Goal: Task Accomplishment & Management: Manage account settings

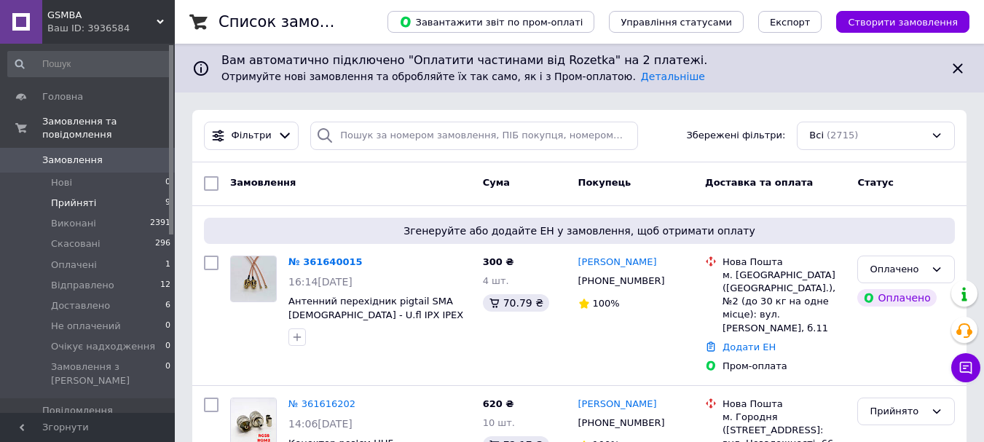
click at [89, 197] on span "Прийняті" at bounding box center [73, 203] width 45 height 13
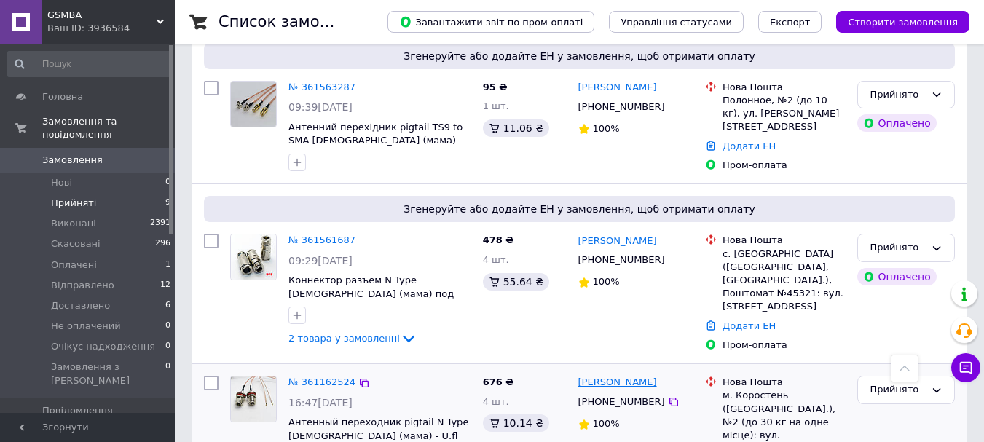
scroll to position [1267, 0]
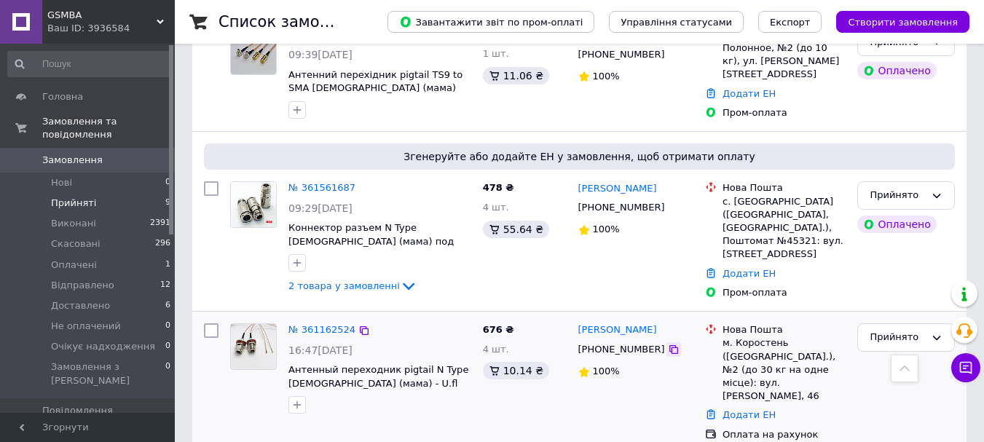
click at [668, 344] on icon at bounding box center [674, 350] width 12 height 12
click at [461, 416] on div "№ 361162524 16:47[DATE] Антенный переходник pigtail N Type [DEMOGRAPHIC_DATA] (…" at bounding box center [350, 382] width 253 height 130
click at [293, 324] on link "№ 361162524" at bounding box center [321, 329] width 67 height 11
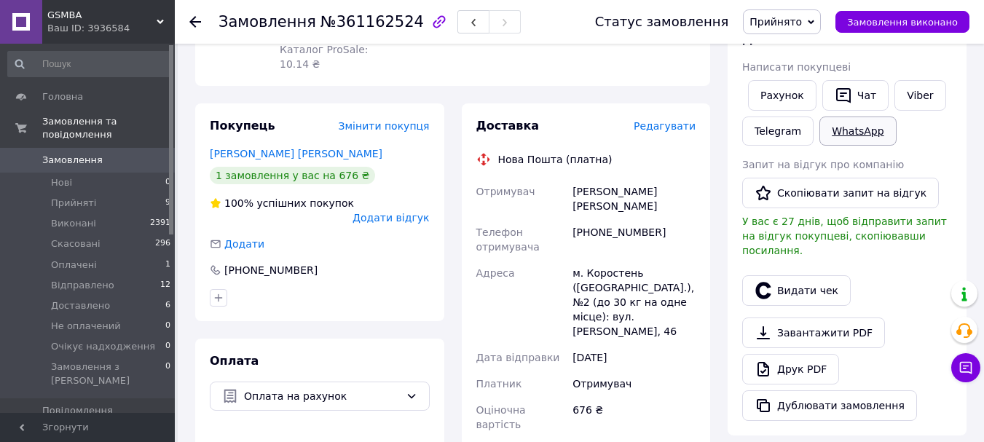
scroll to position [218, 0]
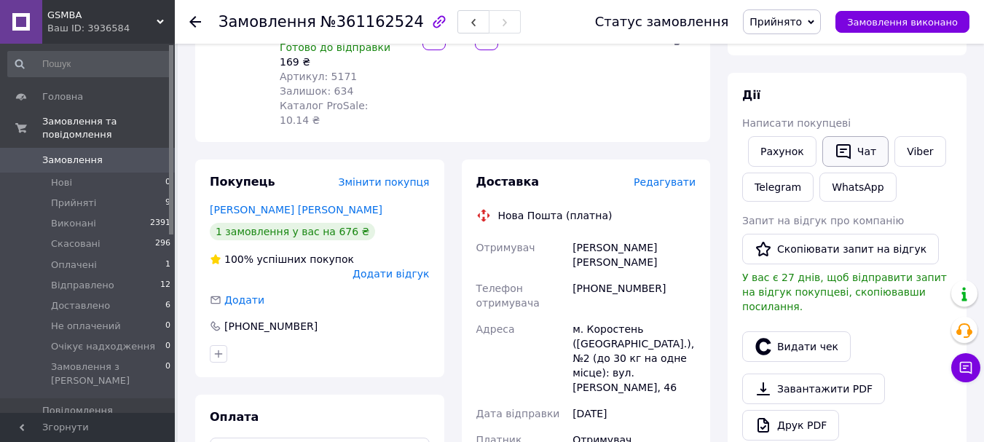
click at [847, 137] on button "Чат" at bounding box center [855, 151] width 66 height 31
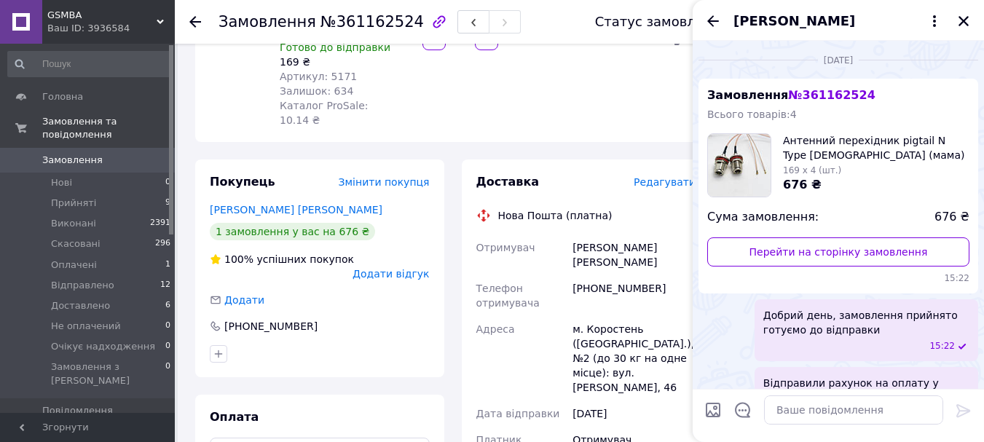
scroll to position [31, 0]
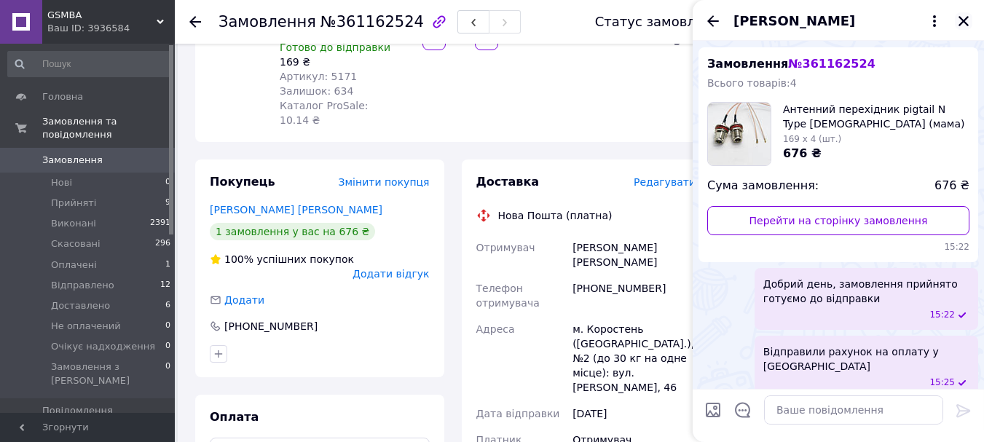
click at [965, 21] on icon "Закрити" at bounding box center [963, 21] width 13 height 13
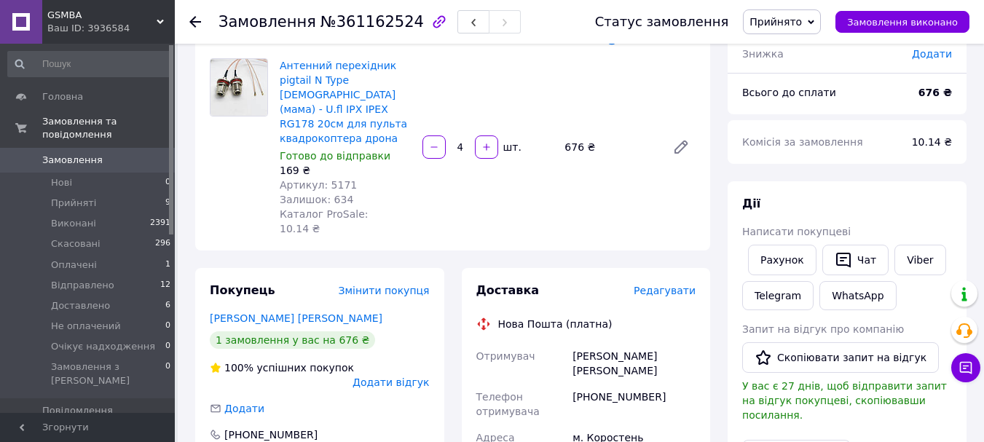
scroll to position [146, 0]
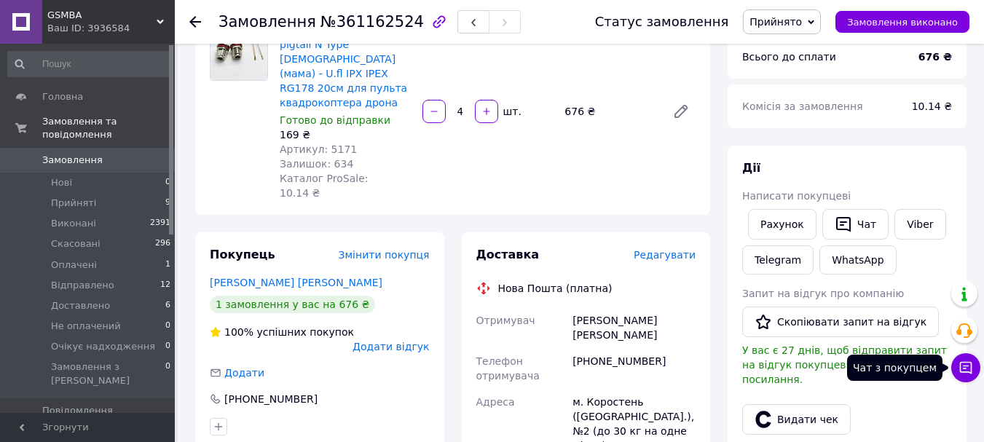
click at [964, 368] on icon at bounding box center [966, 368] width 12 height 12
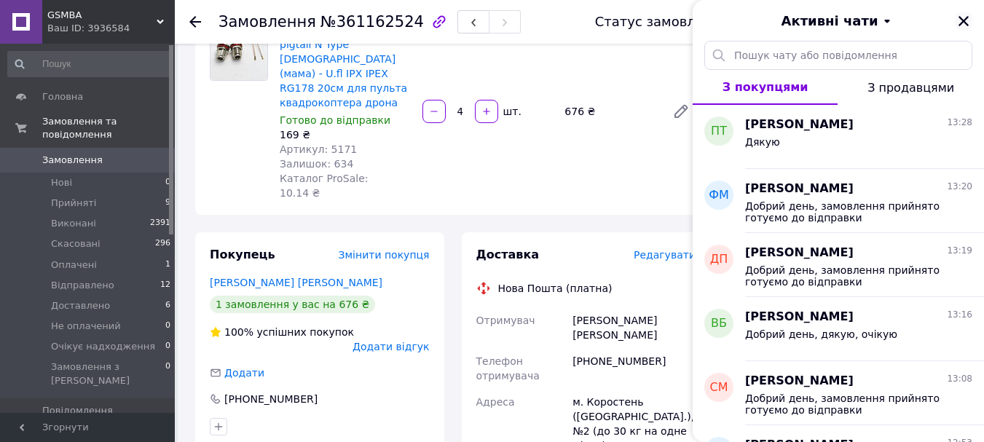
click at [962, 23] on icon "Закрити" at bounding box center [963, 21] width 10 height 10
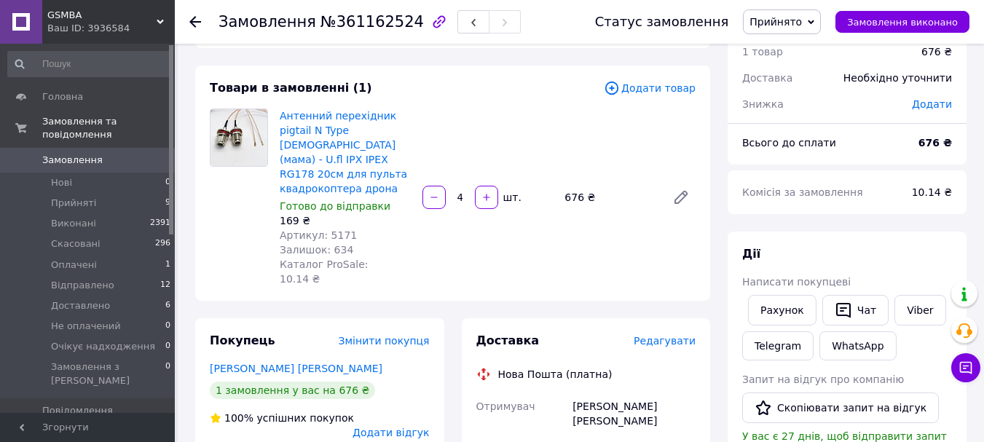
scroll to position [0, 0]
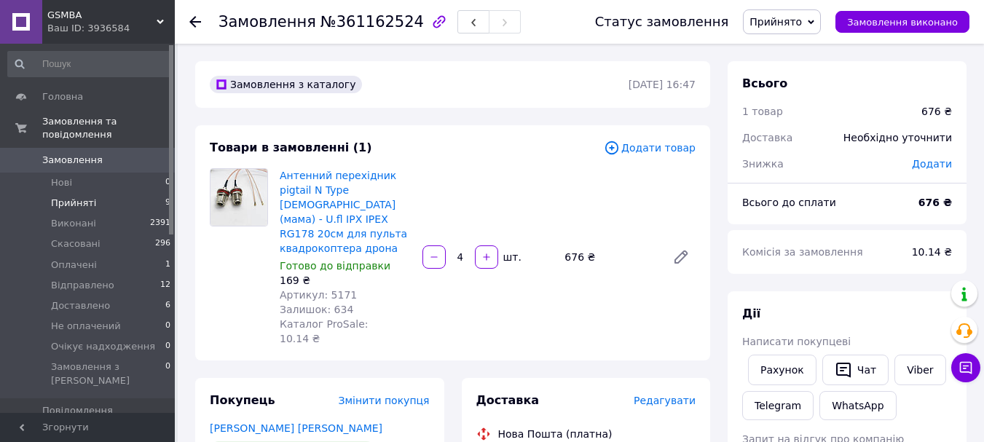
click at [80, 197] on span "Прийняті" at bounding box center [73, 203] width 45 height 13
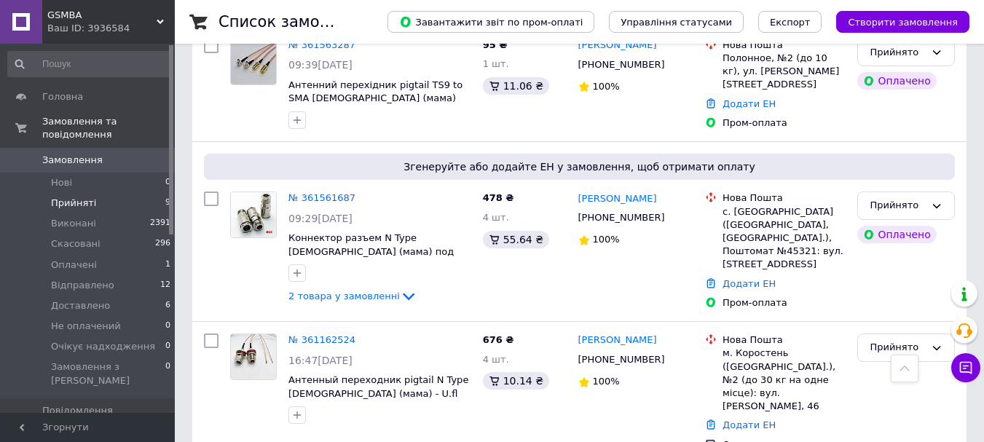
scroll to position [1267, 0]
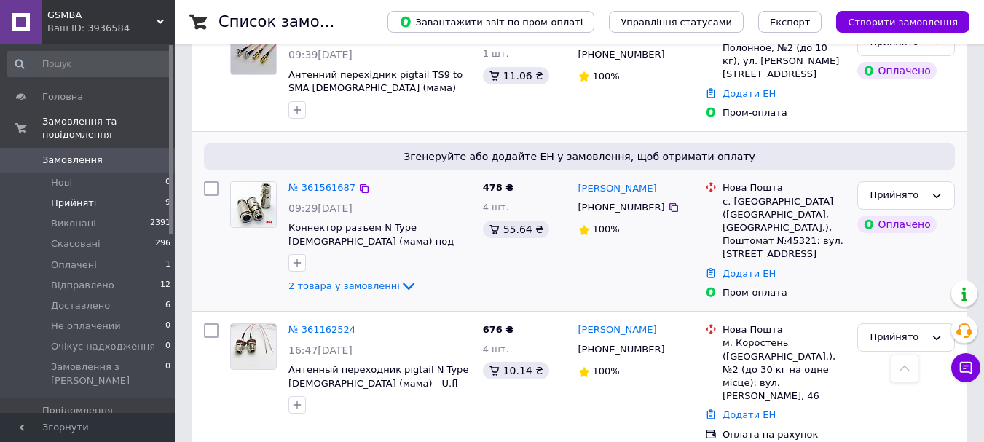
click at [293, 182] on link "№ 361561687" at bounding box center [321, 187] width 67 height 11
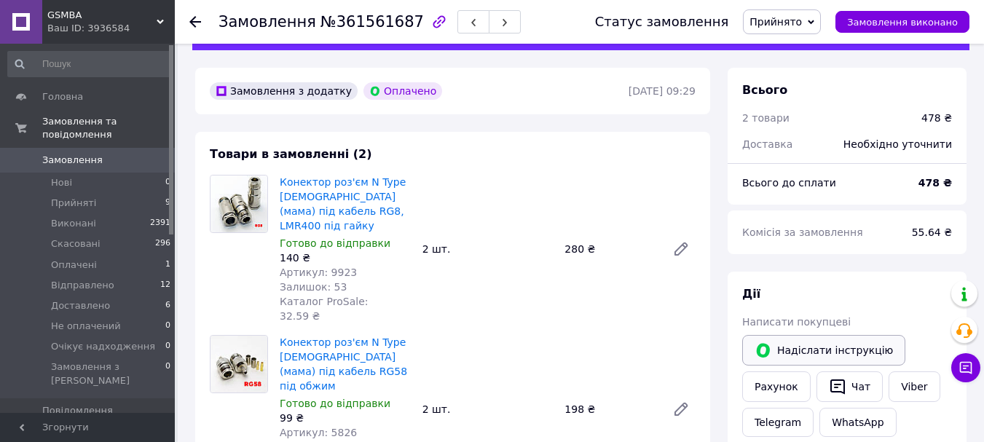
scroll to position [160, 0]
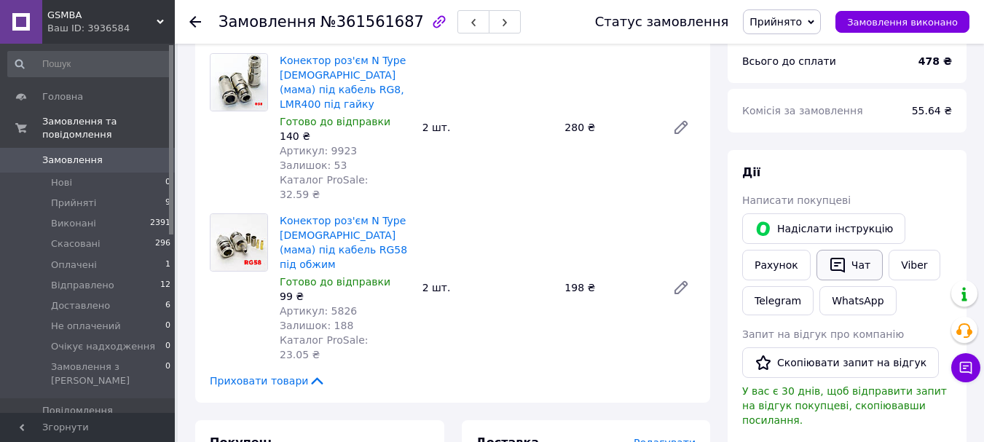
click at [852, 264] on button "Чат" at bounding box center [849, 265] width 66 height 31
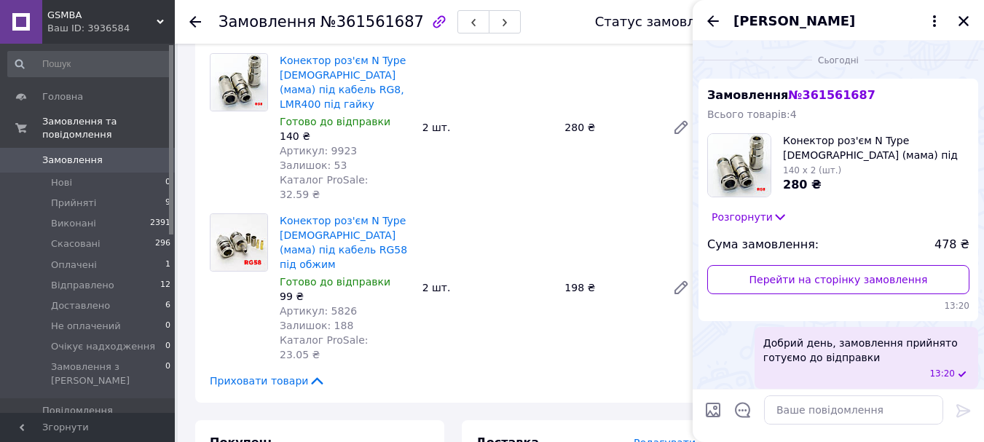
scroll to position [6, 0]
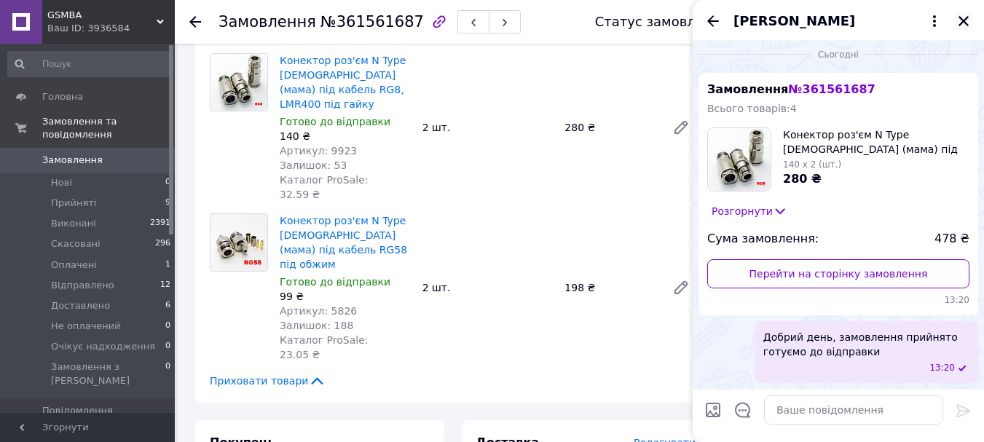
click at [968, 18] on icon "Закрити" at bounding box center [963, 21] width 13 height 13
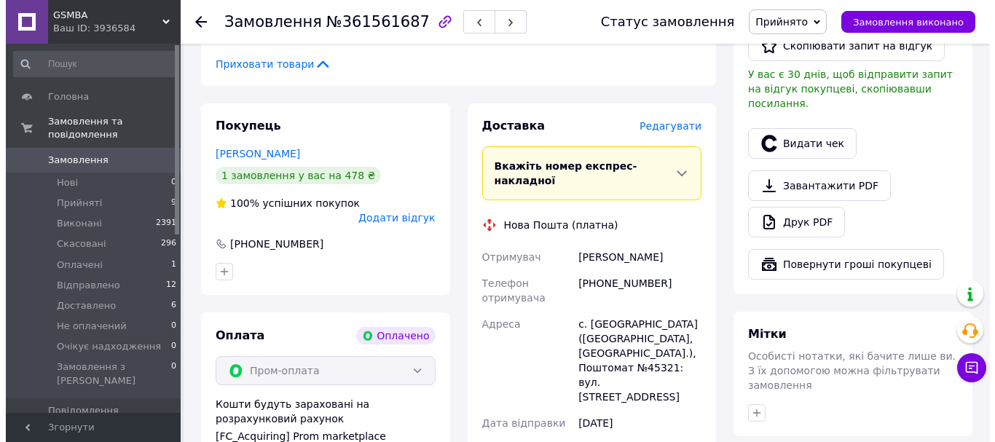
scroll to position [451, 0]
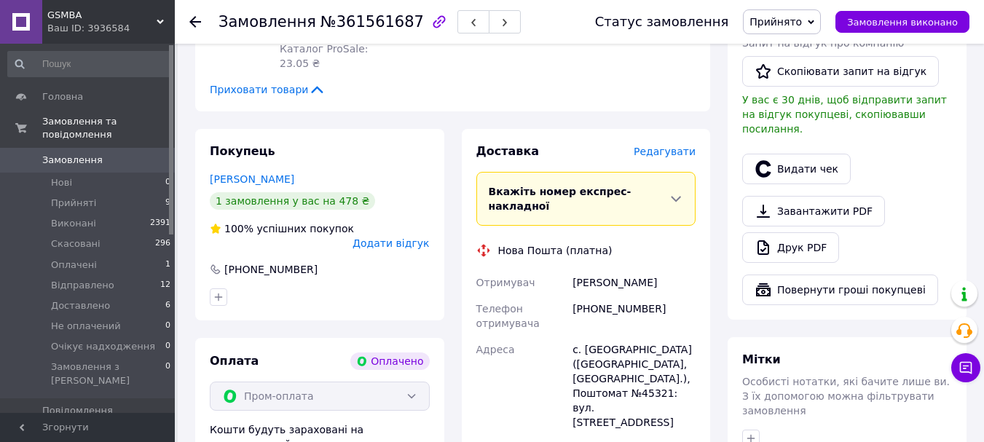
click at [681, 146] on span "Редагувати" at bounding box center [665, 152] width 62 height 12
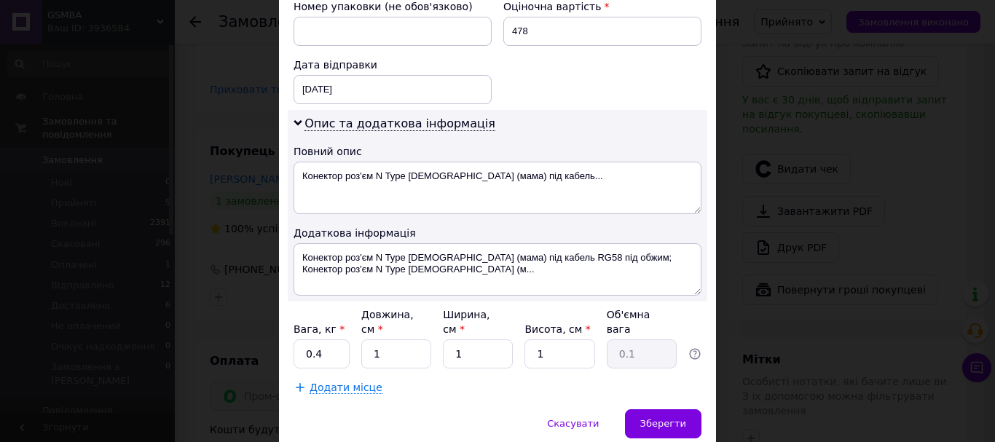
scroll to position [703, 0]
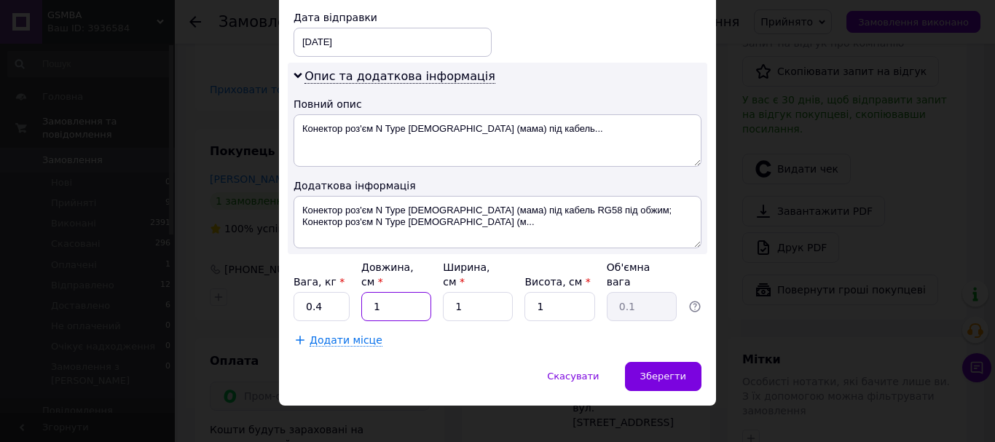
click at [388, 292] on input "1" at bounding box center [396, 306] width 70 height 29
type input "10"
type input "101"
type input "0.25"
type input "101"
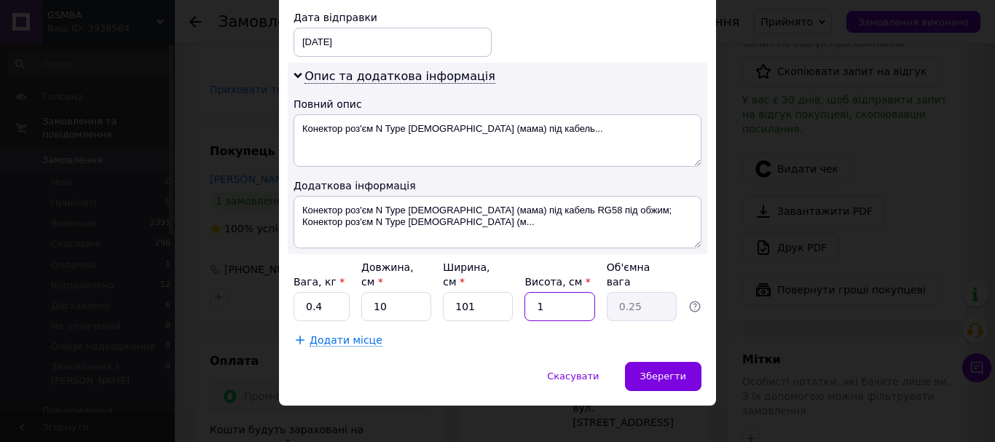
type input "0"
type input "0.1"
type input "0"
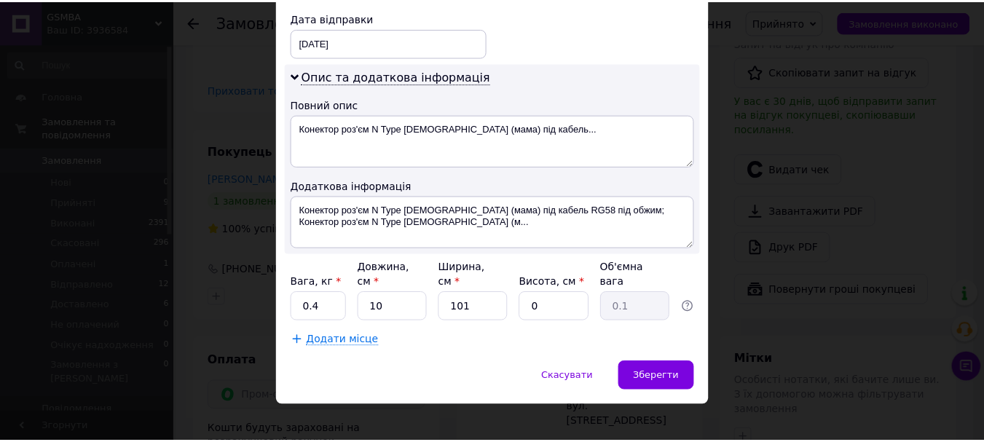
scroll to position [168, 0]
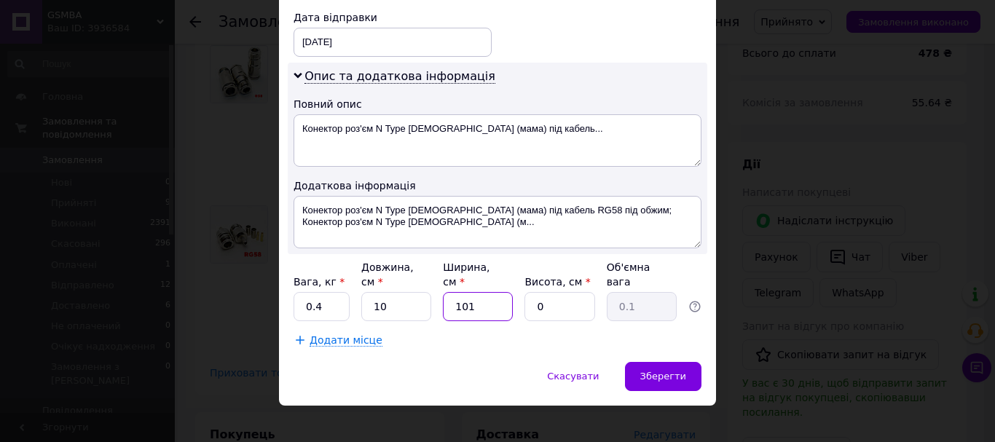
click at [465, 293] on input "101" at bounding box center [478, 306] width 70 height 29
click at [476, 293] on input "101" at bounding box center [478, 306] width 70 height 29
type input "10"
click at [564, 292] on input "0" at bounding box center [559, 306] width 70 height 29
type input "1"
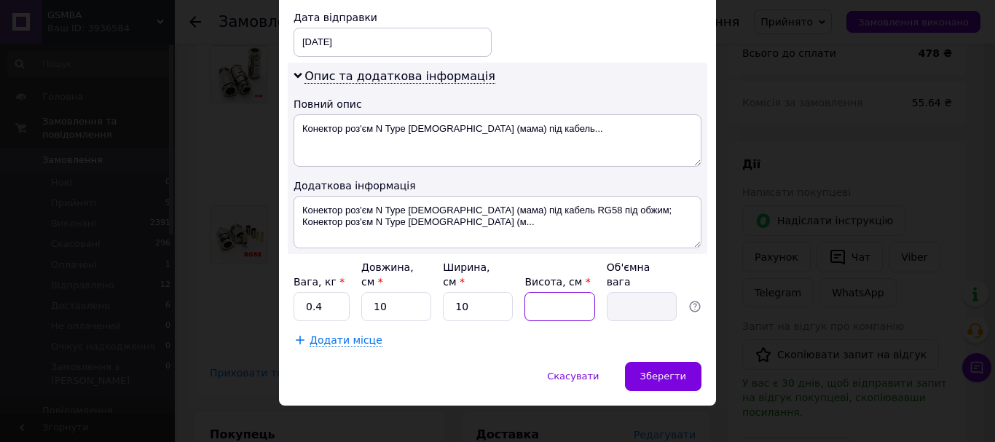
type input "0.1"
type input "10"
type input "0.25"
type input "10"
click at [661, 371] on span "Зберегти" at bounding box center [663, 376] width 46 height 11
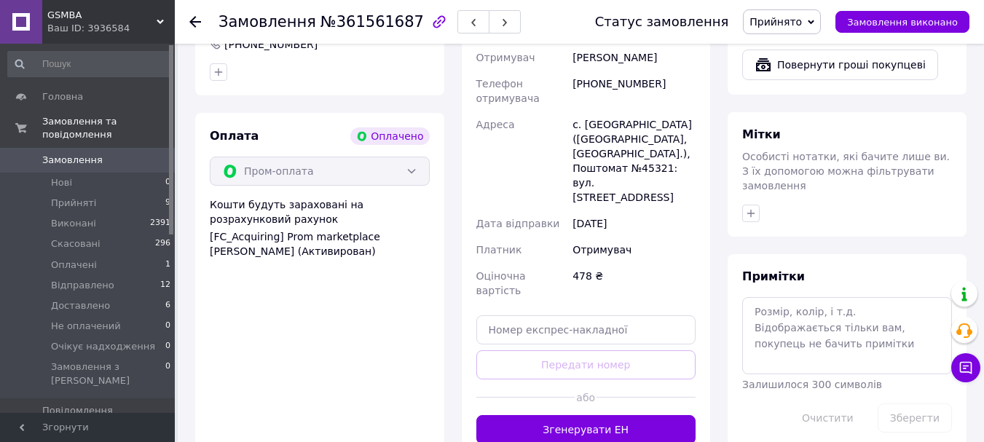
scroll to position [678, 0]
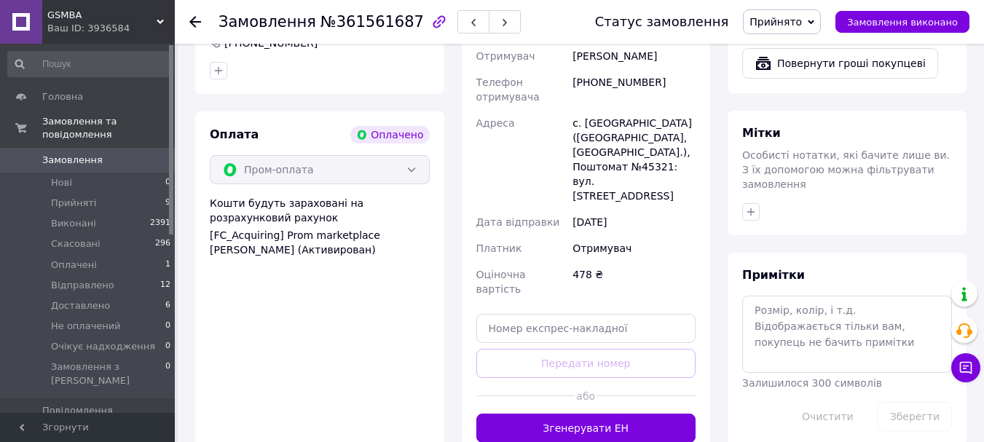
click at [633, 414] on button "Згенерувати ЕН" at bounding box center [586, 428] width 220 height 29
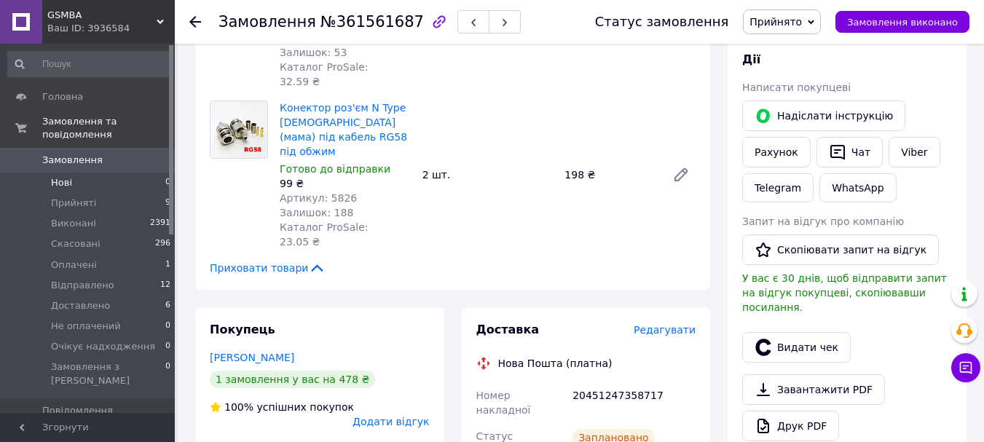
scroll to position [241, 0]
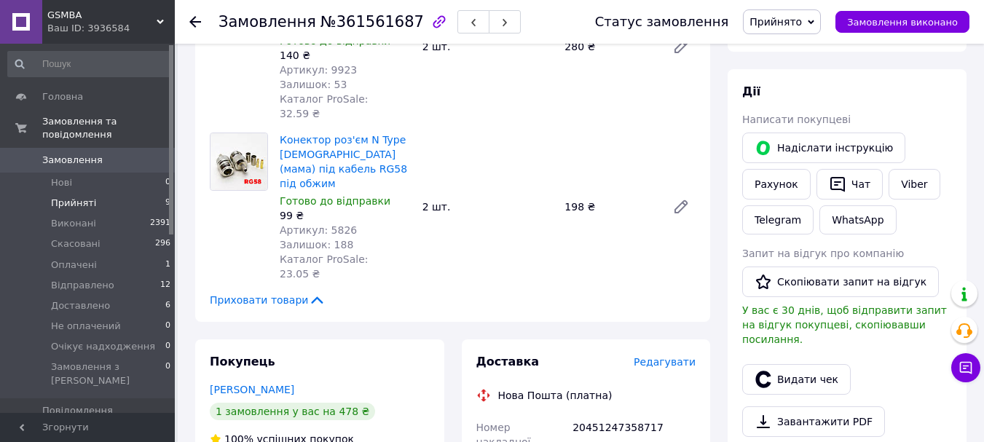
click at [78, 197] on span "Прийняті" at bounding box center [73, 203] width 45 height 13
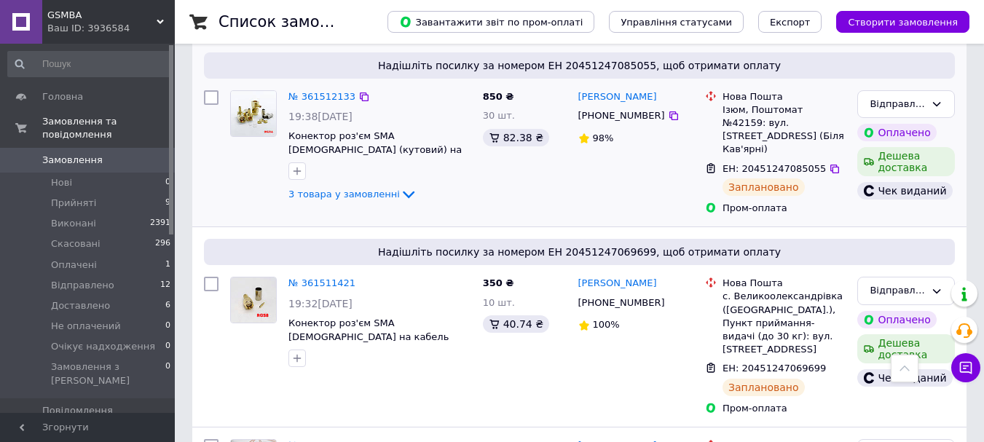
scroll to position [1602, 0]
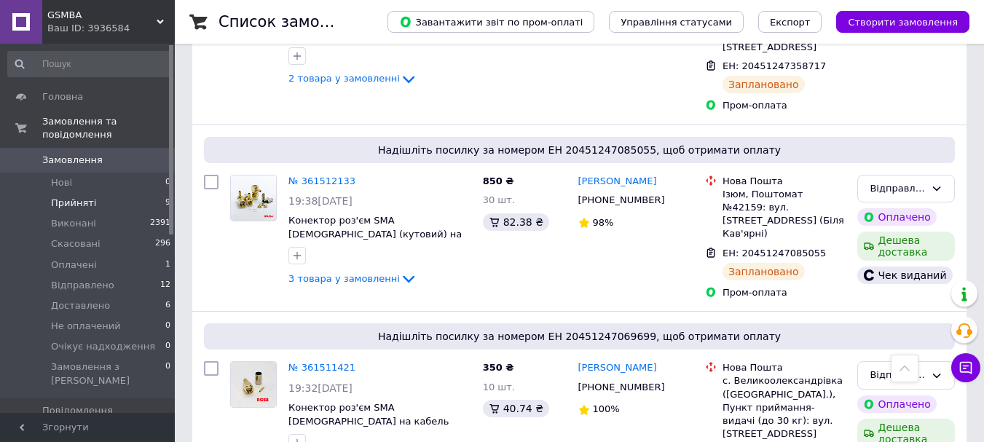
click at [62, 197] on span "Прийняті" at bounding box center [73, 203] width 45 height 13
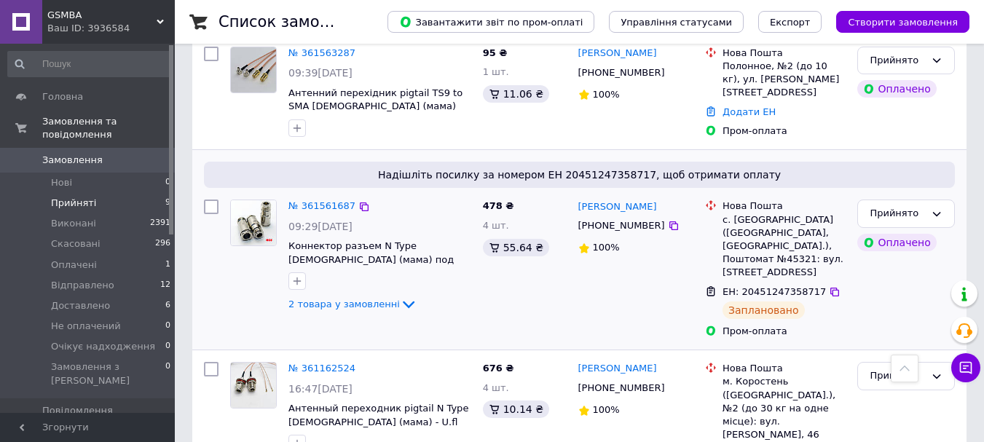
scroll to position [1215, 0]
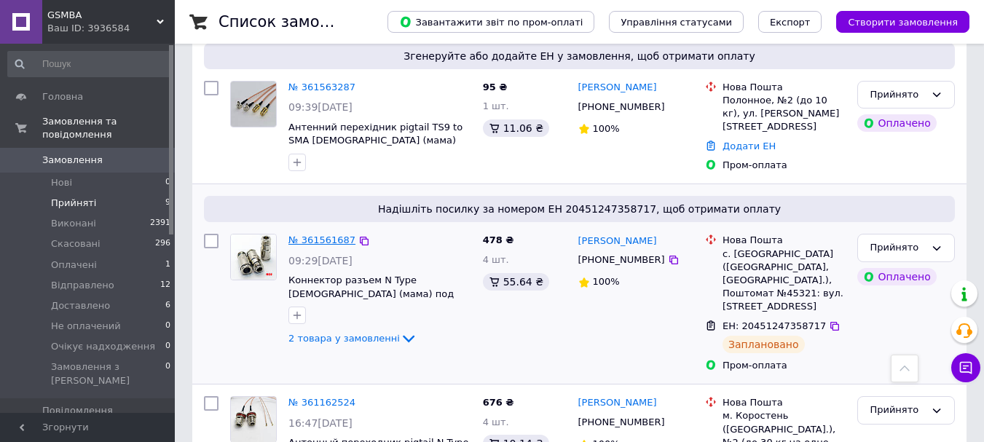
click at [320, 234] on link "№ 361561687" at bounding box center [321, 239] width 67 height 11
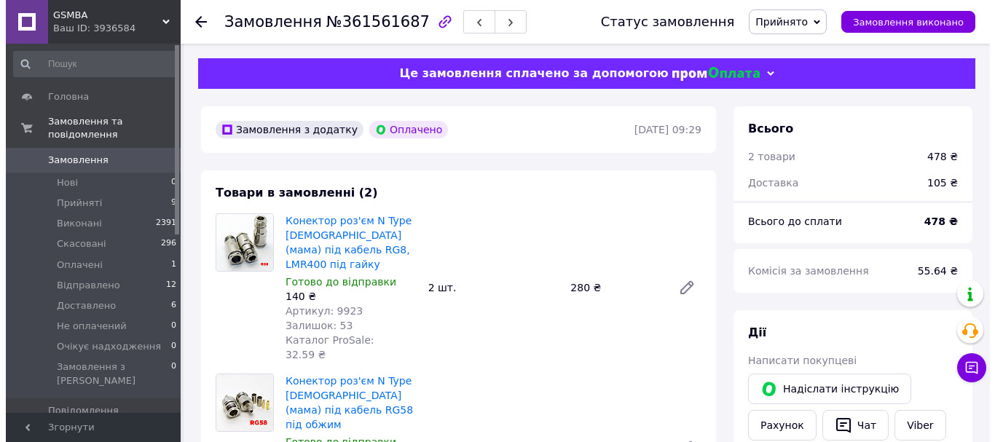
scroll to position [364, 0]
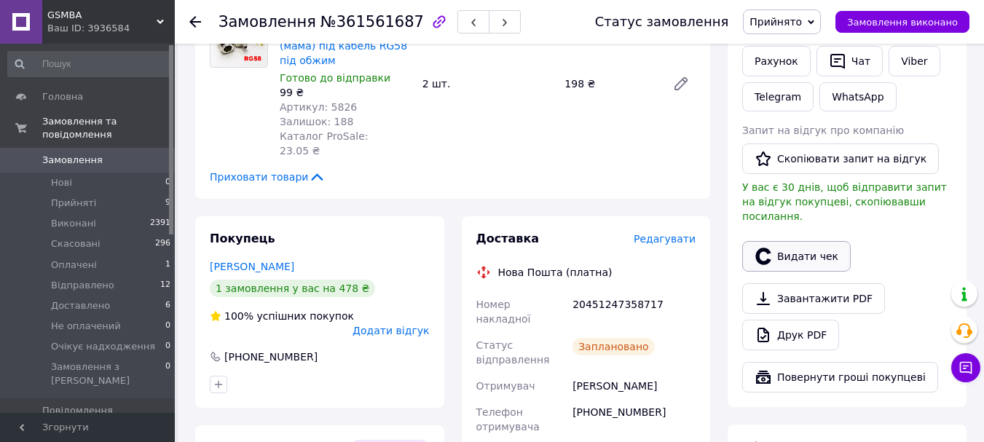
click at [810, 241] on button "Видати чек" at bounding box center [796, 256] width 108 height 31
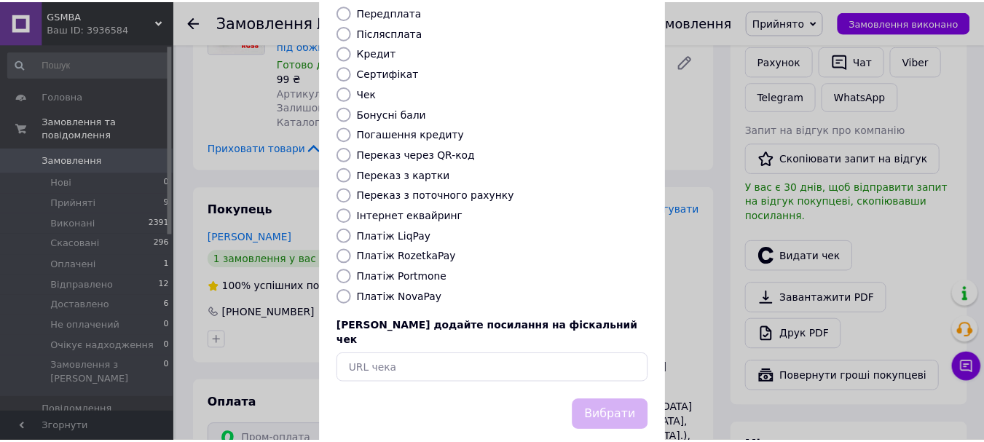
scroll to position [184, 0]
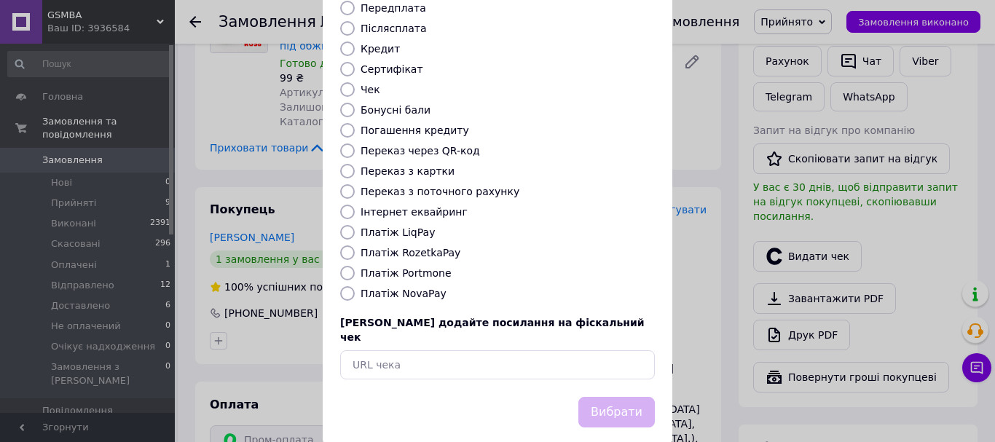
click at [406, 247] on label "Платіж RozetkaPay" at bounding box center [410, 253] width 100 height 12
click at [355, 245] on input "Платіж RozetkaPay" at bounding box center [347, 252] width 15 height 15
radio input "true"
click at [631, 397] on button "Вибрати" at bounding box center [616, 412] width 76 height 31
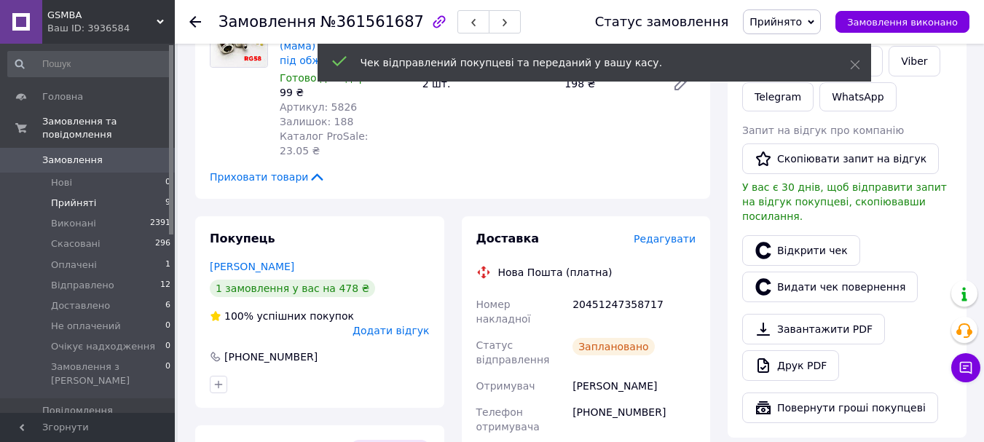
click at [67, 197] on span "Прийняті" at bounding box center [73, 203] width 45 height 13
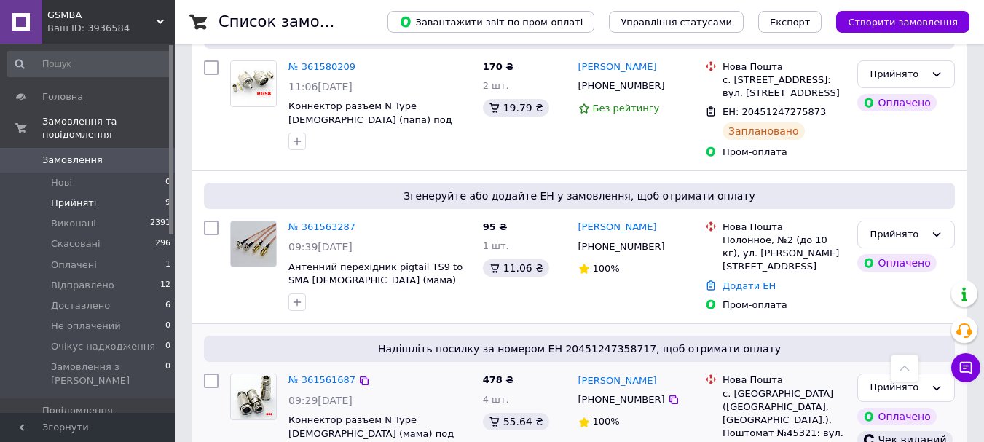
scroll to position [1092, 0]
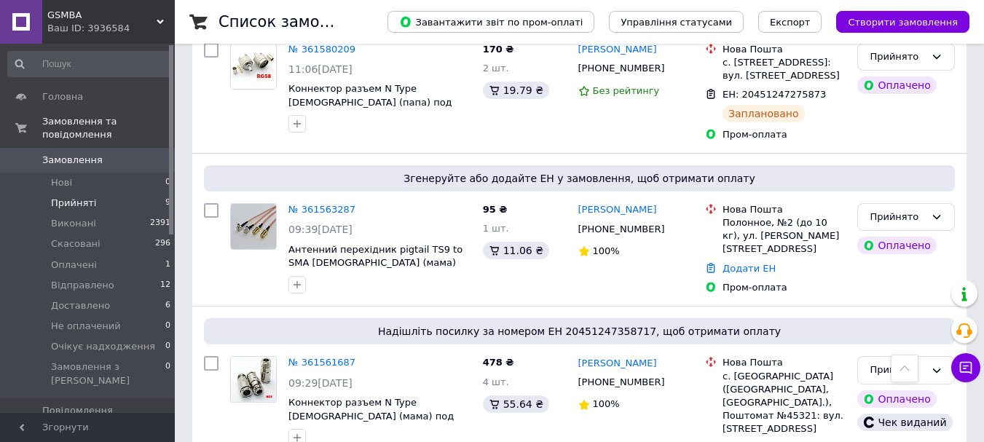
click at [73, 197] on span "Прийняті" at bounding box center [73, 203] width 45 height 13
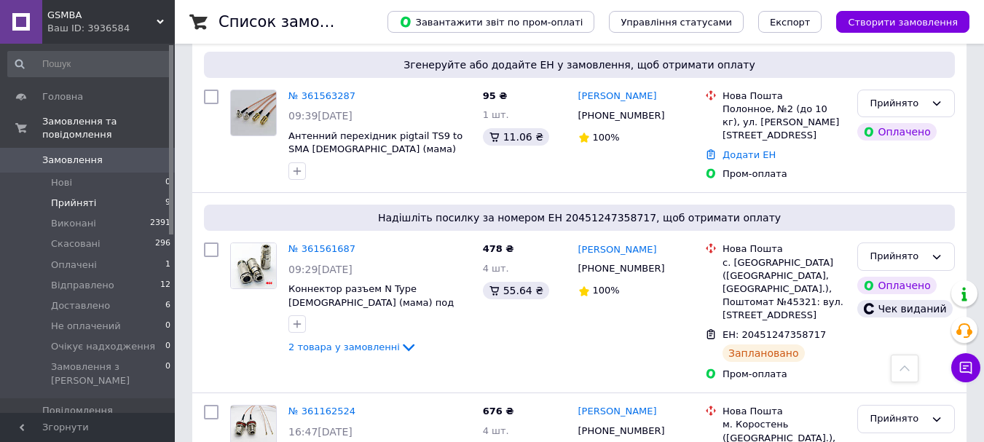
scroll to position [1215, 0]
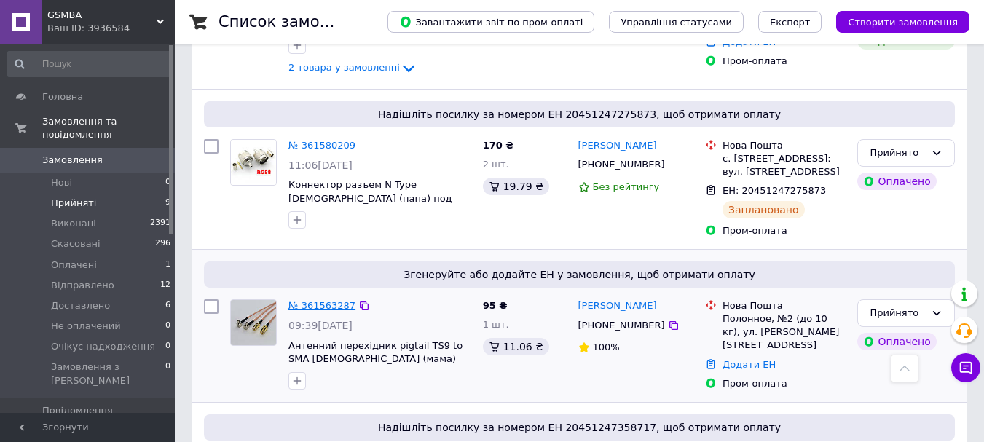
click at [321, 300] on link "№ 361563287" at bounding box center [321, 305] width 67 height 11
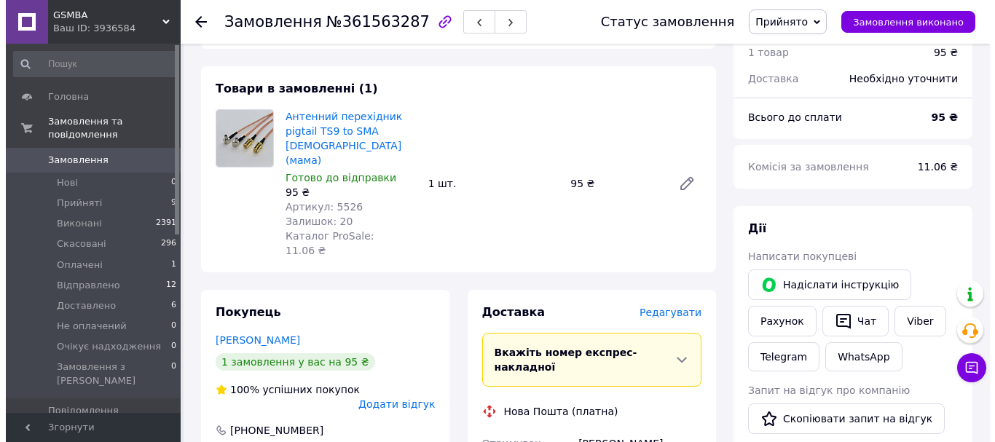
scroll to position [97, 0]
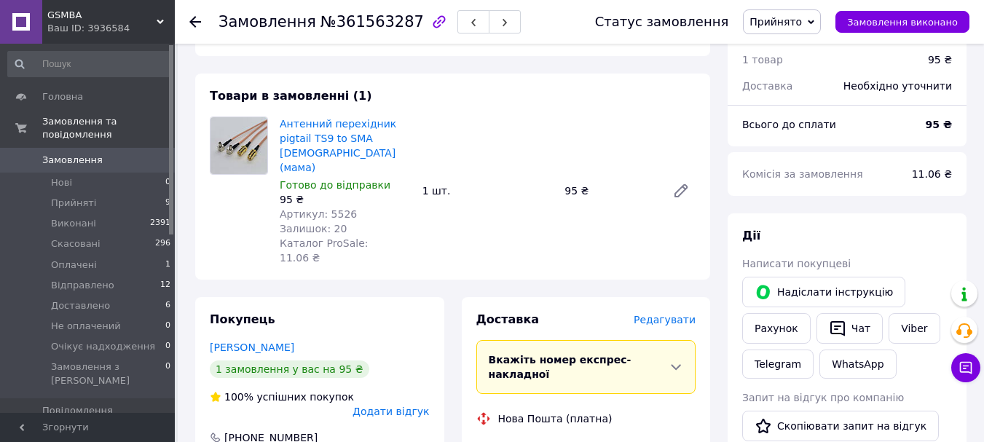
click at [675, 314] on span "Редагувати" at bounding box center [665, 320] width 62 height 12
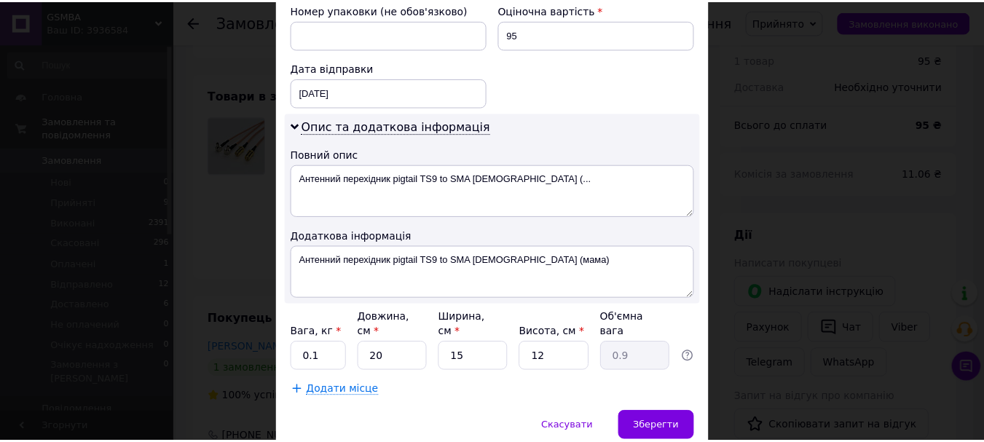
scroll to position [703, 0]
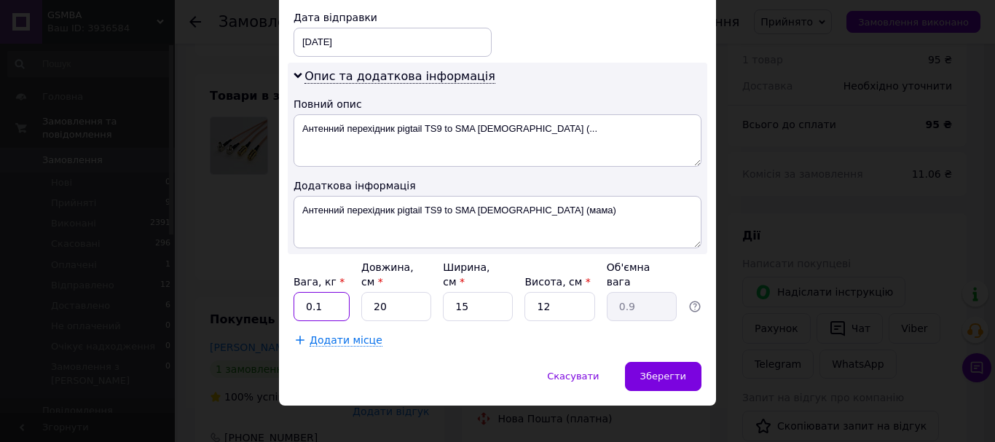
click at [320, 292] on input "0.1" at bounding box center [321, 306] width 56 height 29
type input "0.4"
type input "1"
type input "0.1"
type input "10"
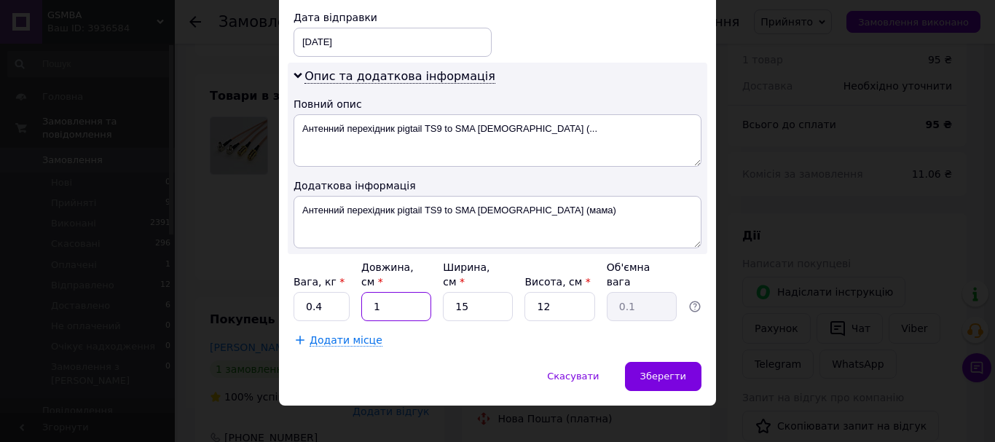
type input "0.45"
type input "10"
type input "1"
type input "0.1"
type input "10"
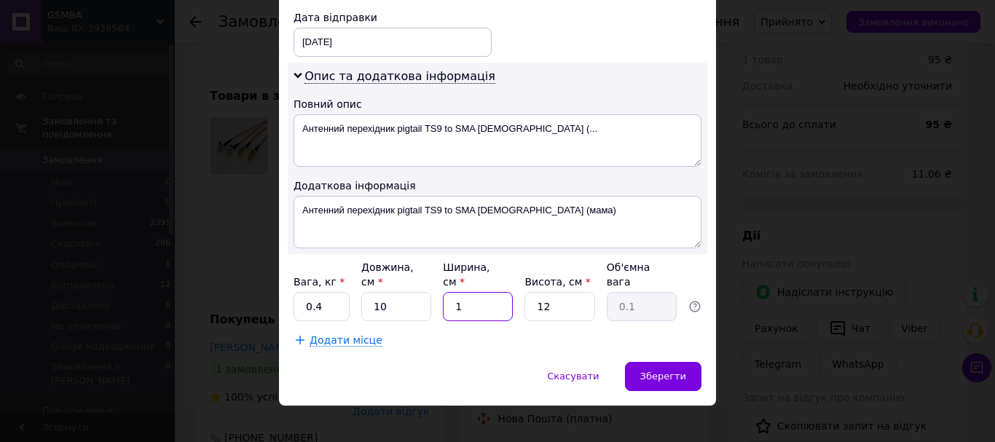
type input "0.3"
type input "10"
type input "1"
type input "0.1"
type input "10"
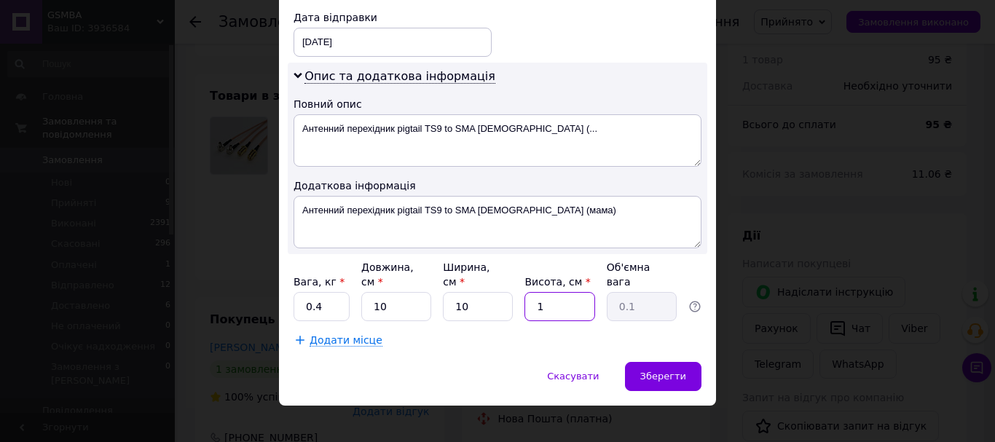
type input "0.25"
type input "10"
click at [679, 371] on span "Зберегти" at bounding box center [663, 376] width 46 height 11
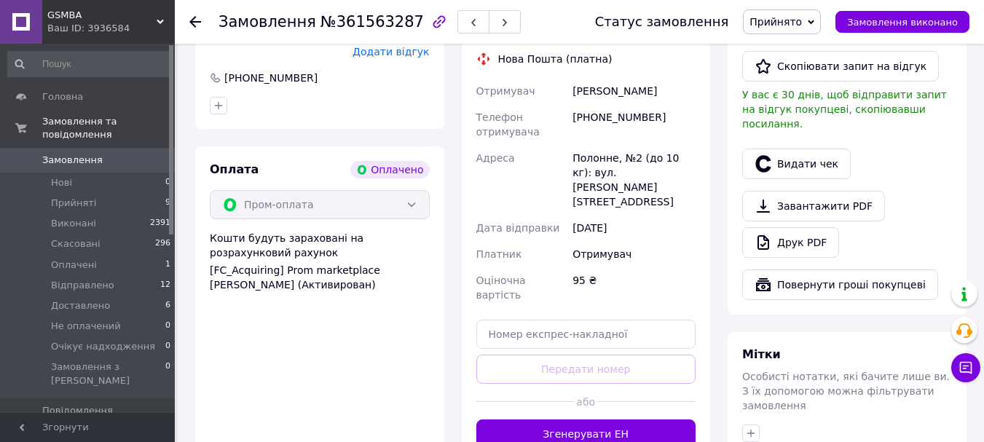
scroll to position [461, 0]
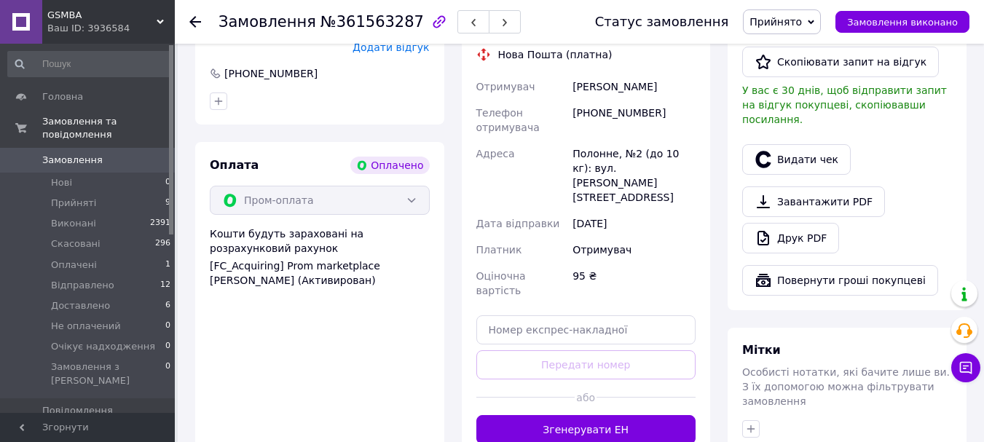
click at [651, 415] on button "Згенерувати ЕН" at bounding box center [586, 429] width 220 height 29
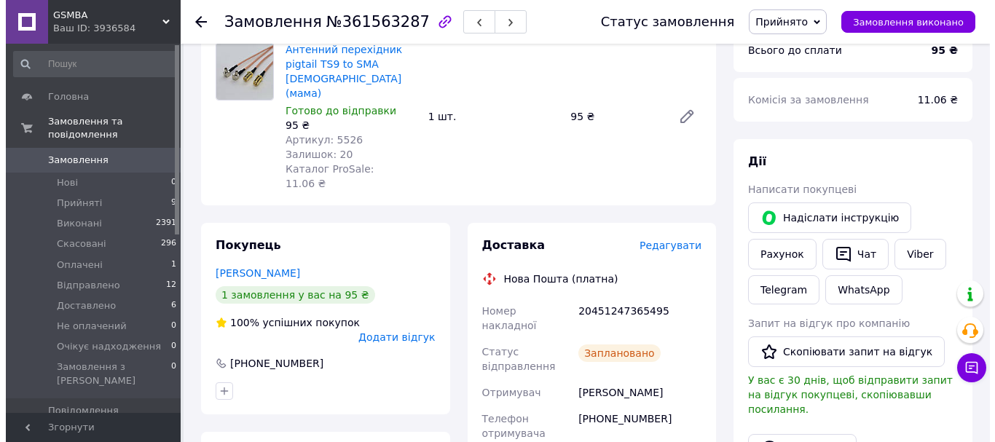
scroll to position [315, 0]
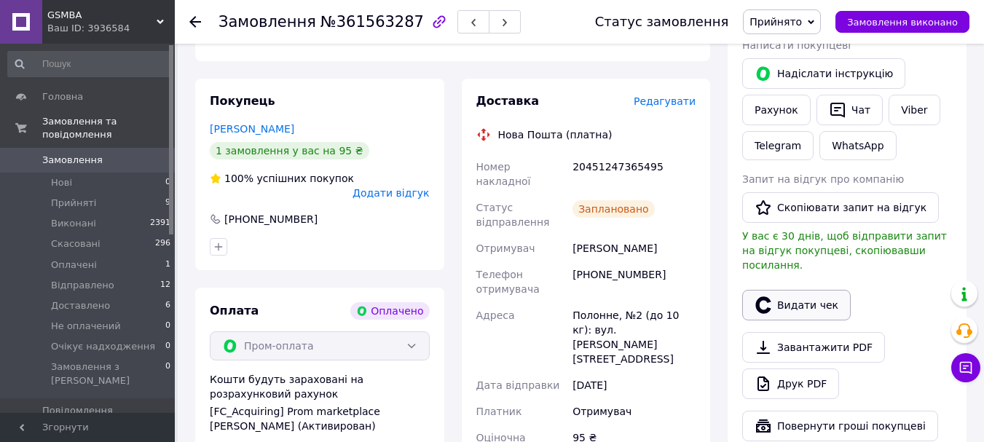
click at [821, 295] on button "Видати чек" at bounding box center [796, 305] width 108 height 31
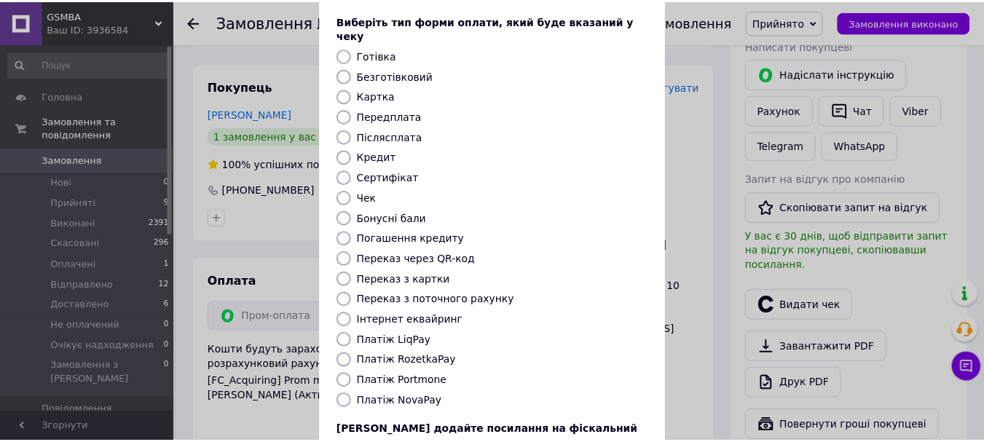
scroll to position [184, 0]
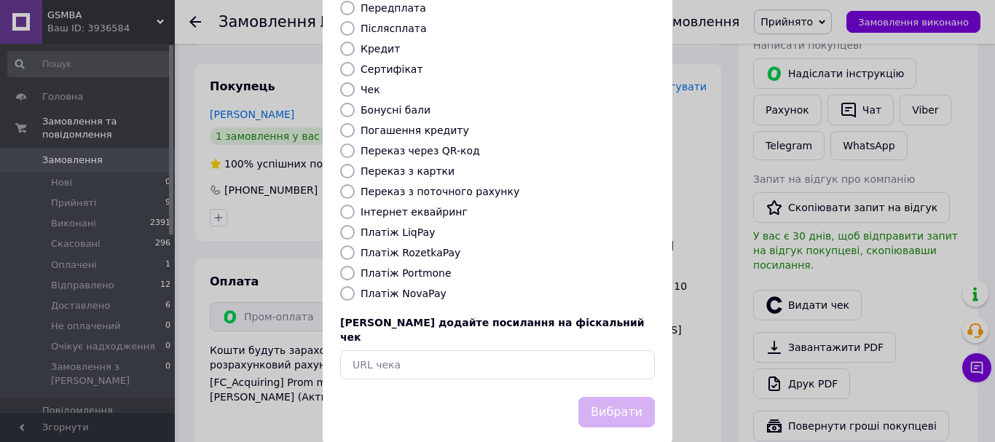
click at [425, 247] on label "Платіж RozetkaPay" at bounding box center [410, 253] width 100 height 12
click at [355, 245] on input "Платіж RozetkaPay" at bounding box center [347, 252] width 15 height 15
radio input "true"
click at [614, 397] on button "Вибрати" at bounding box center [616, 412] width 76 height 31
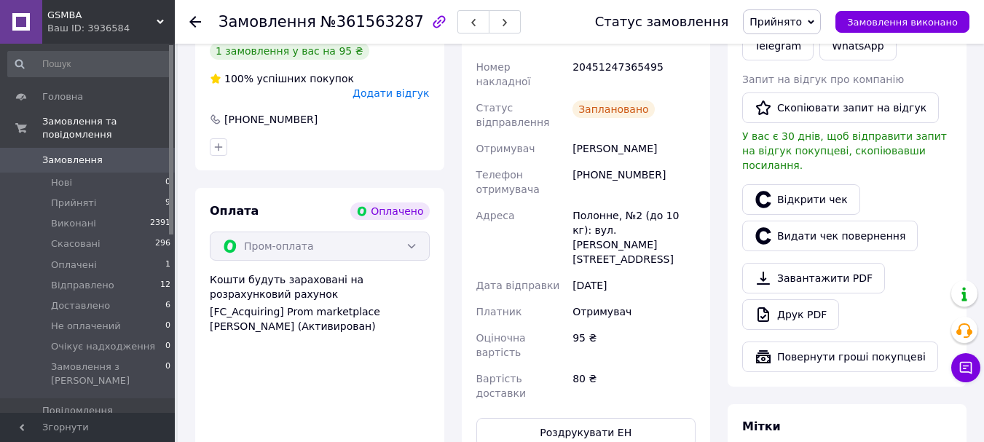
scroll to position [218, 0]
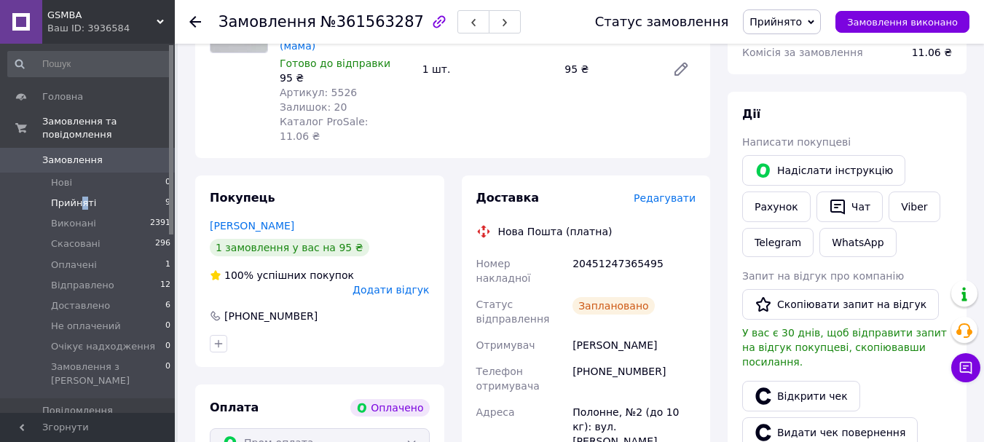
click at [81, 193] on li "Прийняті 9" at bounding box center [89, 203] width 179 height 20
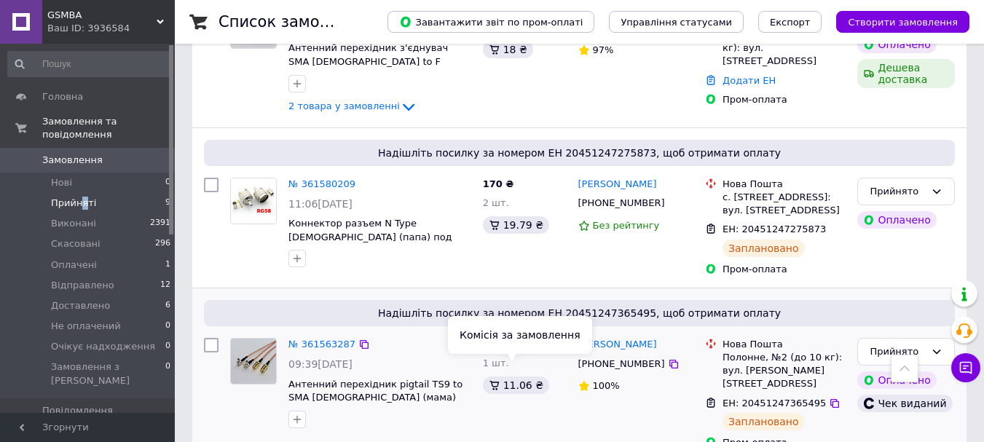
scroll to position [932, 0]
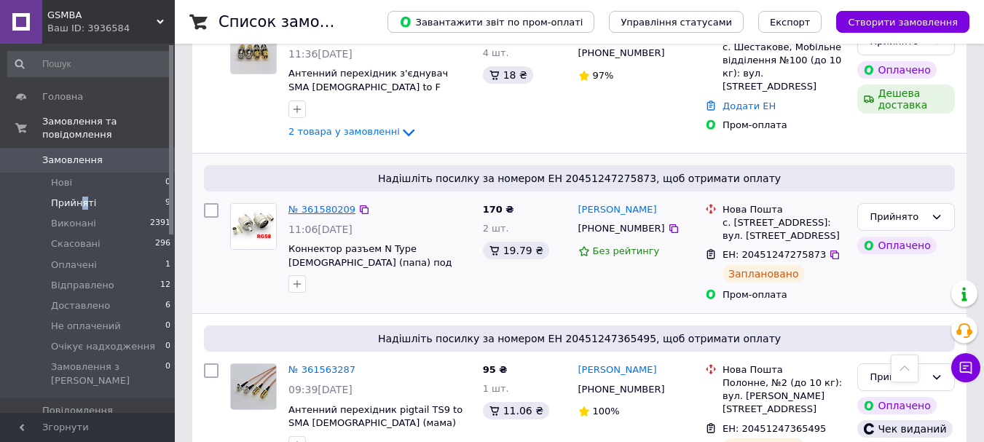
click at [307, 204] on link "№ 361580209" at bounding box center [321, 209] width 67 height 11
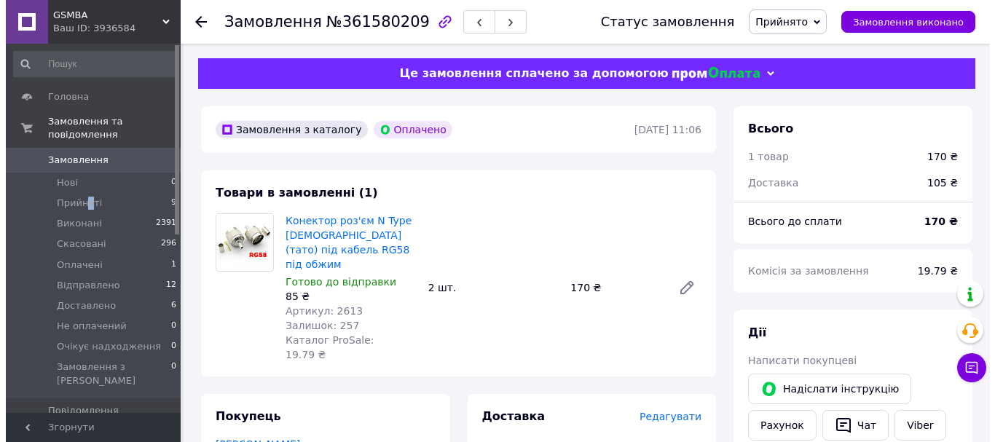
scroll to position [218, 0]
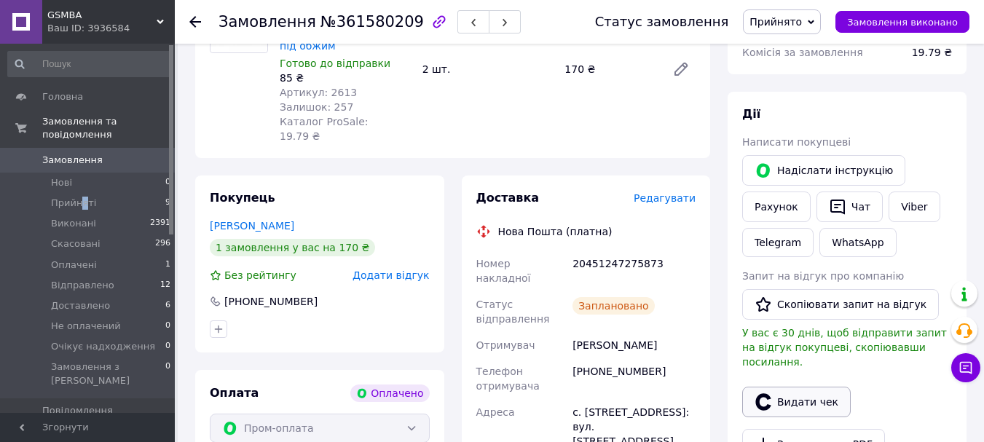
click at [810, 388] on button "Видати чек" at bounding box center [796, 402] width 108 height 31
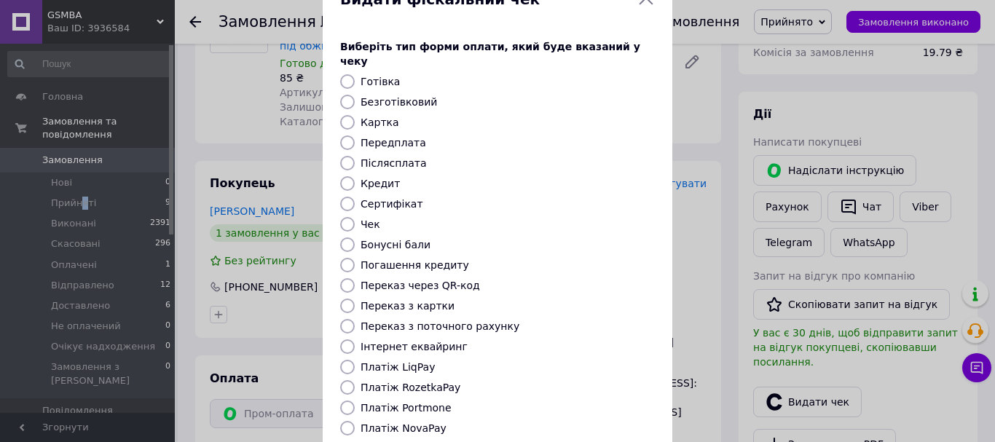
scroll to position [73, 0]
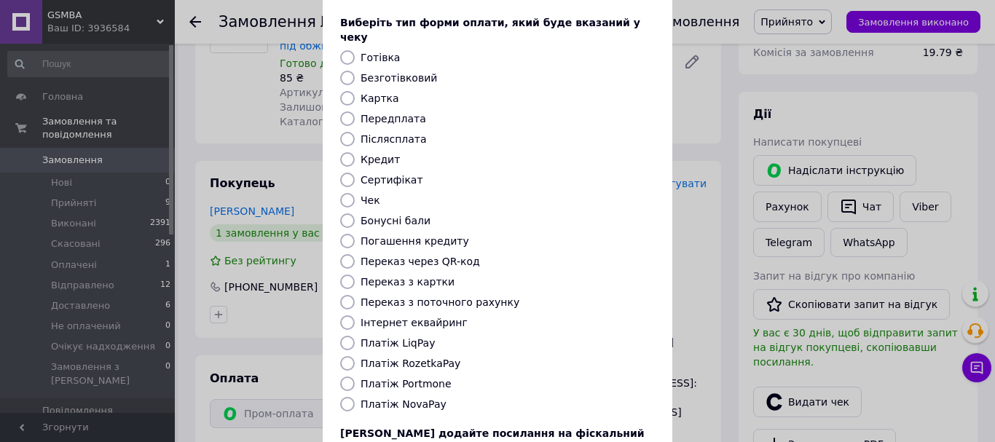
click at [400, 358] on label "Платіж RozetkaPay" at bounding box center [410, 364] width 100 height 12
click at [355, 356] on input "Платіж RozetkaPay" at bounding box center [347, 363] width 15 height 15
radio input "true"
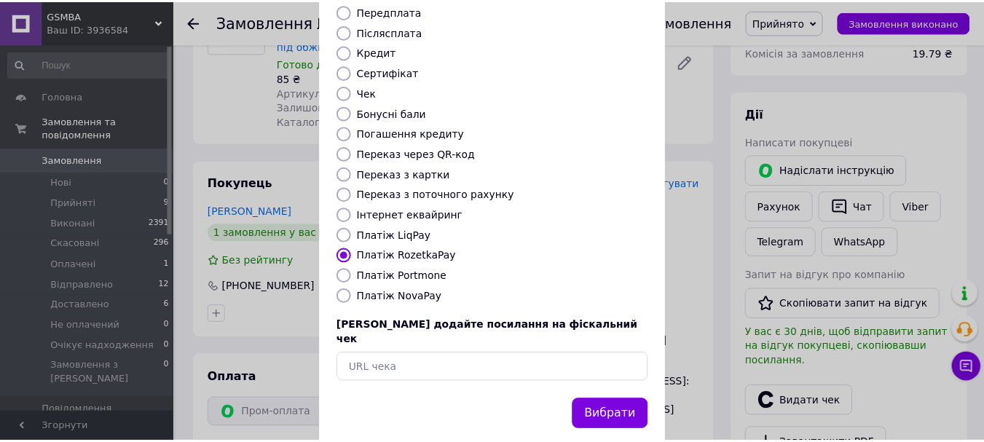
scroll to position [184, 0]
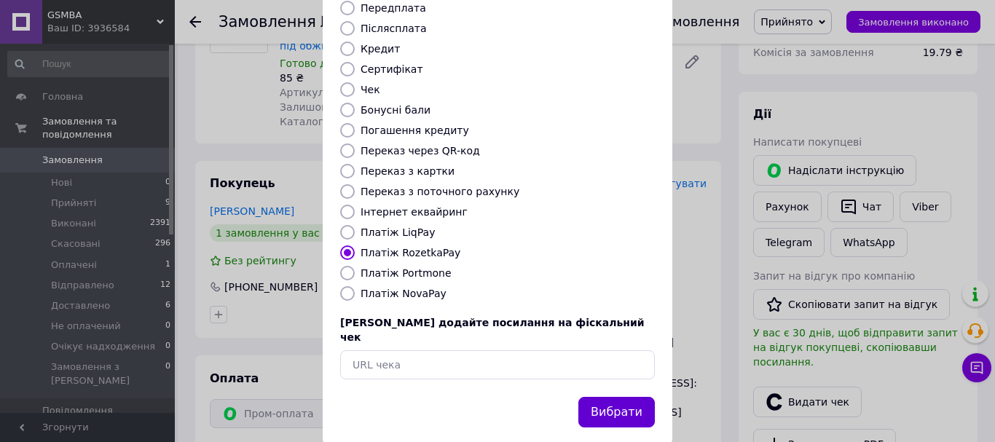
click at [606, 397] on button "Вибрати" at bounding box center [616, 412] width 76 height 31
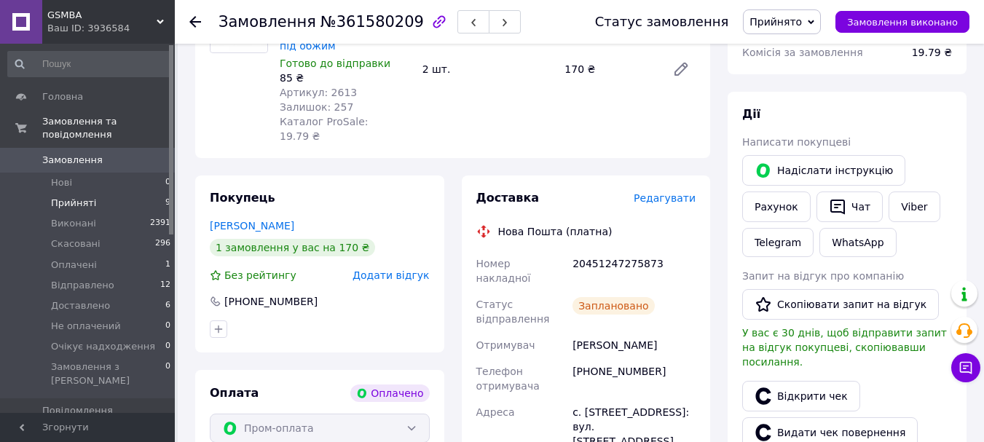
click at [68, 197] on span "Прийняті" at bounding box center [73, 203] width 45 height 13
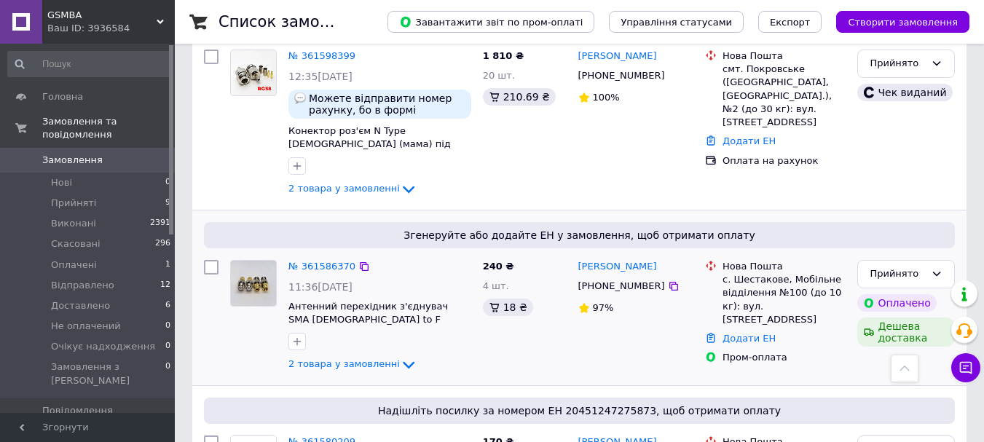
scroll to position [801, 0]
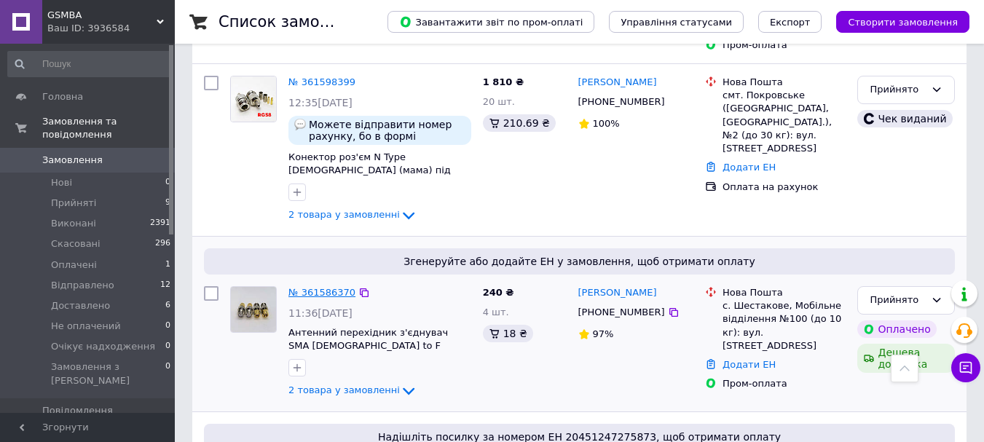
click at [330, 287] on link "№ 361586370" at bounding box center [321, 292] width 67 height 11
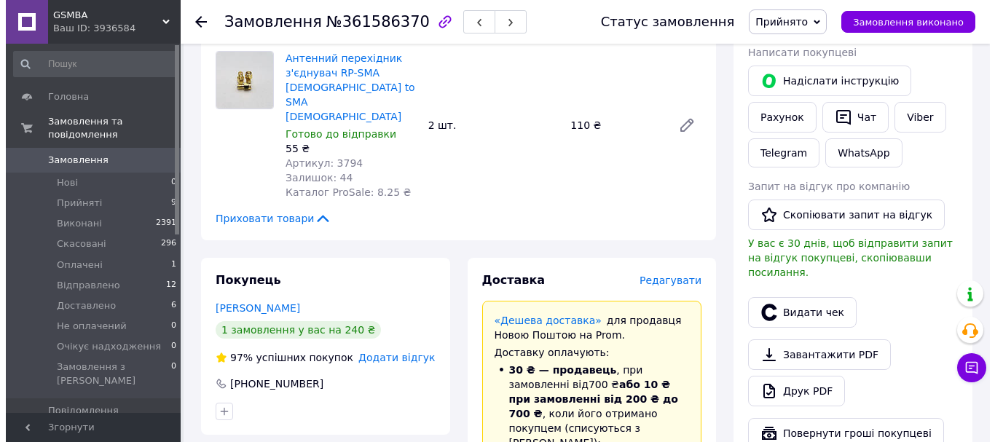
scroll to position [364, 0]
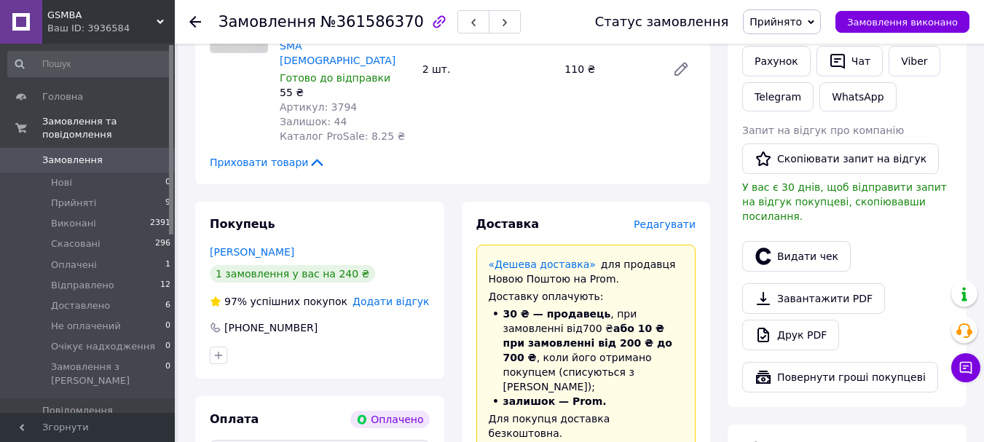
click at [661, 218] on span "Редагувати" at bounding box center [665, 224] width 62 height 12
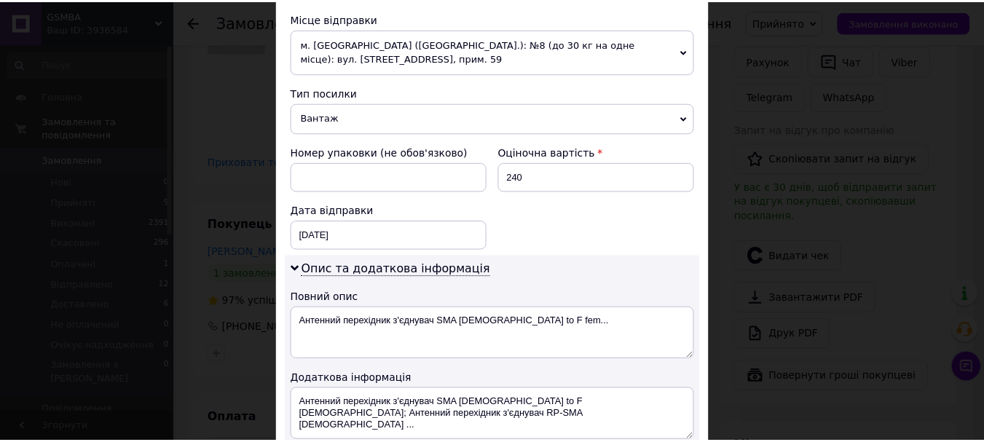
scroll to position [655, 0]
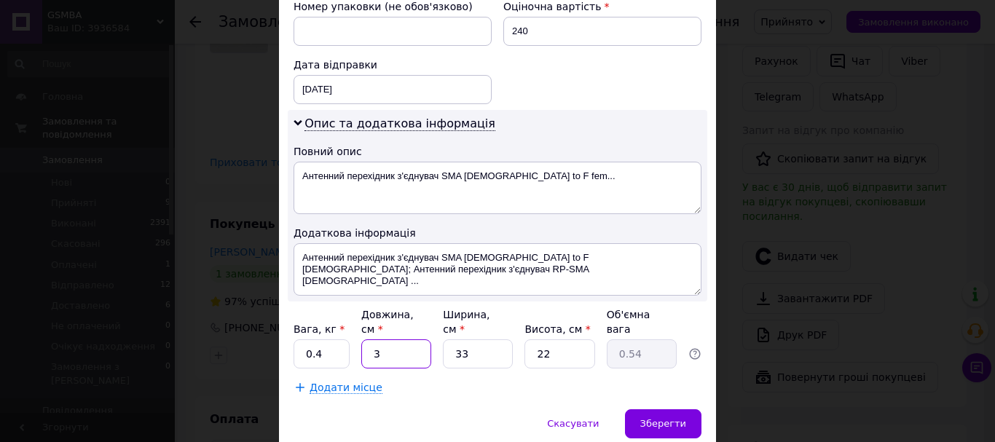
click at [387, 339] on input "3" at bounding box center [396, 353] width 70 height 29
type input "1"
type input "0.18"
type input "10"
type input "1.82"
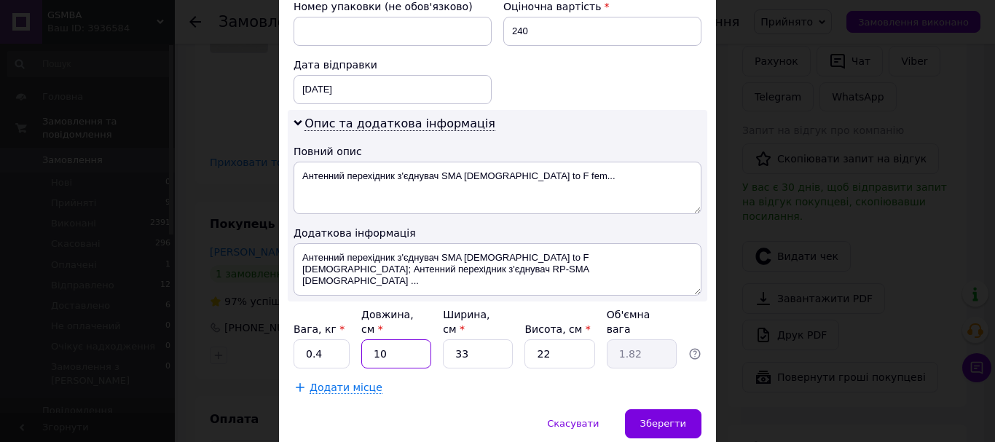
type input "10"
type input "1"
type input "0.1"
type input "10"
type input "0.55"
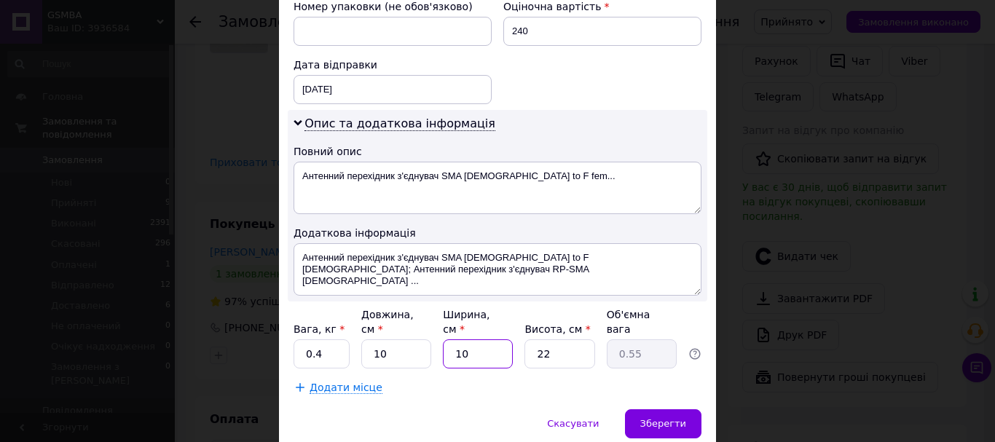
type input "10"
type input "1"
type input "0.1"
type input "10"
type input "0.25"
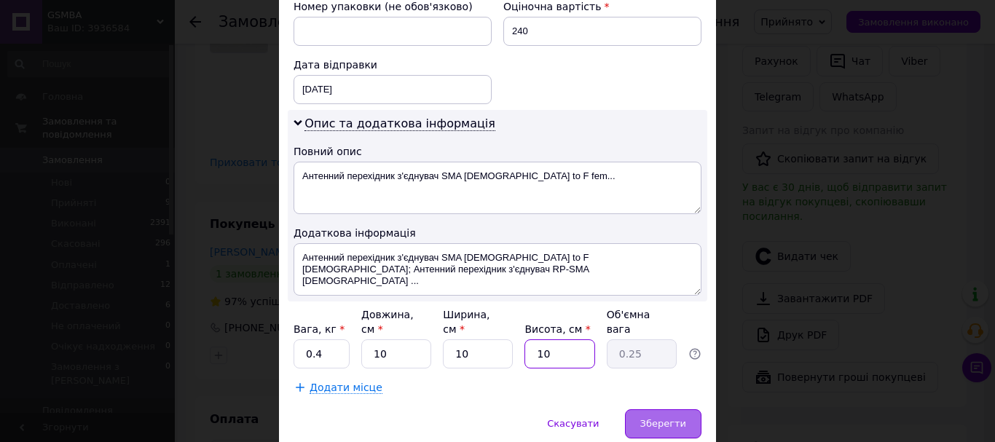
type input "10"
click at [670, 418] on span "Зберегти" at bounding box center [663, 423] width 46 height 11
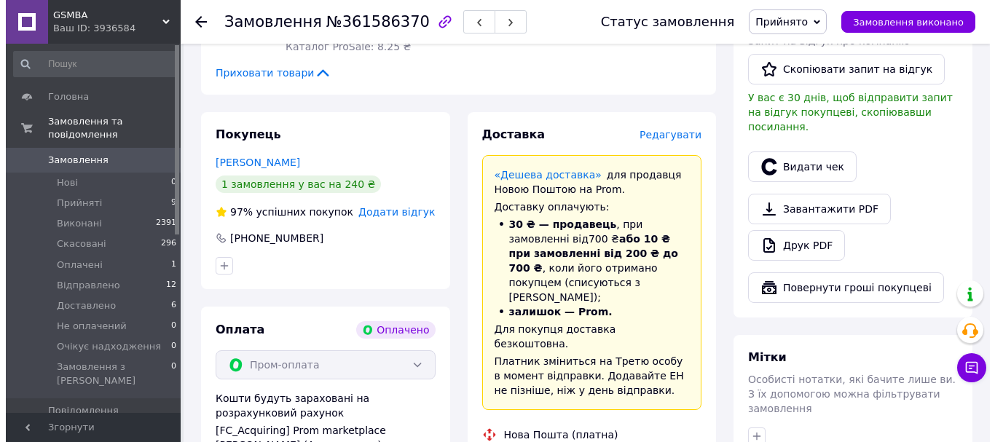
scroll to position [437, 0]
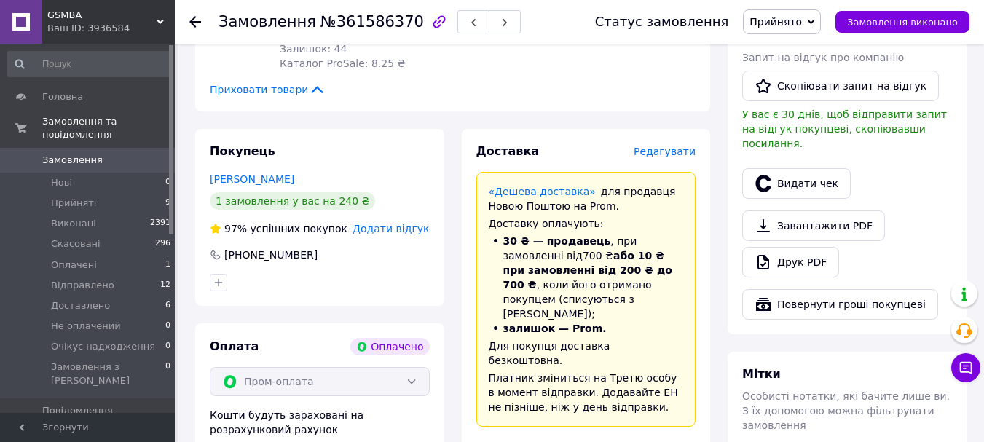
click at [657, 146] on span "Редагувати" at bounding box center [665, 152] width 62 height 12
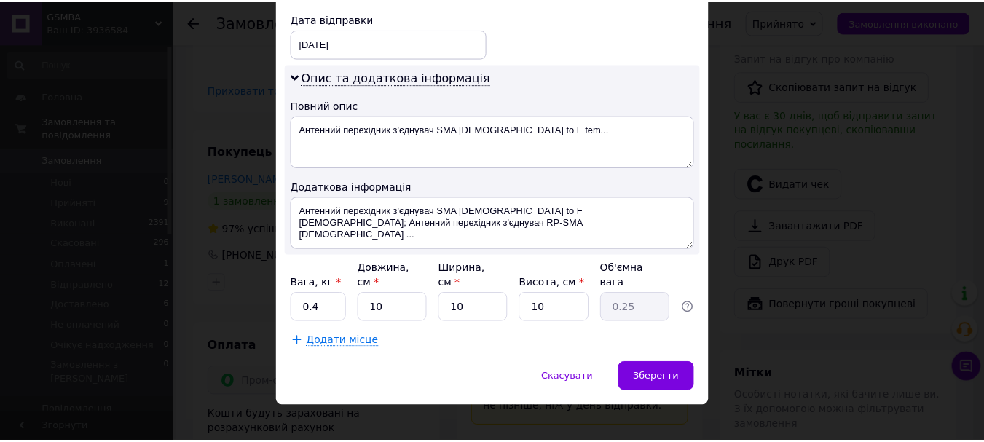
scroll to position [703, 0]
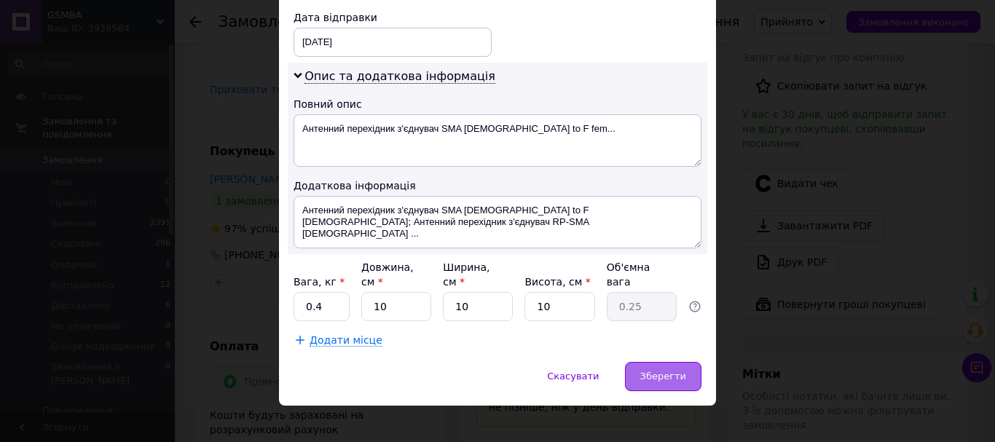
click at [663, 371] on span "Зберегти" at bounding box center [663, 376] width 46 height 11
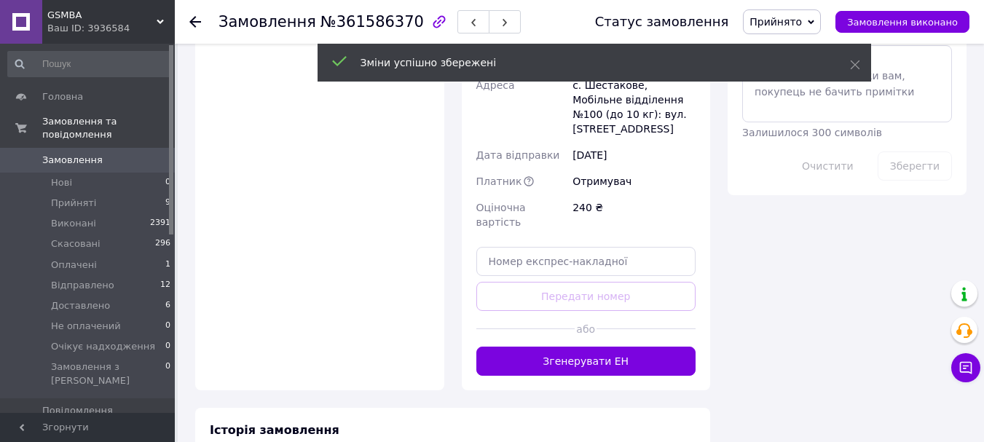
scroll to position [947, 0]
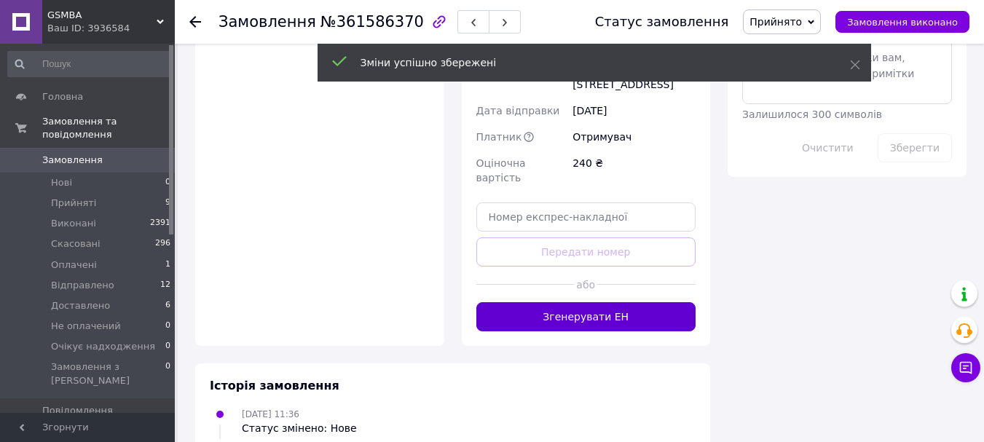
click at [587, 302] on button "Згенерувати ЕН" at bounding box center [586, 316] width 220 height 29
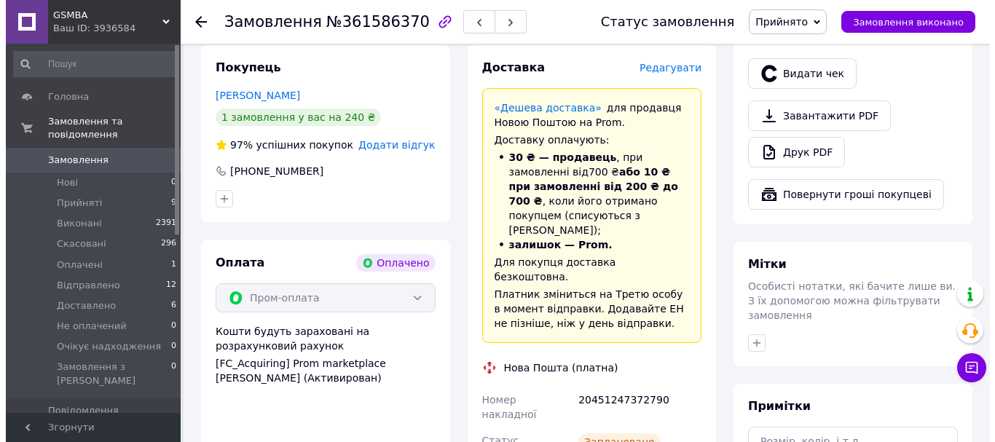
scroll to position [437, 0]
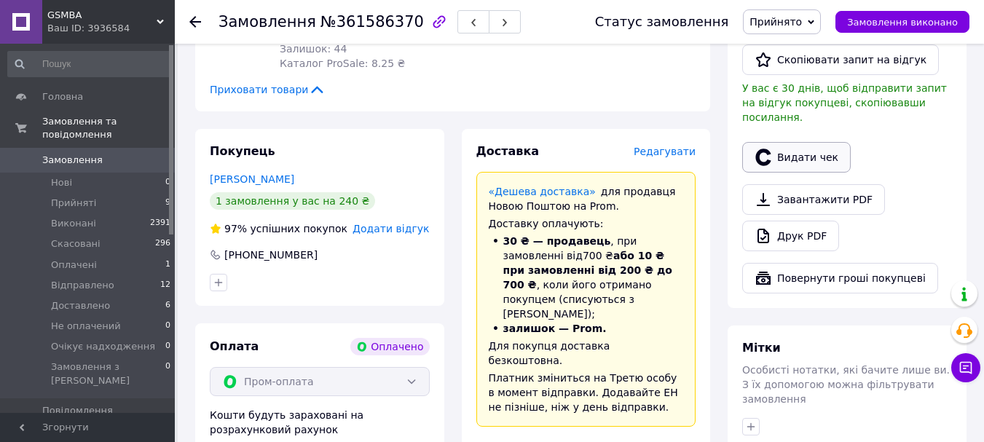
click at [782, 144] on button "Видати чек" at bounding box center [796, 157] width 108 height 31
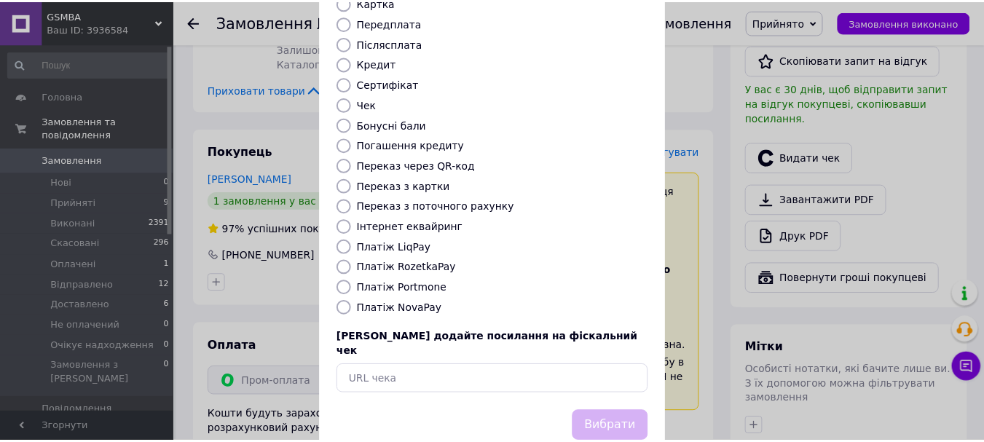
scroll to position [184, 0]
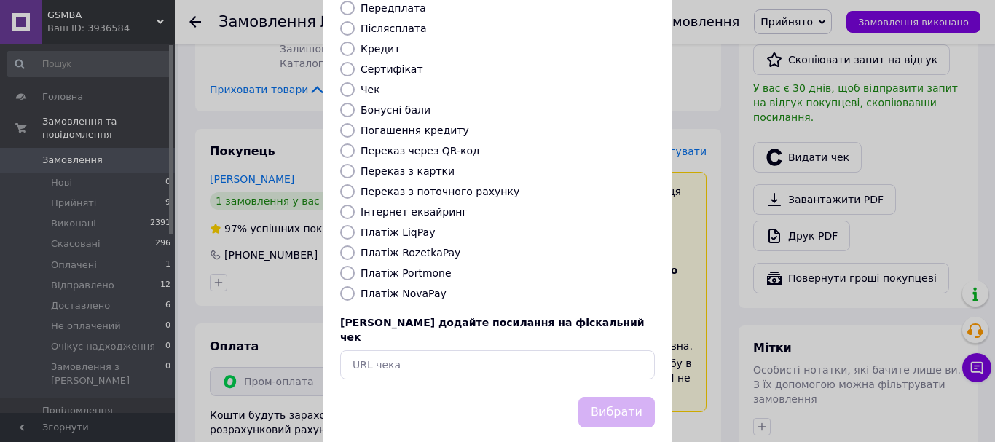
click at [415, 247] on label "Платіж RozetkaPay" at bounding box center [410, 253] width 100 height 12
click at [355, 245] on input "Платіж RozetkaPay" at bounding box center [347, 252] width 15 height 15
radio input "true"
click at [604, 397] on button "Вибрати" at bounding box center [616, 412] width 76 height 31
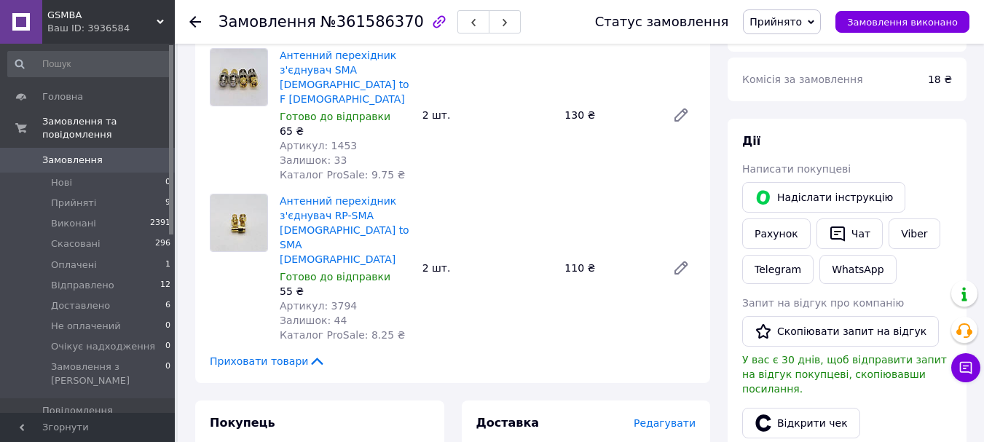
scroll to position [146, 0]
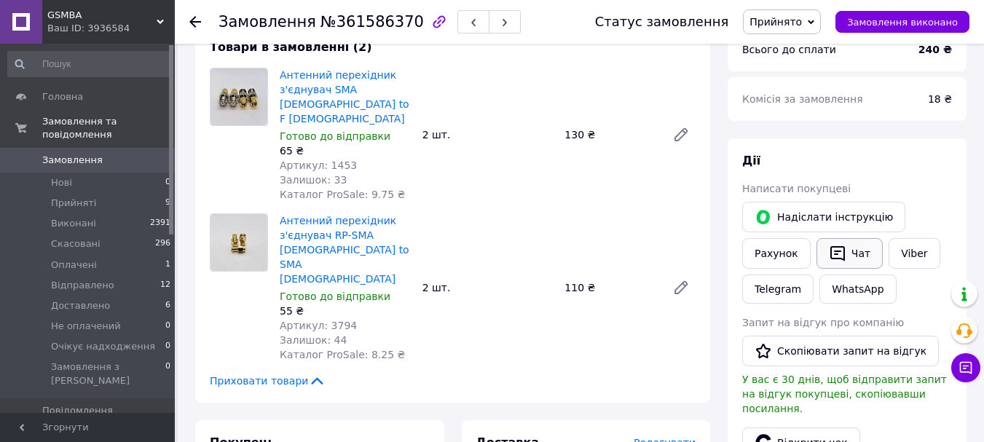
click at [829, 259] on icon "button" at bounding box center [837, 253] width 17 height 17
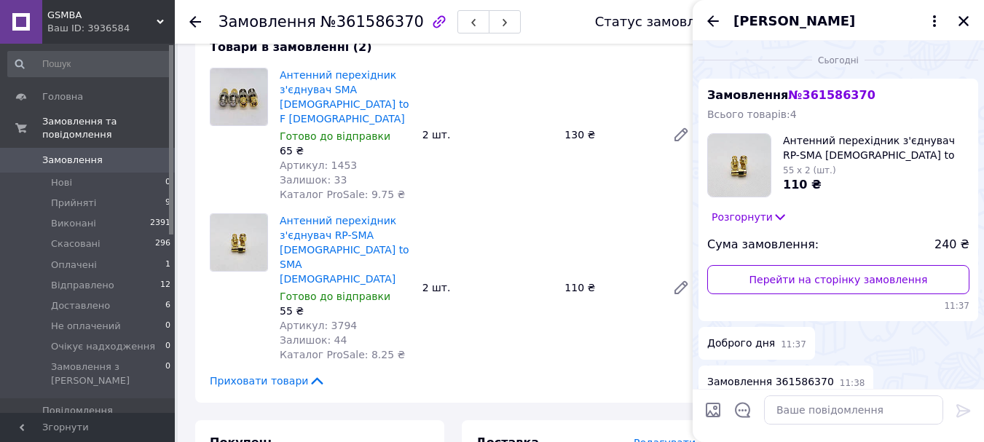
scroll to position [200, 0]
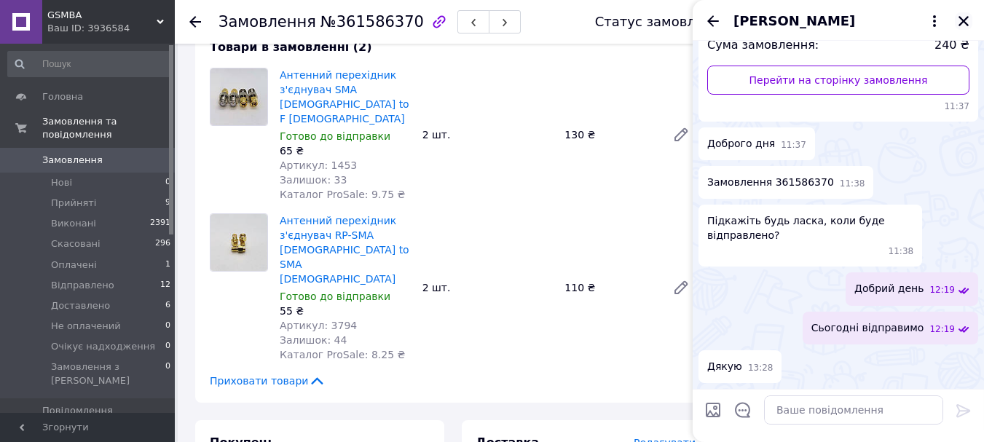
click at [967, 17] on icon "Закрити" at bounding box center [963, 21] width 10 height 10
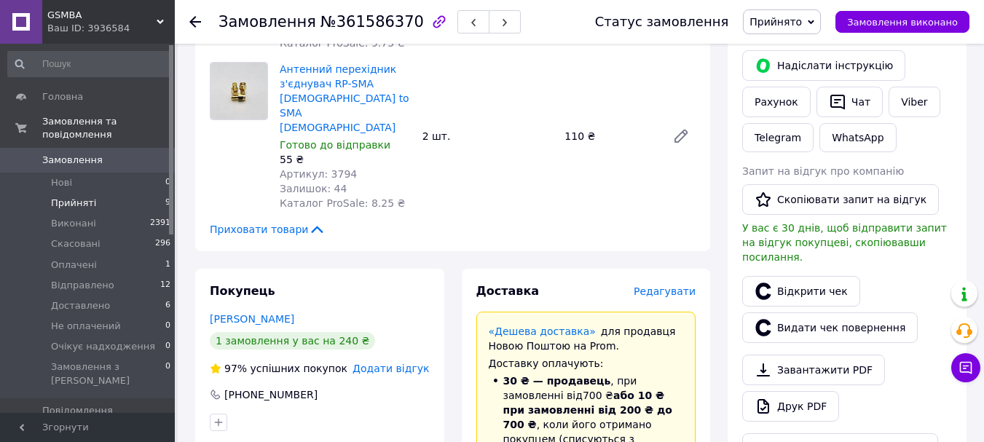
scroll to position [291, 0]
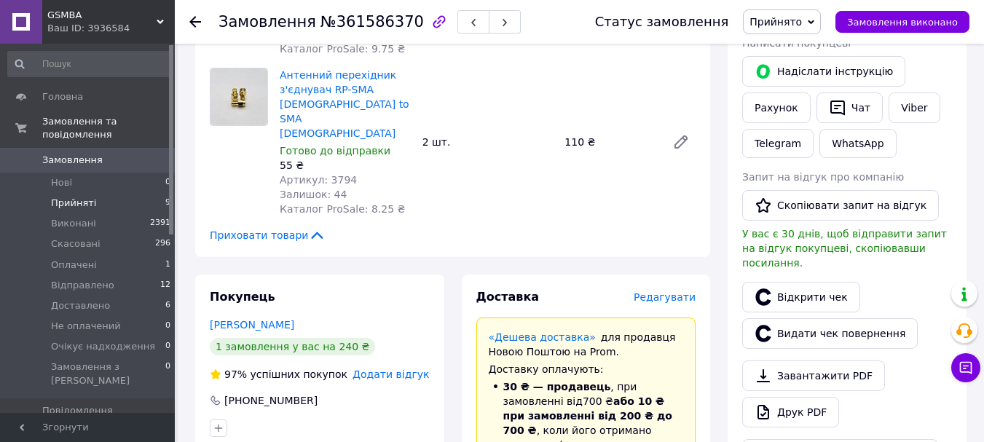
click at [81, 197] on span "Прийняті" at bounding box center [73, 203] width 45 height 13
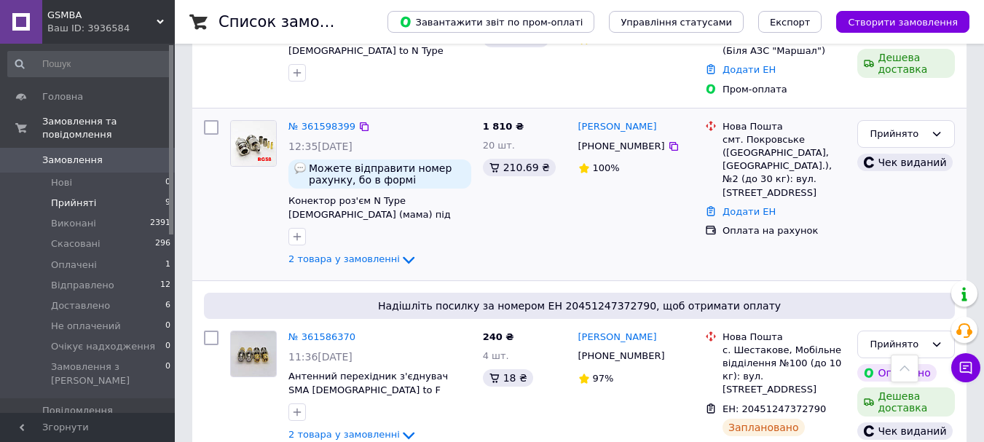
scroll to position [655, 0]
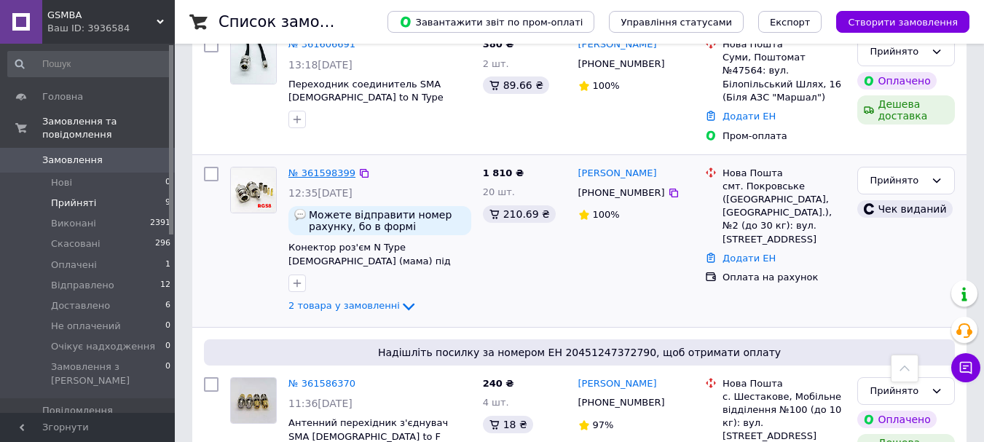
click at [330, 167] on link "№ 361598399" at bounding box center [321, 172] width 67 height 11
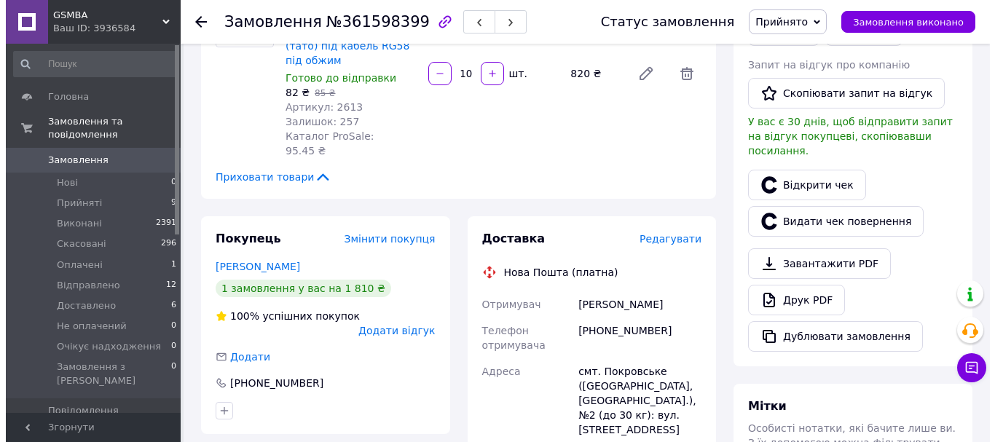
scroll to position [364, 0]
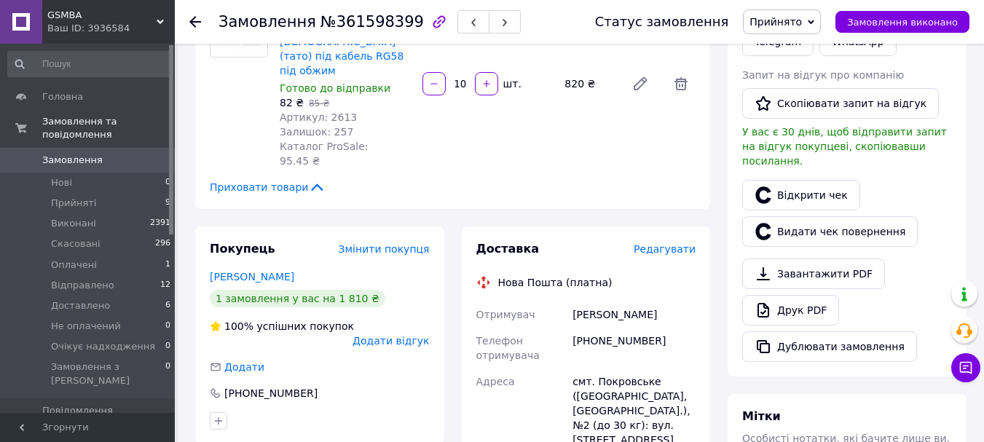
click at [666, 243] on span "Редагувати" at bounding box center [665, 249] width 62 height 12
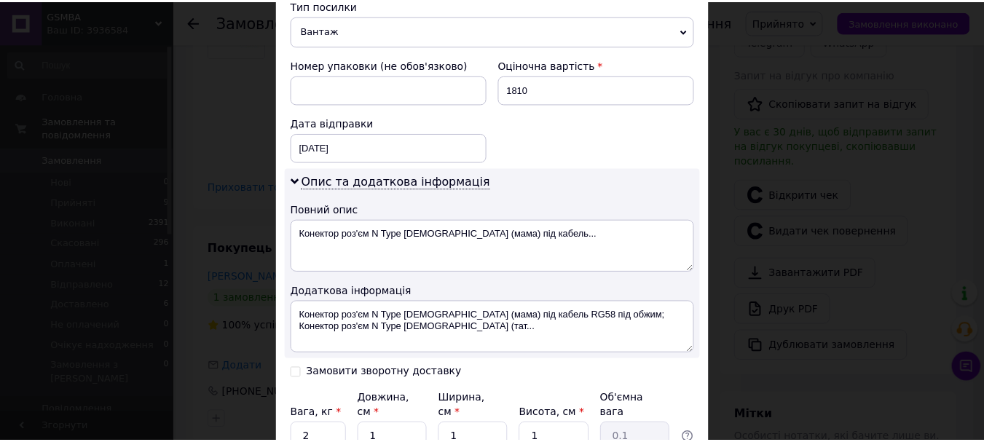
scroll to position [729, 0]
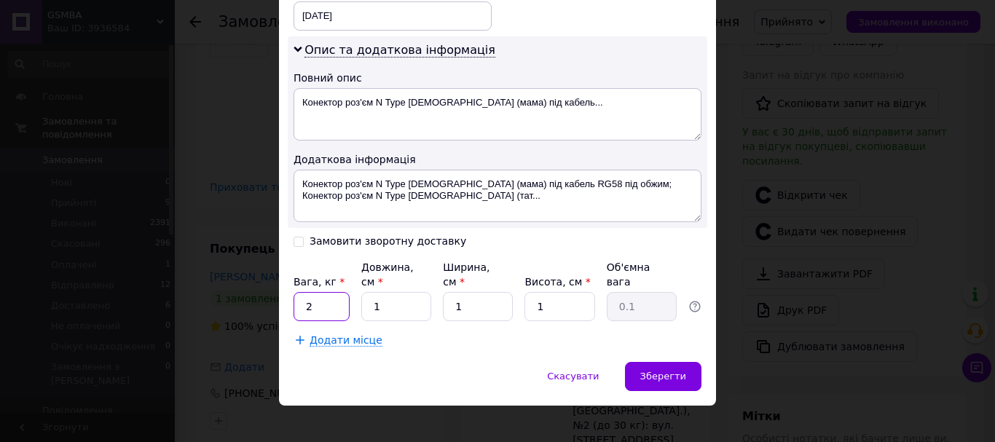
click at [337, 296] on input "2" at bounding box center [321, 306] width 56 height 29
type input "0.8"
type input "15"
type input "10"
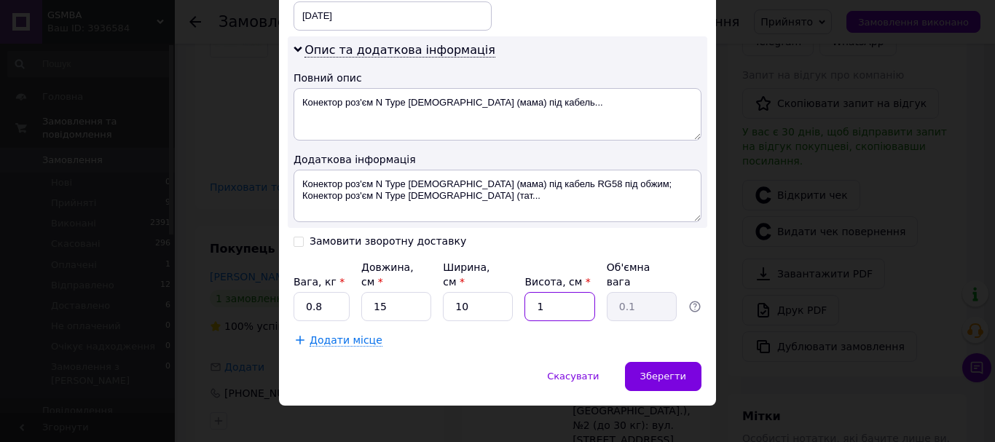
type input "0.38"
type input "10"
click at [663, 369] on div "Зберегти" at bounding box center [663, 376] width 76 height 29
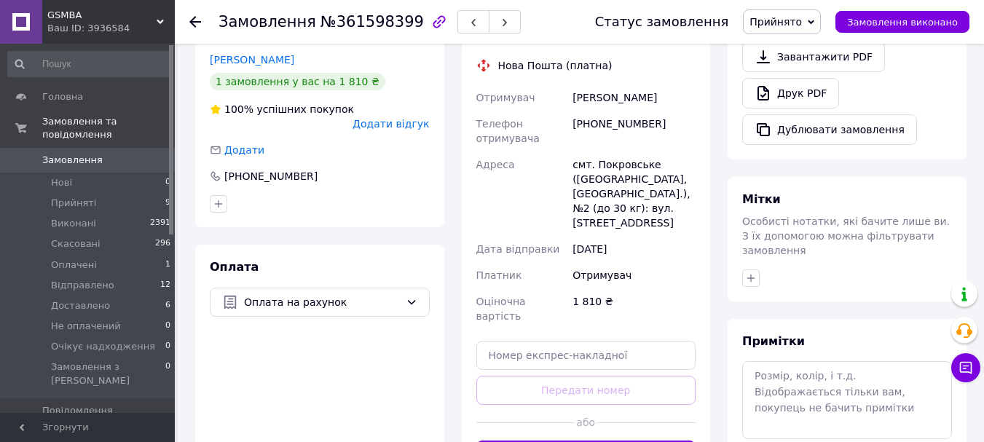
scroll to position [583, 0]
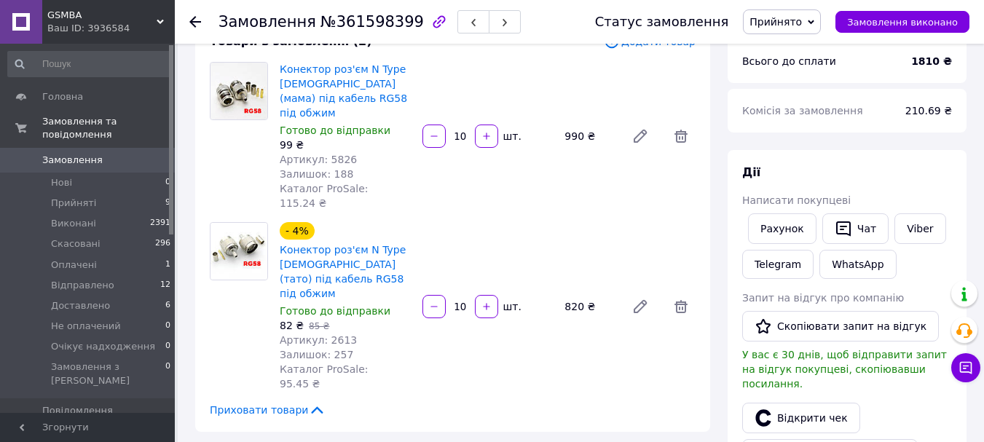
scroll to position [0, 0]
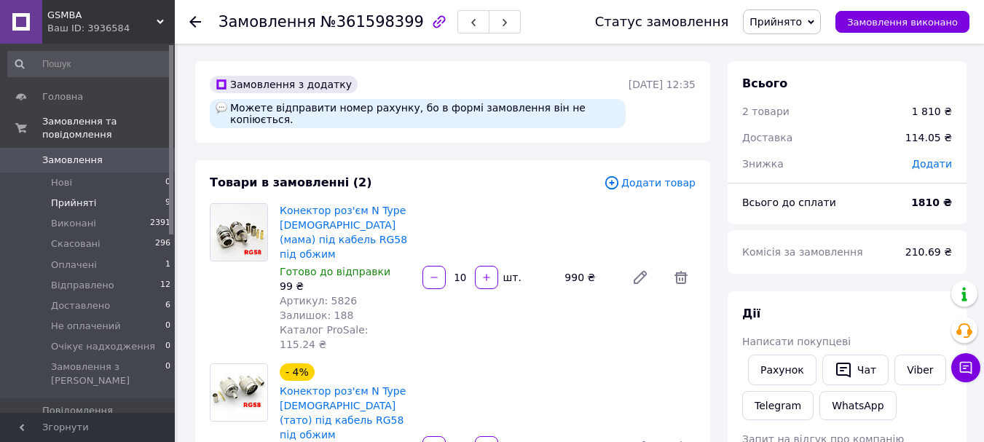
click at [79, 197] on span "Прийняті" at bounding box center [73, 203] width 45 height 13
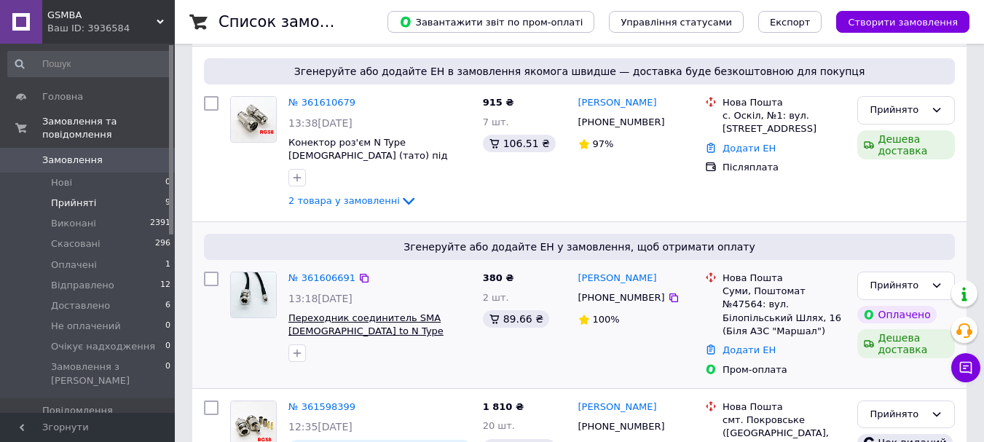
scroll to position [350, 0]
click at [320, 279] on link "№ 361606691" at bounding box center [321, 277] width 67 height 11
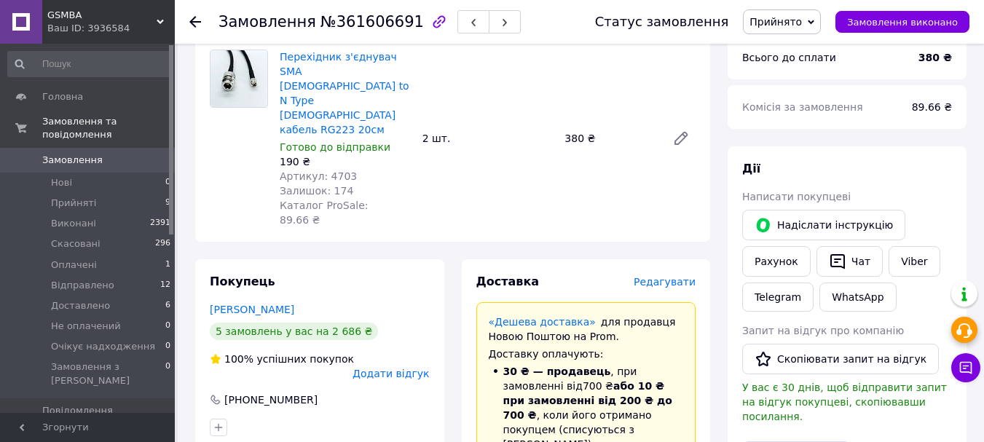
scroll to position [131, 0]
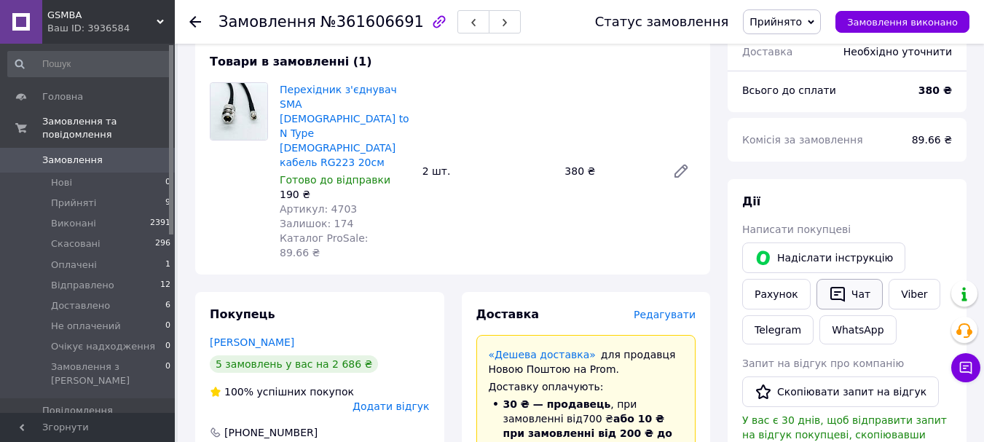
click at [843, 296] on button "Чат" at bounding box center [849, 294] width 66 height 31
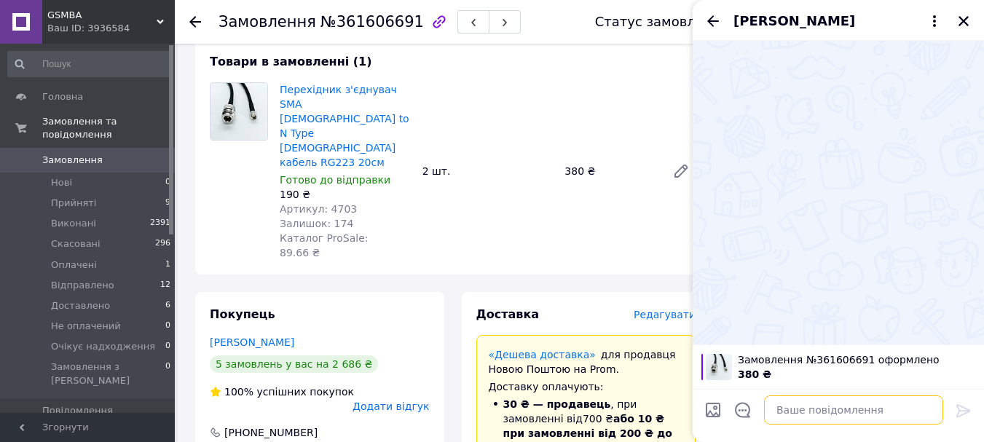
click at [824, 413] on textarea at bounding box center [853, 409] width 179 height 29
paste textarea "[PHONE_NUMBER]"
type textarea "[PHONE_NUMBER]"
drag, startPoint x: 816, startPoint y: 404, endPoint x: 613, endPoint y: 437, distance: 205.8
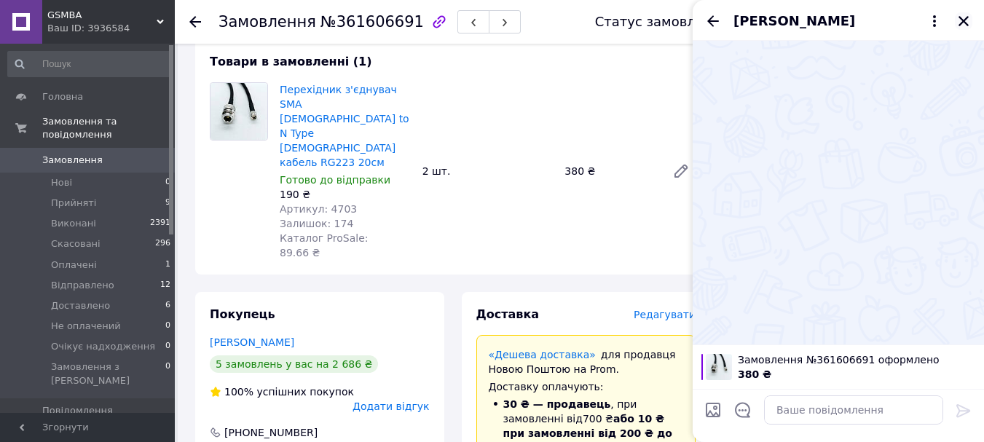
click at [961, 25] on icon "Закрити" at bounding box center [963, 21] width 13 height 13
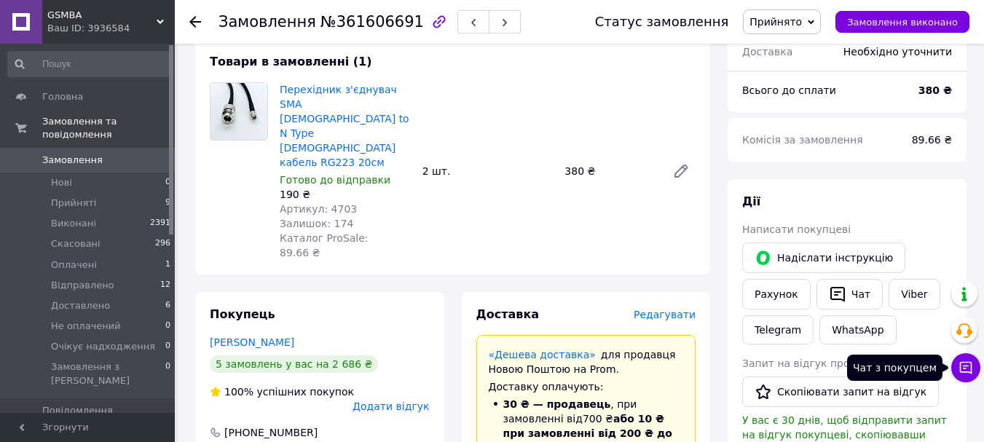
click at [960, 363] on icon at bounding box center [966, 368] width 12 height 12
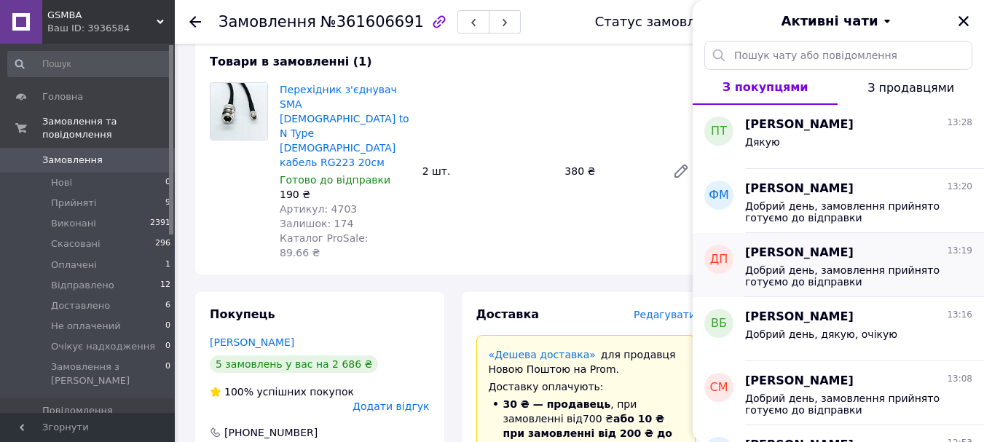
click at [791, 278] on span "Добрий день, замовлення прийнято готуємо до відправки" at bounding box center [848, 275] width 207 height 23
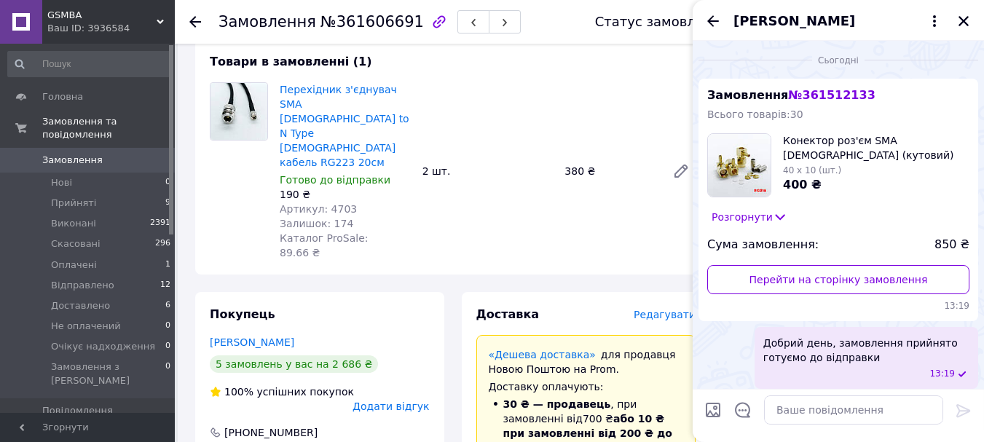
scroll to position [6, 0]
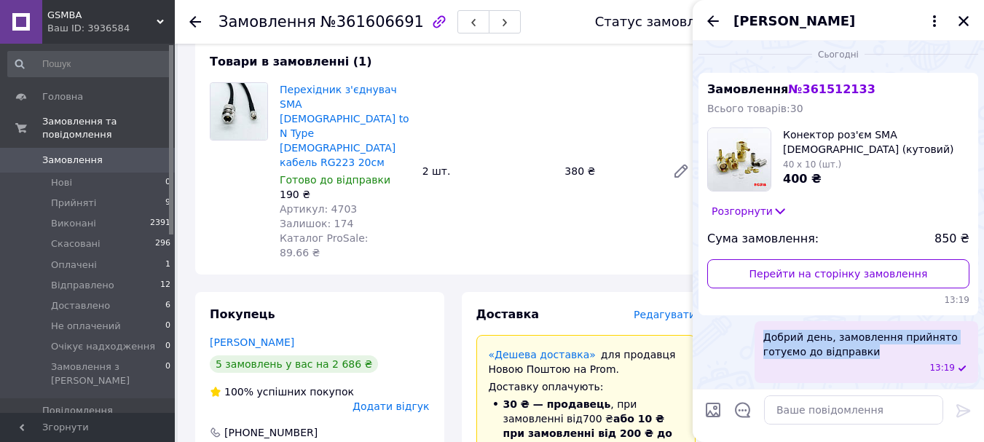
drag, startPoint x: 864, startPoint y: 354, endPoint x: 756, endPoint y: 325, distance: 112.2
click at [756, 325] on div "Добрий день, замовлення прийнято готуємо до відправки 13:19" at bounding box center [866, 352] width 224 height 62
copy span "Добрий день, замовлення прийнято готуємо до відправки"
click at [963, 17] on icon "Закрити" at bounding box center [963, 21] width 13 height 13
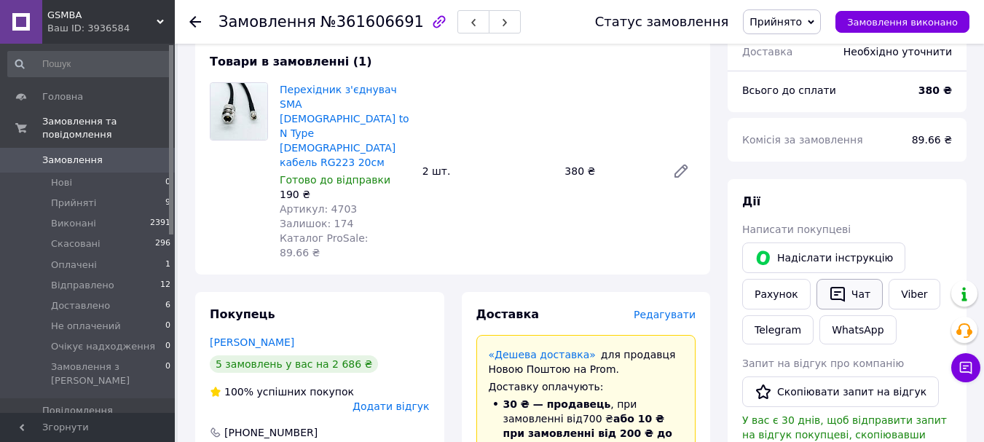
click at [837, 291] on icon "button" at bounding box center [837, 293] width 17 height 17
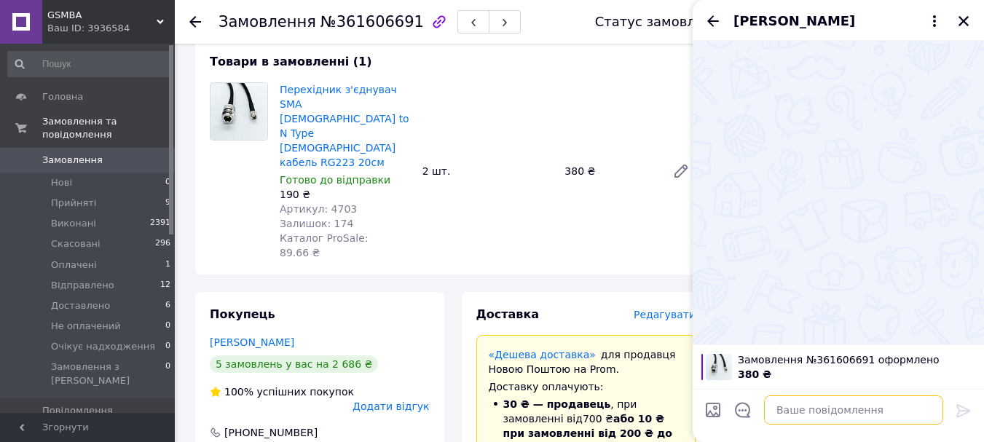
click at [801, 406] on textarea at bounding box center [853, 409] width 179 height 29
paste textarea "Добрий день, замовлення прийнято готуємо до відправки"
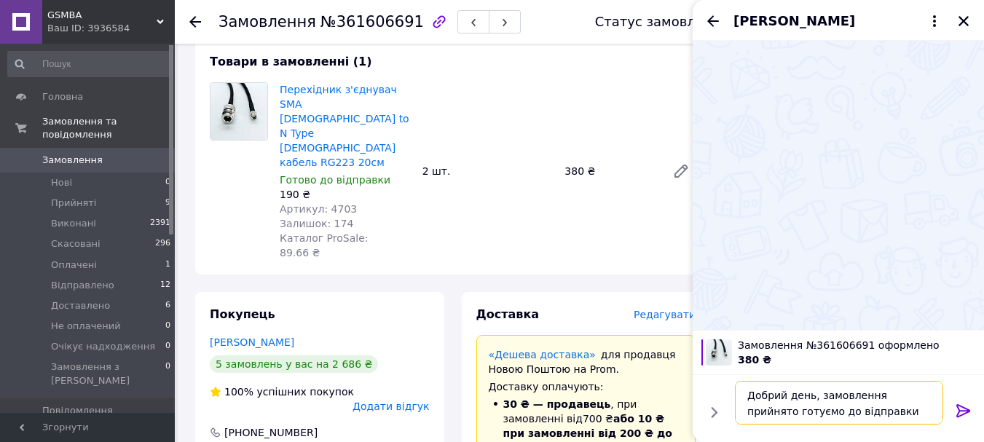
type textarea "Добрий день, замовлення прийнято готуємо до відправки"
click at [958, 406] on icon at bounding box center [963, 410] width 17 height 17
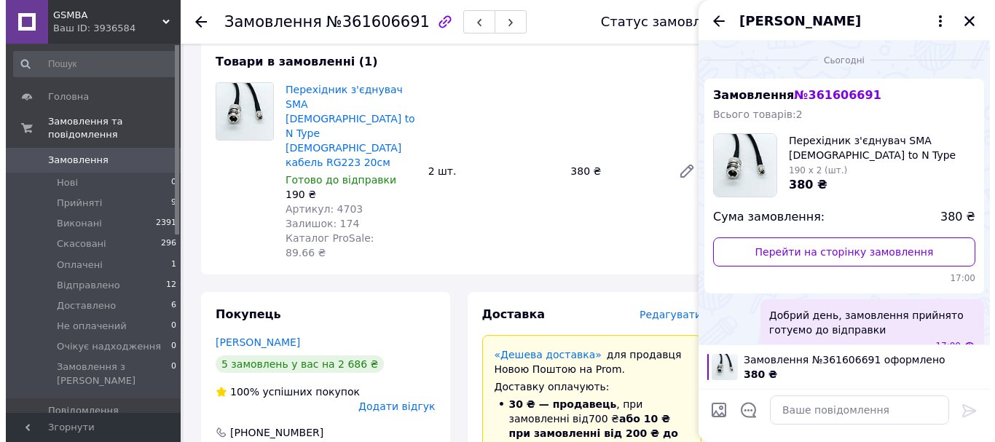
scroll to position [23, 0]
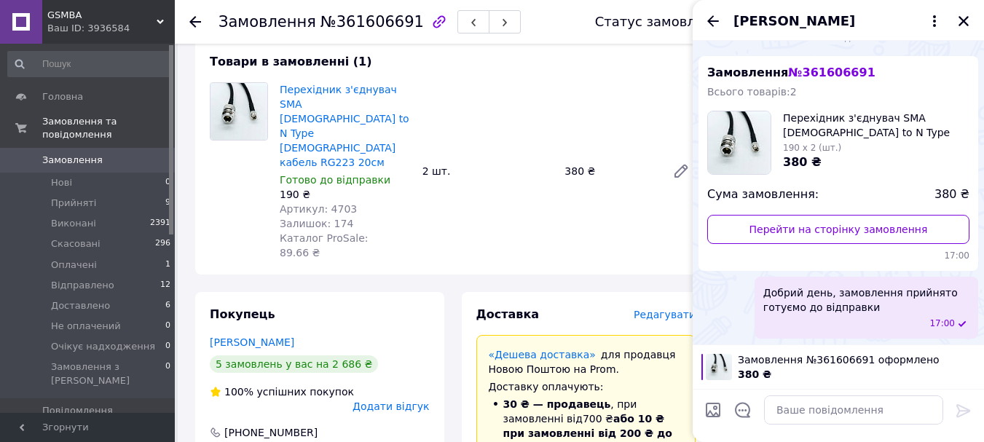
click at [612, 307] on div "Доставка" at bounding box center [554, 315] width 157 height 17
click at [969, 15] on icon "Закрити" at bounding box center [963, 21] width 13 height 13
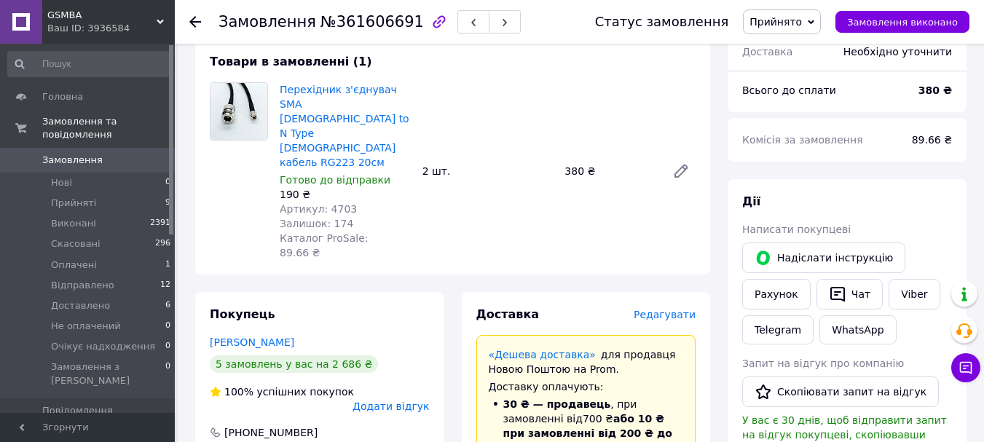
click at [683, 309] on span "Редагувати" at bounding box center [665, 315] width 62 height 12
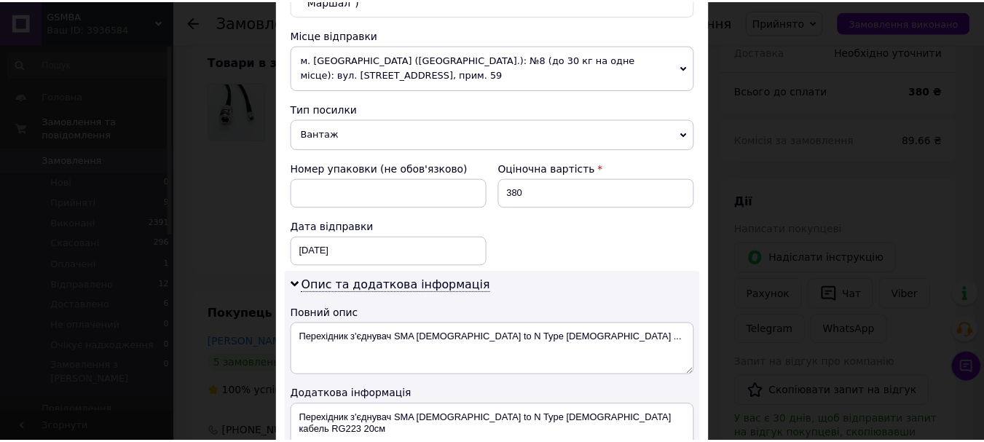
scroll to position [703, 0]
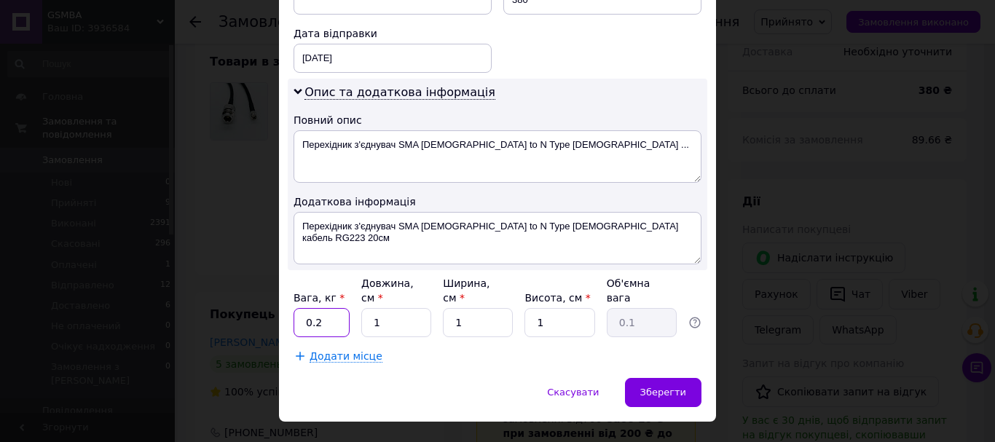
click at [337, 308] on input "0.2" at bounding box center [321, 322] width 56 height 29
type input "0.4"
type input "15"
type input "10"
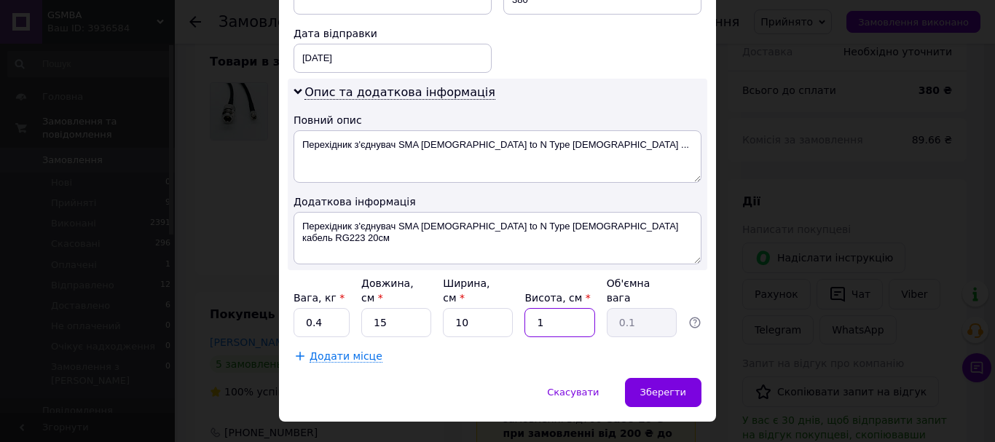
type input "0.38"
type input "10"
click at [677, 387] on span "Зберегти" at bounding box center [663, 392] width 46 height 11
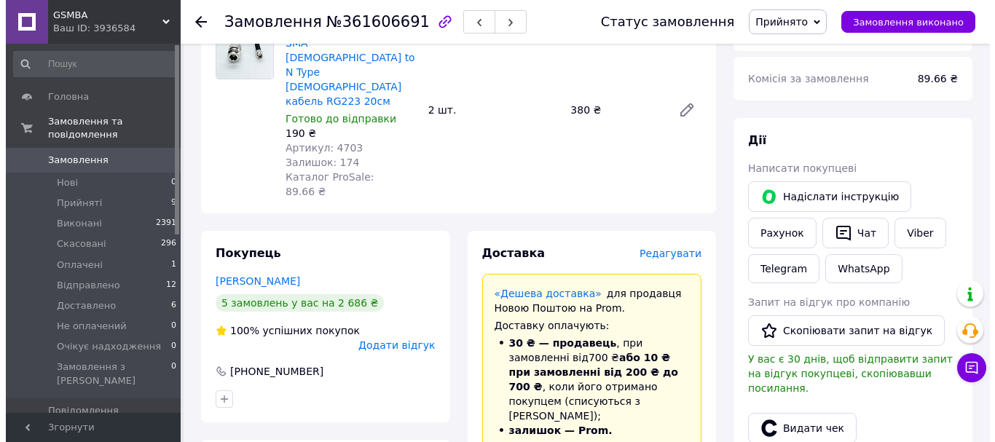
scroll to position [277, 0]
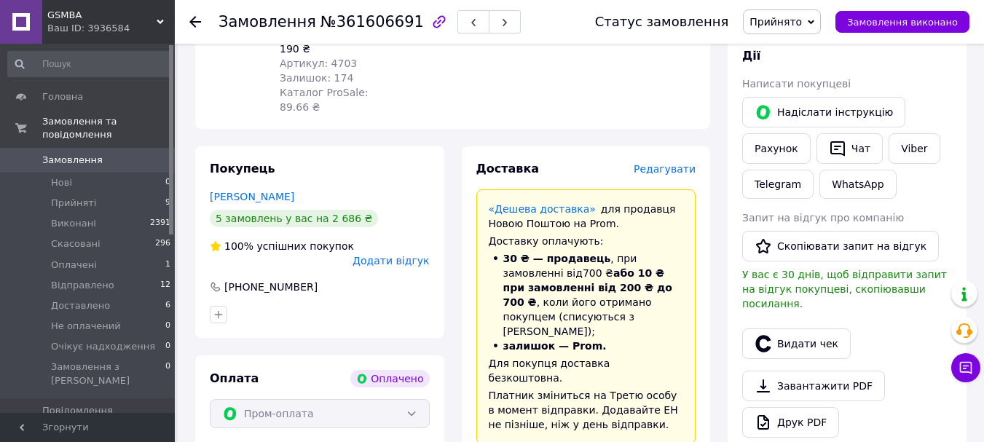
click at [677, 163] on span "Редагувати" at bounding box center [665, 169] width 62 height 12
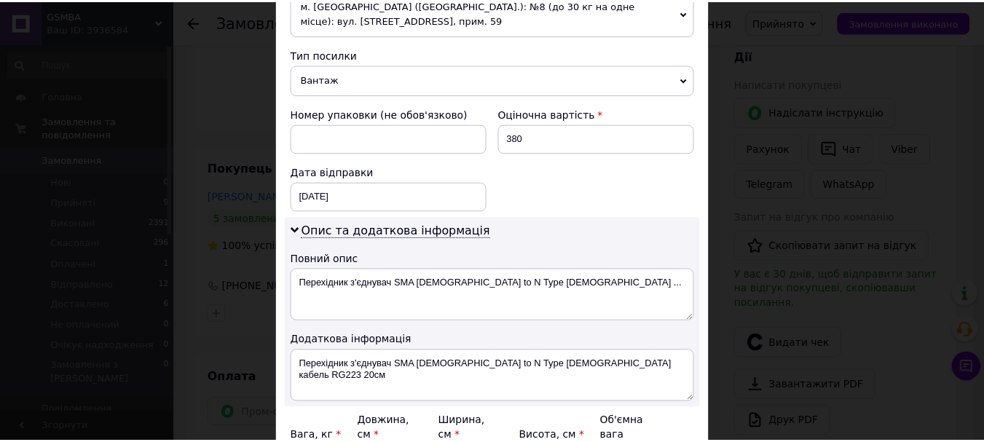
scroll to position [703, 0]
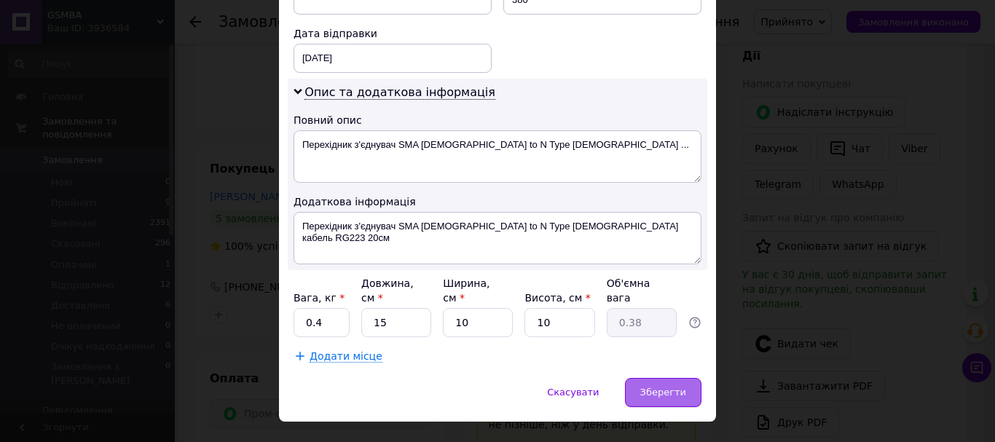
click at [651, 378] on div "Зберегти" at bounding box center [663, 392] width 76 height 29
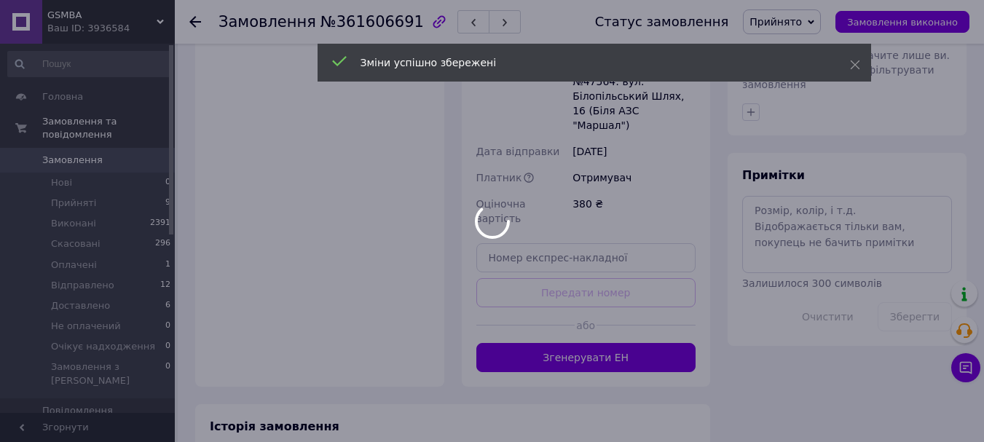
scroll to position [786, 0]
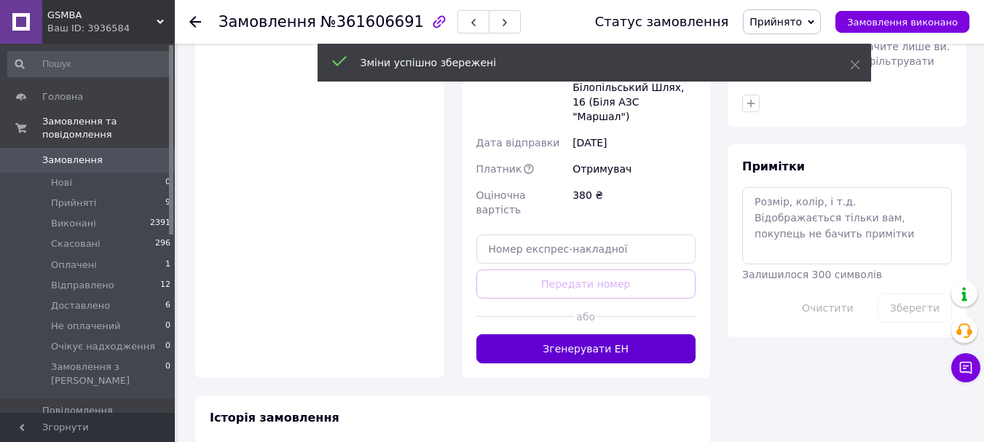
click at [615, 334] on button "Згенерувати ЕН" at bounding box center [586, 348] width 220 height 29
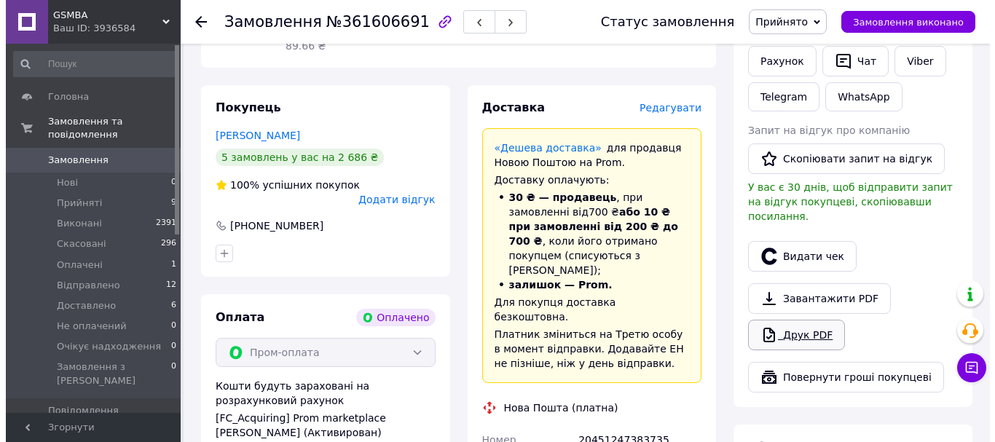
scroll to position [364, 0]
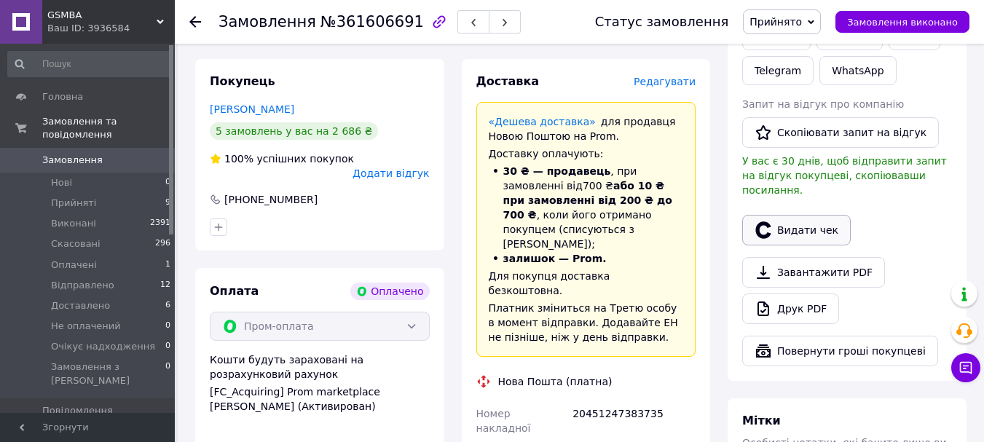
click at [802, 215] on button "Видати чек" at bounding box center [796, 230] width 108 height 31
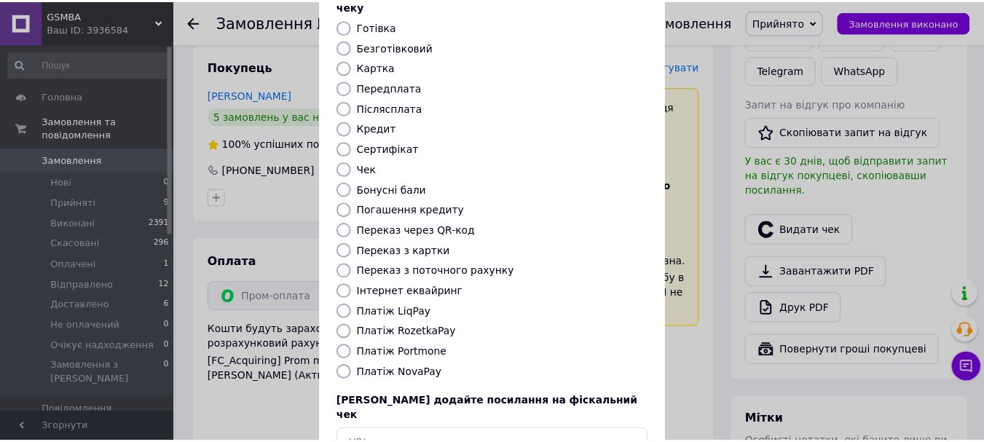
scroll to position [184, 0]
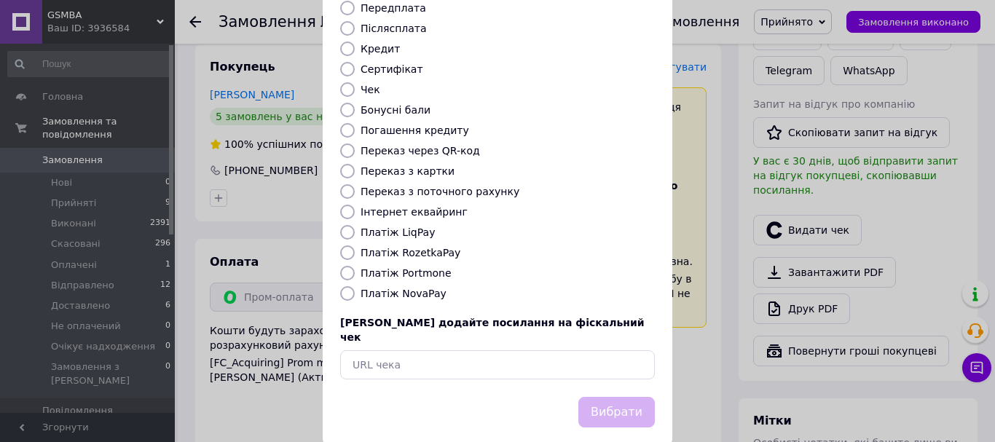
click at [370, 247] on label "Платіж RozetkaPay" at bounding box center [410, 253] width 100 height 12
click at [355, 245] on input "Платіж RozetkaPay" at bounding box center [347, 252] width 15 height 15
radio input "true"
click at [638, 397] on button "Вибрати" at bounding box center [616, 412] width 76 height 31
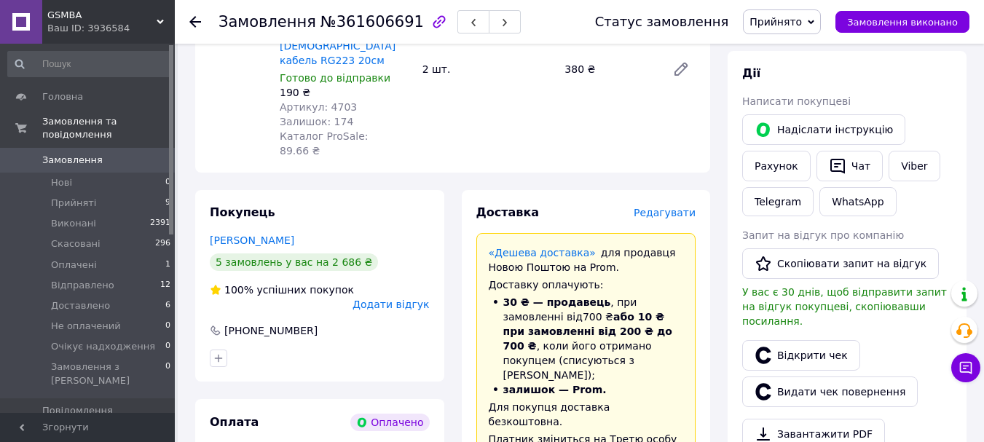
scroll to position [146, 0]
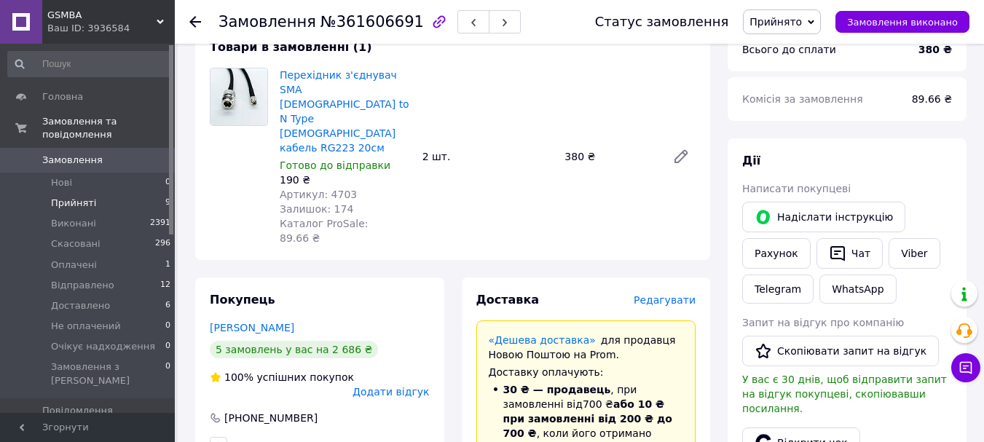
click at [50, 193] on li "Прийняті 9" at bounding box center [89, 203] width 179 height 20
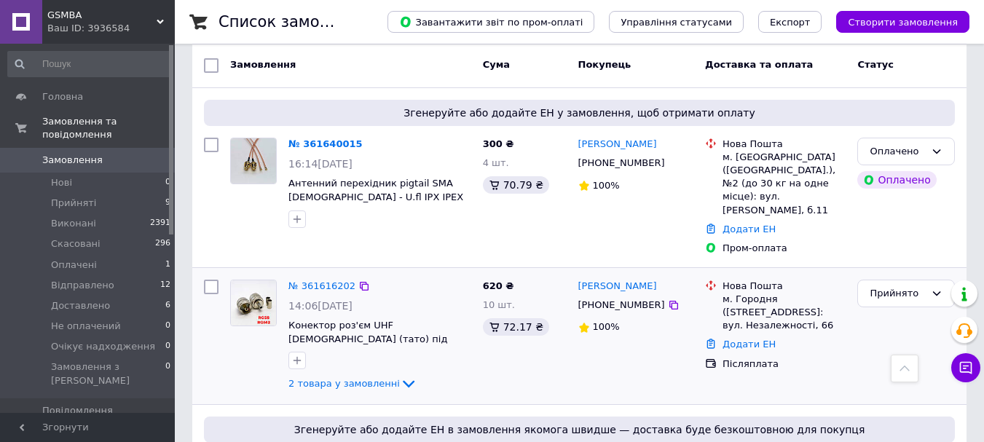
scroll to position [73, 0]
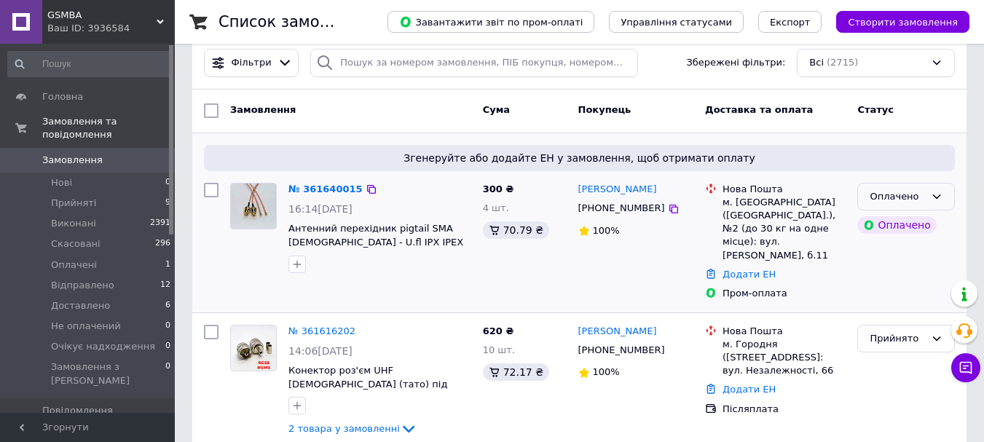
click at [942, 193] on div "Оплачено" at bounding box center [906, 197] width 98 height 28
click at [917, 227] on li "Прийнято" at bounding box center [906, 226] width 96 height 27
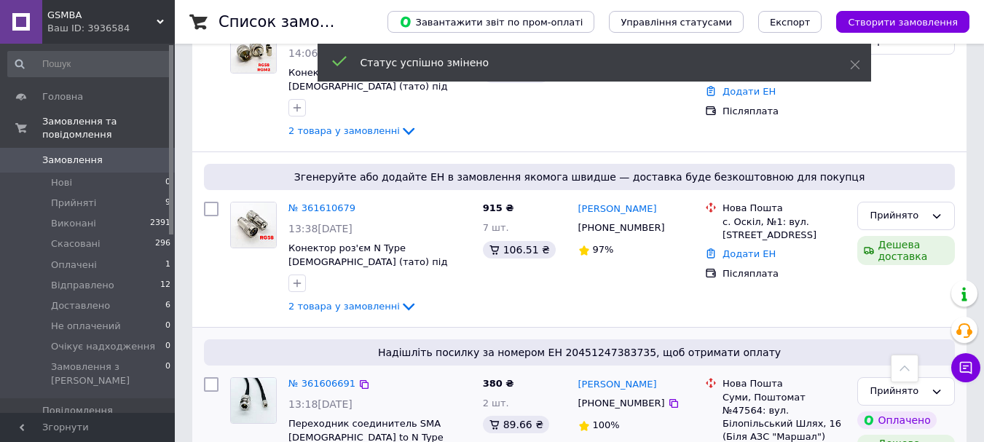
scroll to position [364, 0]
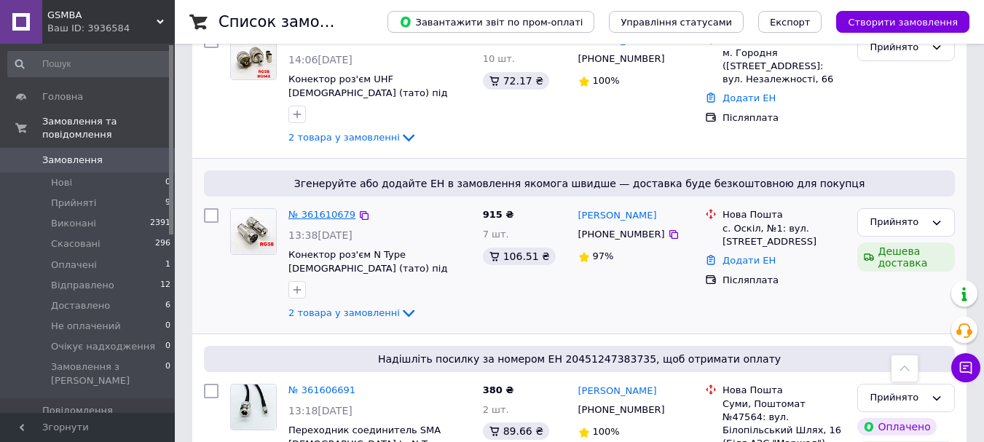
click at [323, 209] on link "№ 361610679" at bounding box center [321, 214] width 67 height 11
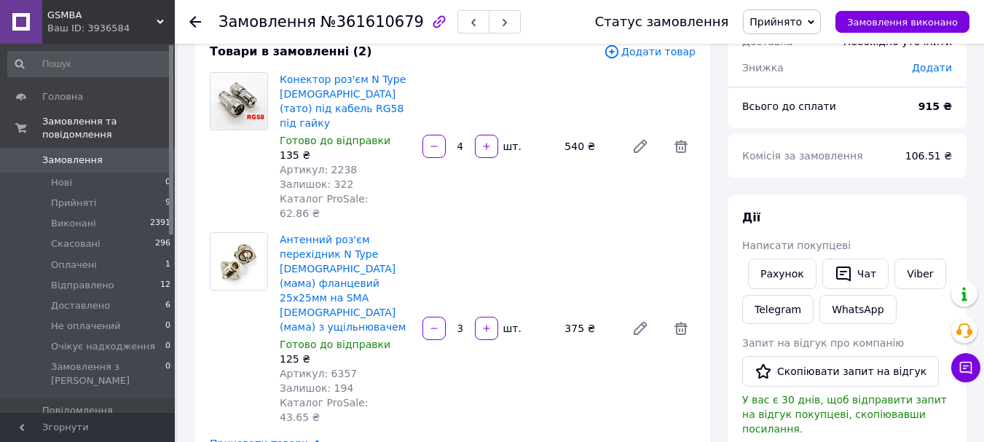
scroll to position [73, 0]
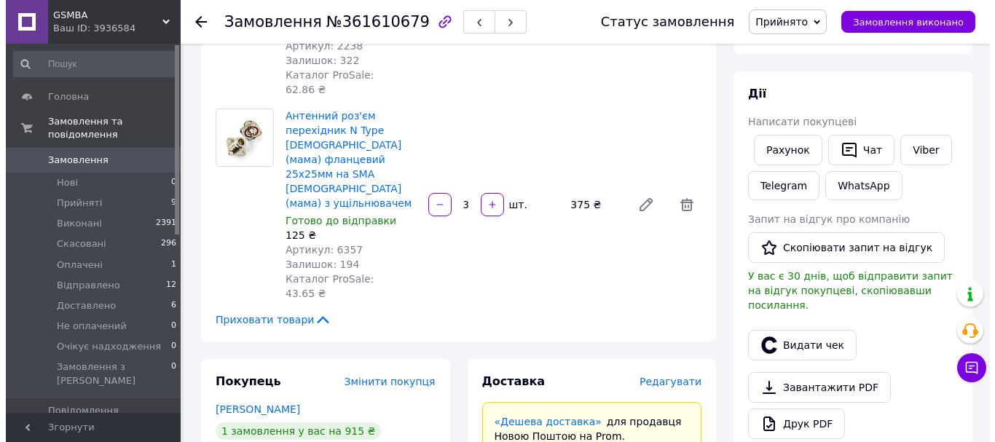
scroll to position [291, 0]
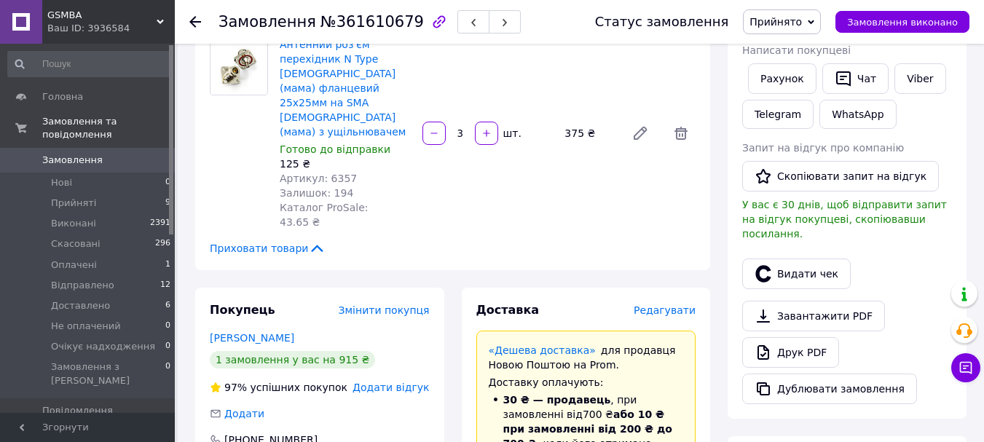
click at [688, 304] on span "Редагувати" at bounding box center [665, 310] width 62 height 12
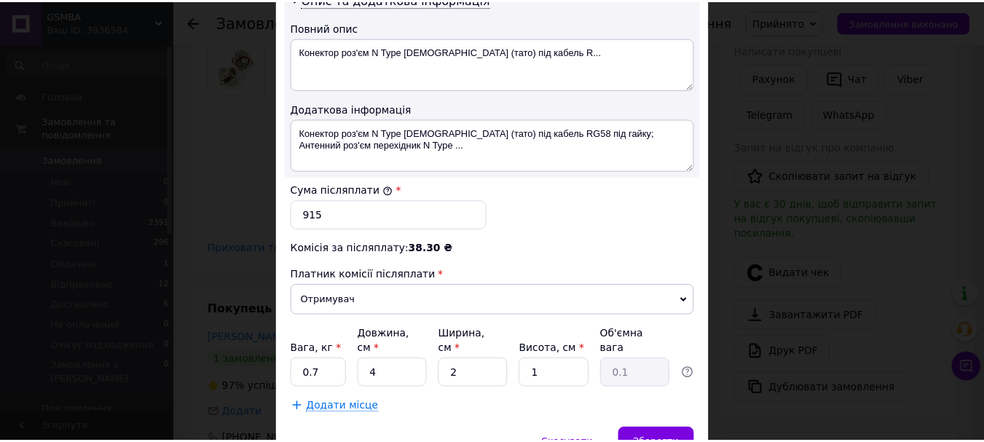
scroll to position [847, 0]
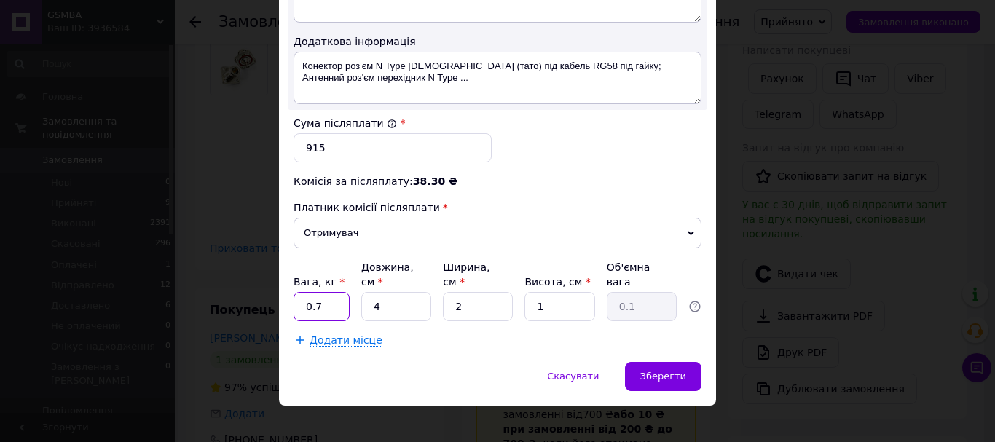
click at [322, 297] on input "0.7" at bounding box center [321, 306] width 56 height 29
type input "0.5"
type input "15"
type input "10"
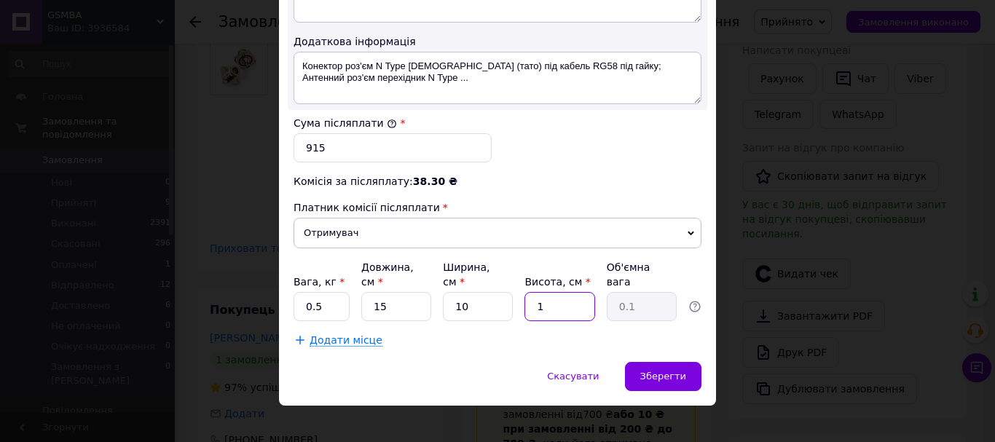
type input "0.38"
type input "10"
click at [666, 371] on span "Зберегти" at bounding box center [663, 376] width 46 height 11
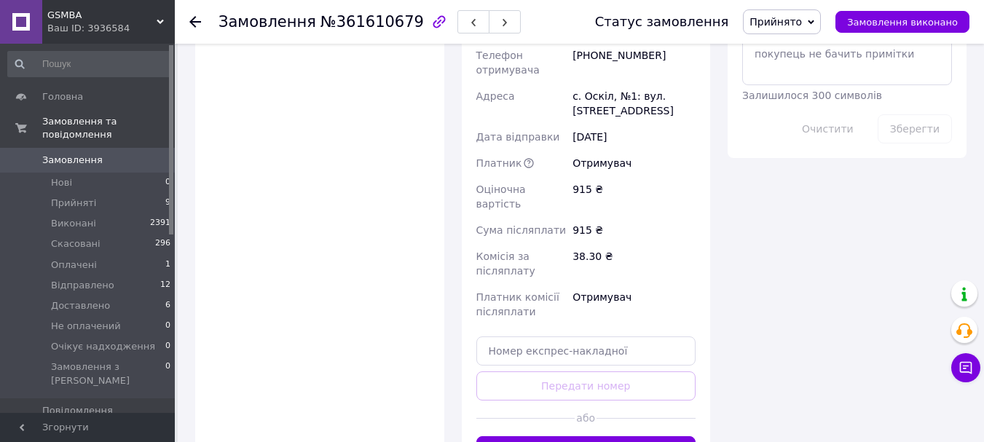
scroll to position [947, 0]
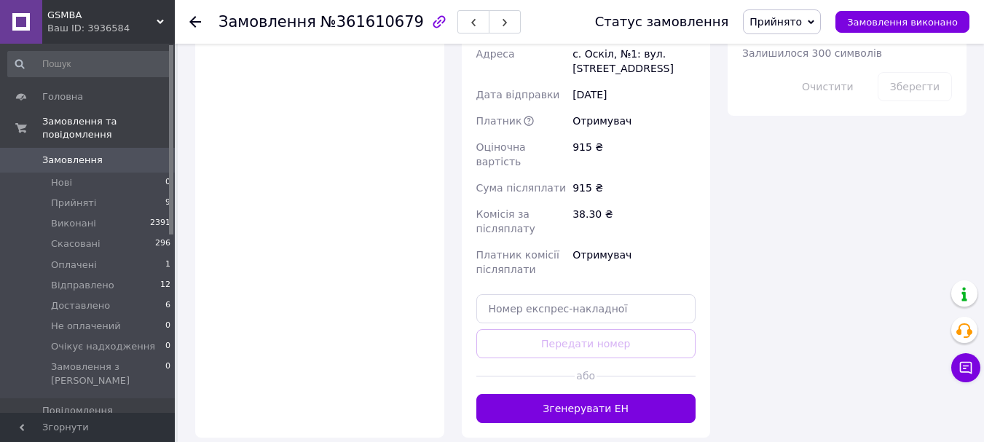
click at [581, 394] on button "Згенерувати ЕН" at bounding box center [586, 408] width 220 height 29
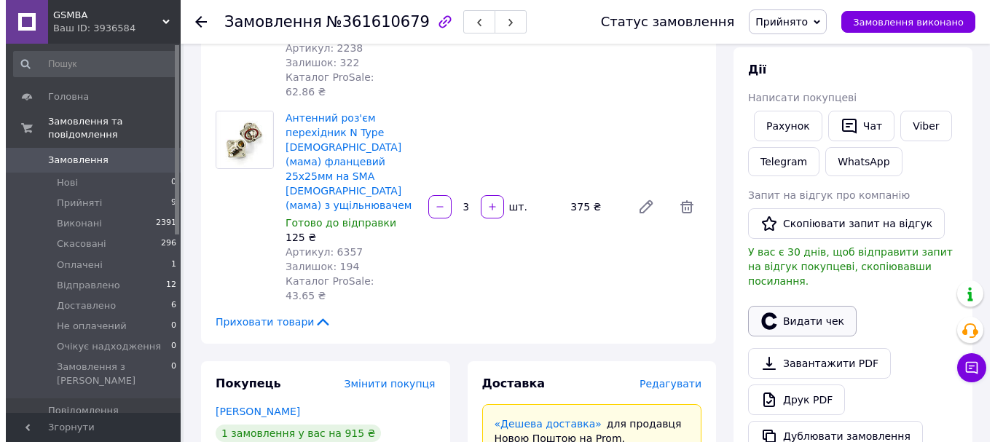
scroll to position [218, 0]
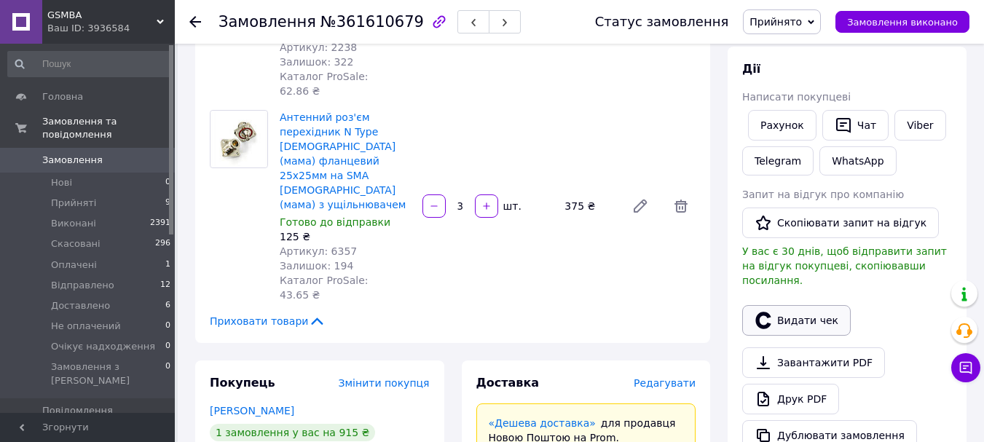
click at [800, 311] on button "Видати чек" at bounding box center [796, 320] width 108 height 31
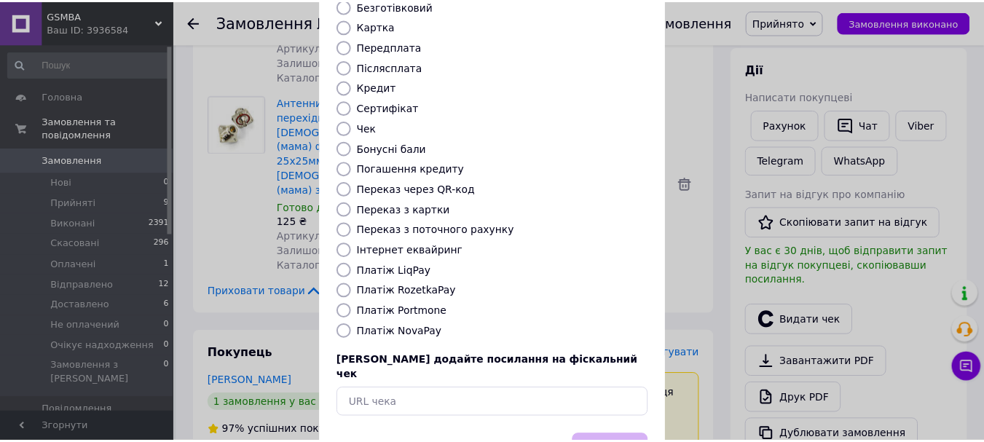
scroll to position [146, 0]
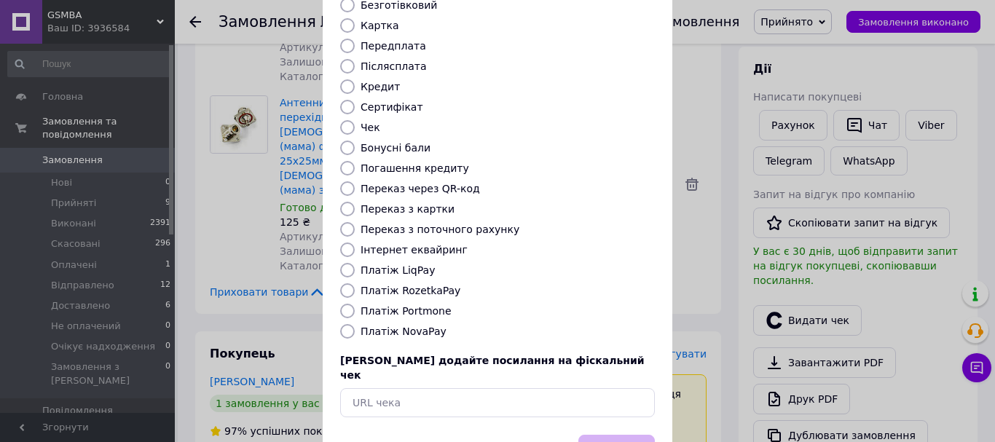
click at [712, 236] on div "Видати фіскальний чек Виберіть тип форми оплати, який буде вказаний у чеку Готі…" at bounding box center [497, 181] width 995 height 655
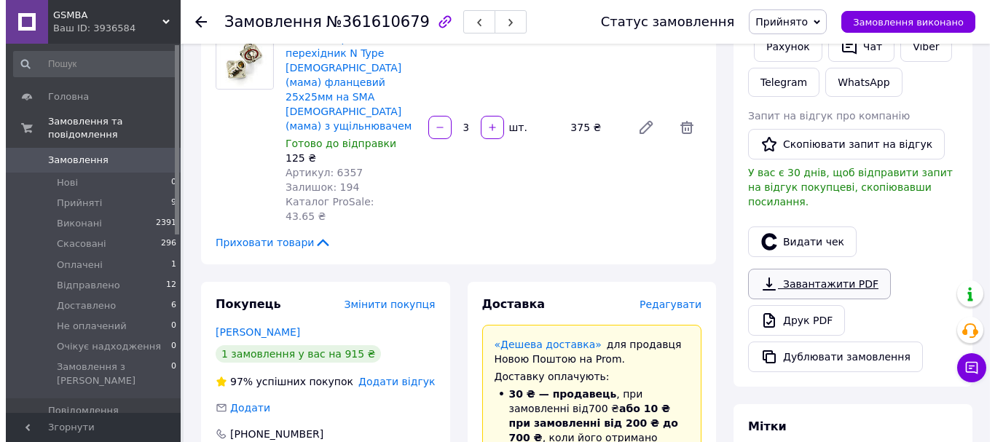
scroll to position [218, 0]
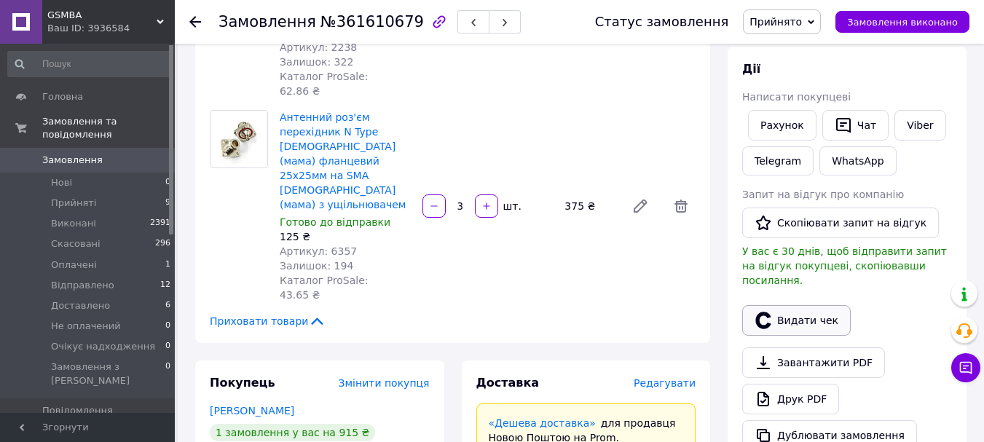
click at [818, 305] on button "Видати чек" at bounding box center [796, 320] width 108 height 31
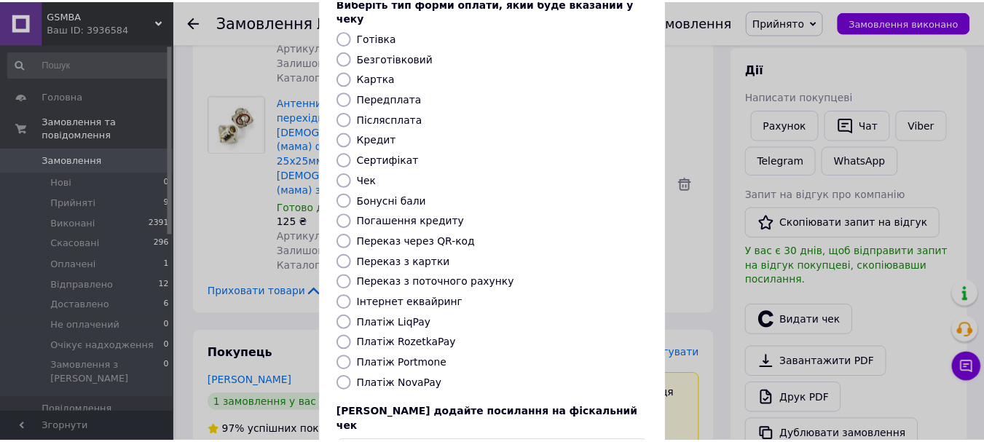
scroll to position [184, 0]
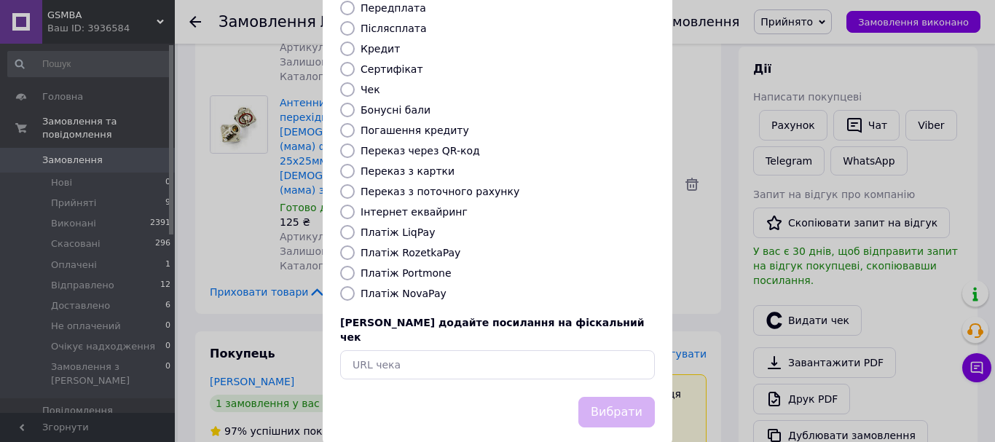
click at [406, 288] on label "Платіж NovaPay" at bounding box center [403, 294] width 86 height 12
click at [355, 286] on input "Платіж NovaPay" at bounding box center [347, 293] width 15 height 15
radio input "true"
click at [589, 397] on button "Вибрати" at bounding box center [616, 412] width 76 height 31
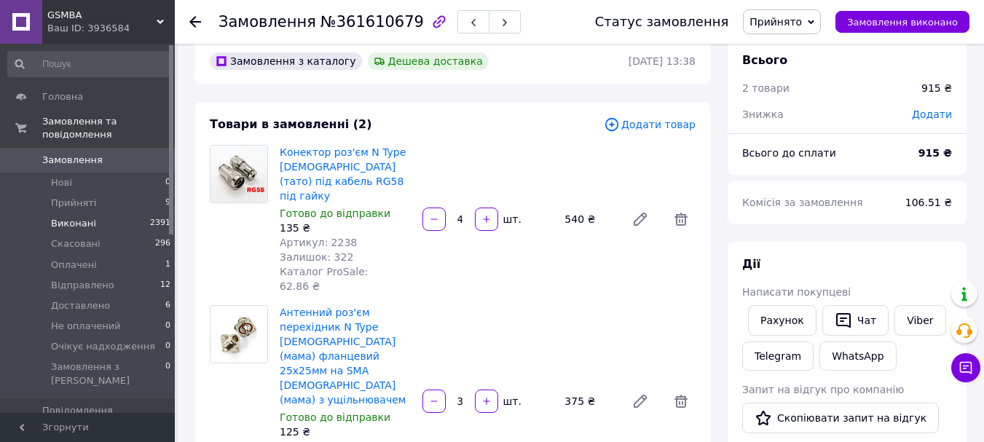
scroll to position [0, 0]
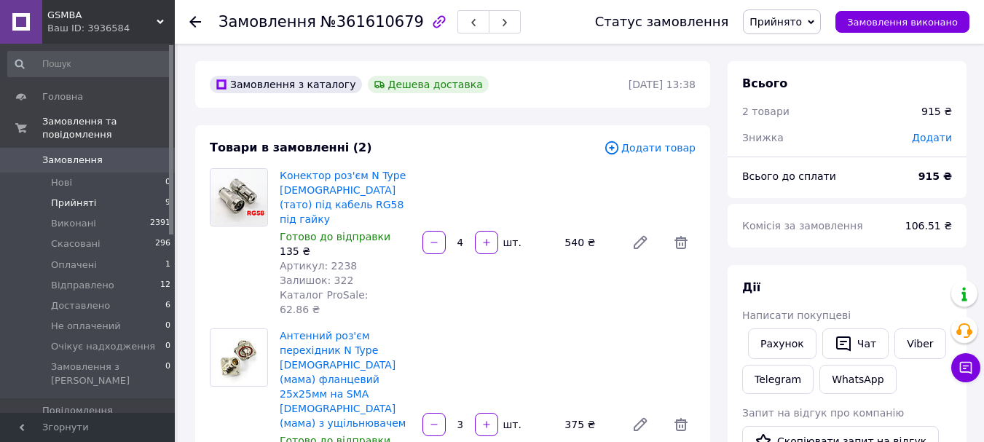
click at [90, 193] on li "Прийняті 9" at bounding box center [89, 203] width 179 height 20
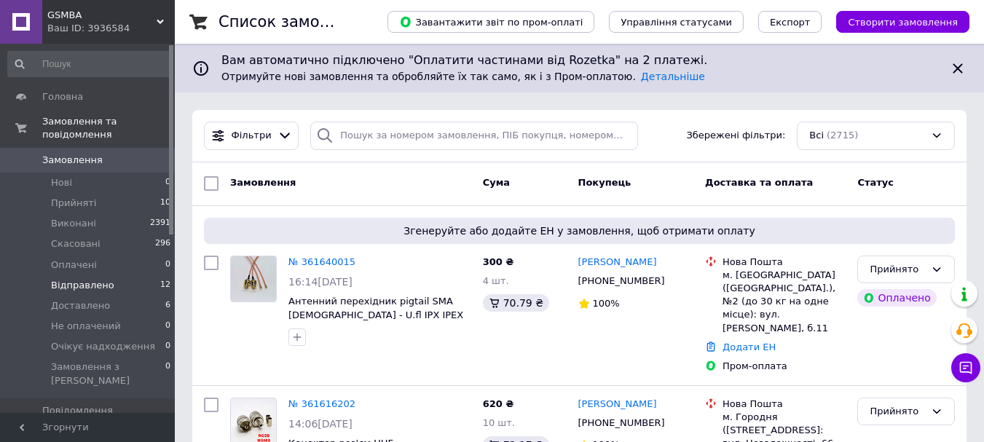
click at [68, 279] on span "Відправлено" at bounding box center [82, 285] width 63 height 13
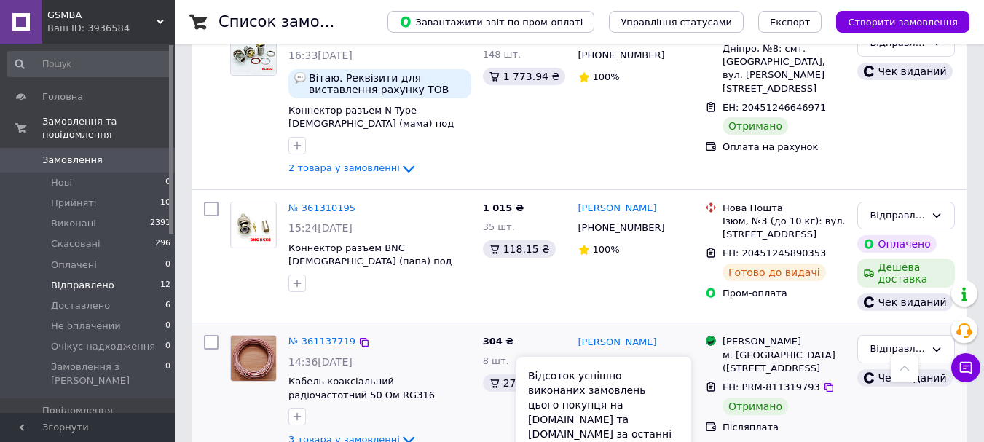
scroll to position [1528, 0]
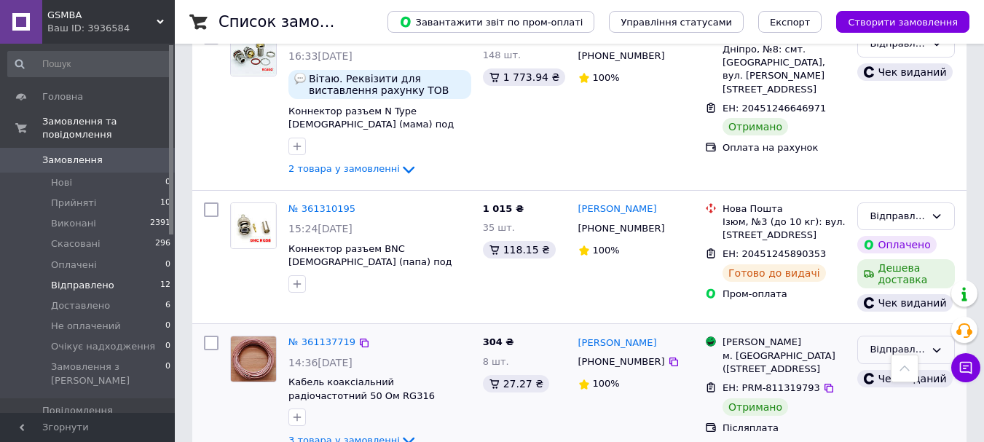
click at [876, 342] on div "Відправлено" at bounding box center [896, 349] width 55 height 15
click at [872, 394] on li "Виконано" at bounding box center [906, 407] width 96 height 27
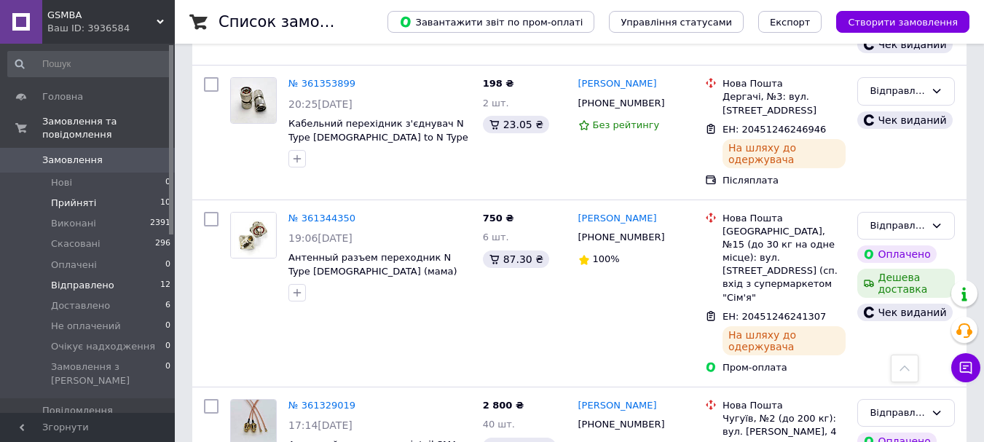
scroll to position [1018, 0]
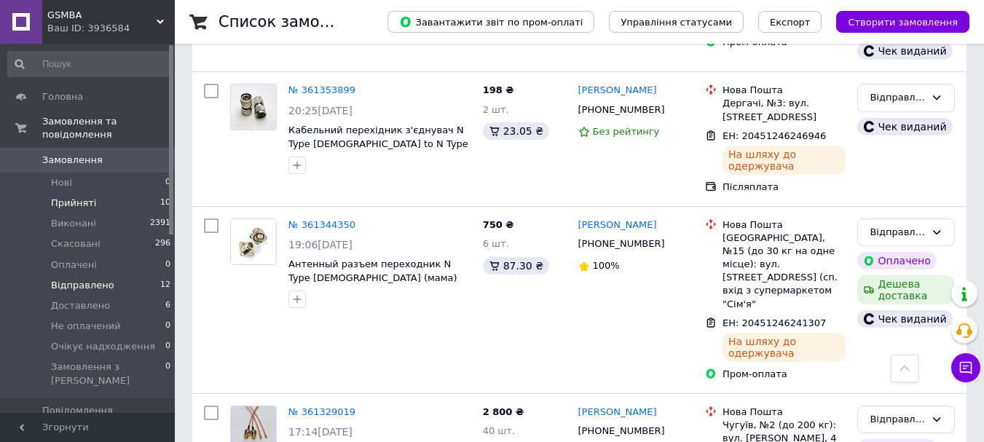
click at [64, 197] on span "Прийняті" at bounding box center [73, 203] width 45 height 13
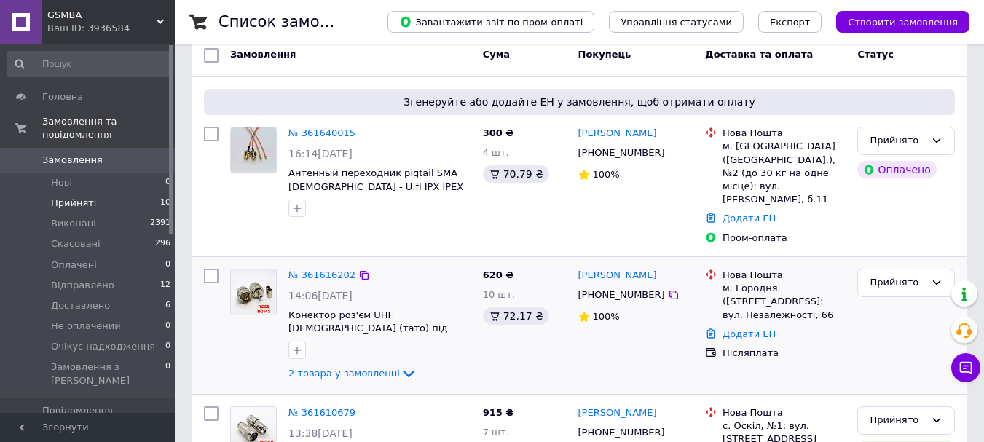
scroll to position [207, 0]
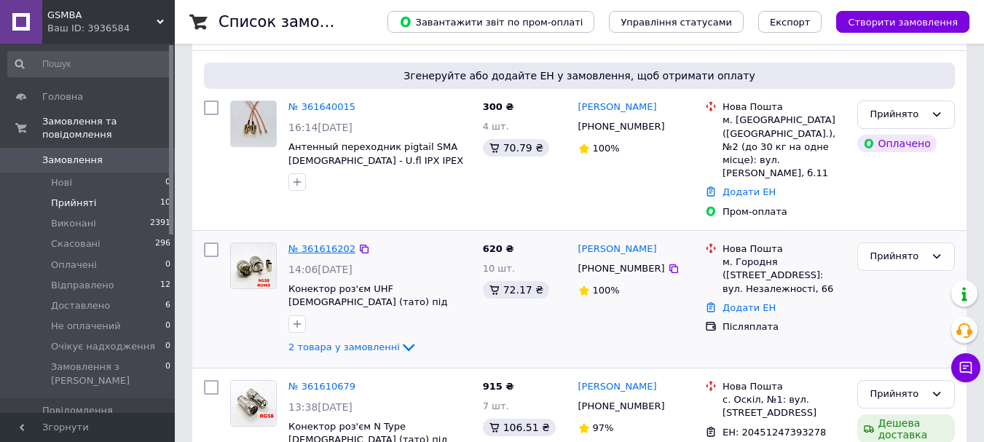
click at [307, 243] on link "№ 361616202" at bounding box center [321, 248] width 67 height 11
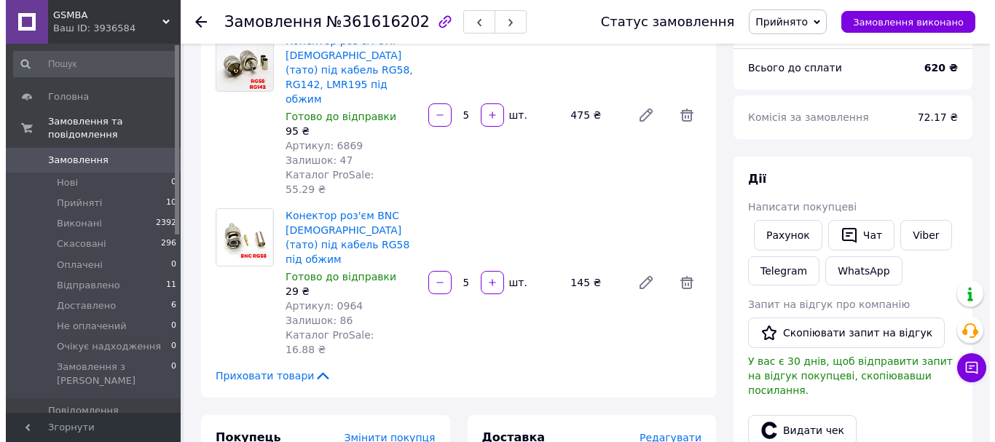
scroll to position [207, 0]
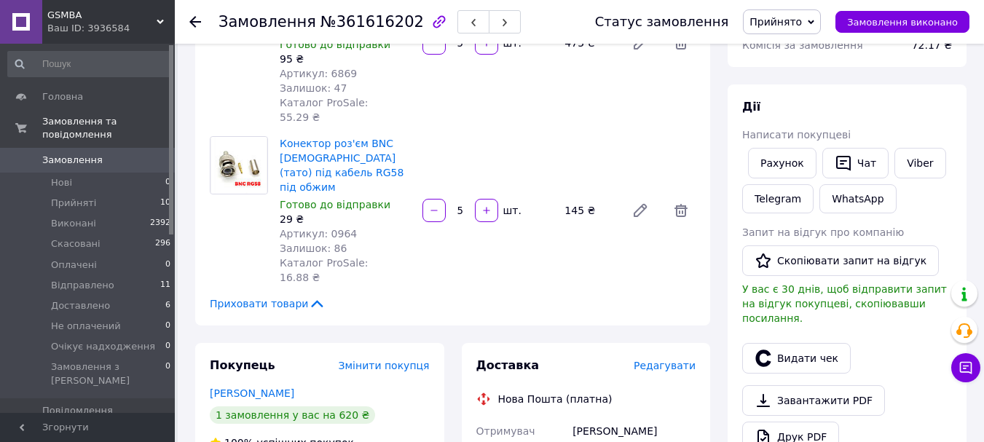
click at [663, 360] on span "Редагувати" at bounding box center [665, 366] width 62 height 12
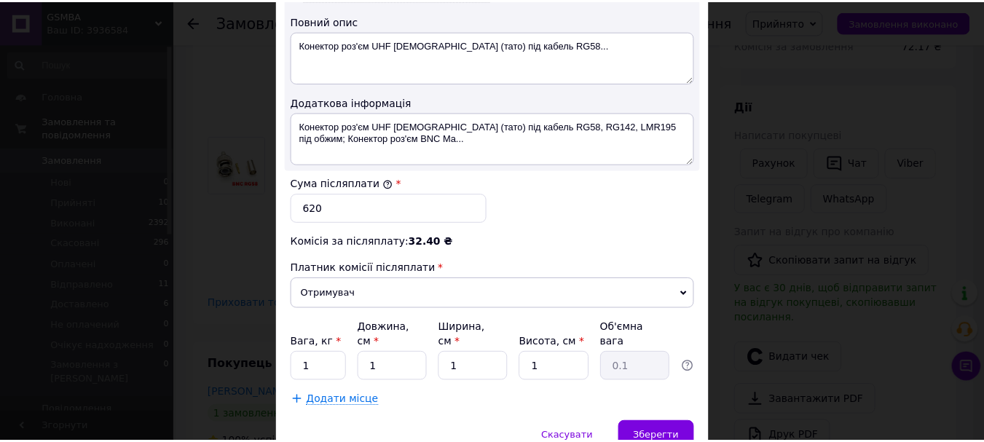
scroll to position [847, 0]
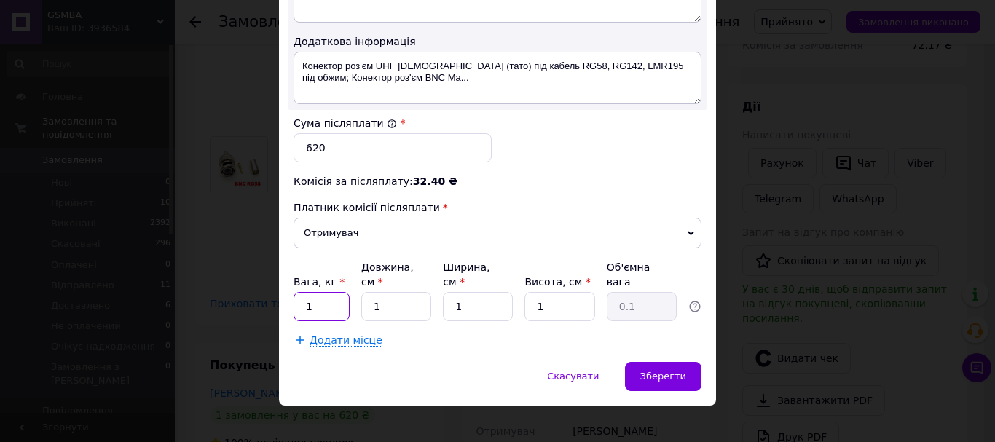
click at [344, 292] on input "1" at bounding box center [321, 306] width 56 height 29
type input "0.5"
type input "10"
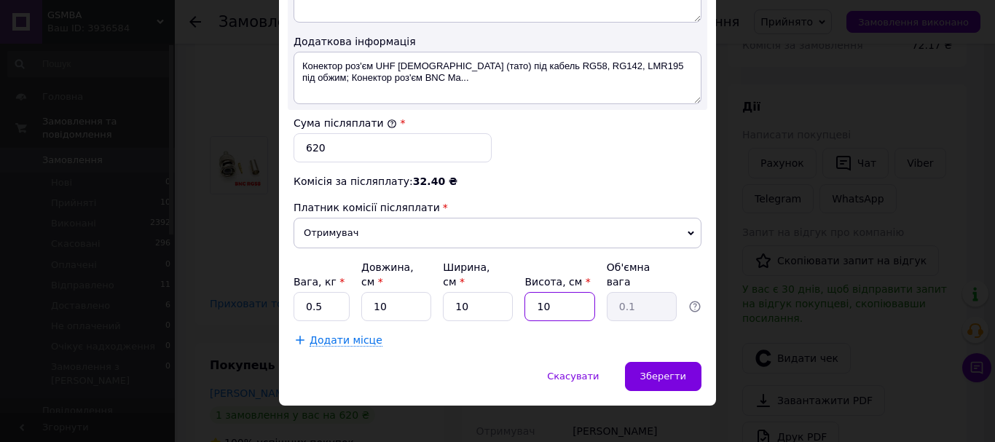
type input "0.25"
type input "10"
click at [654, 371] on span "Зберегти" at bounding box center [663, 376] width 46 height 11
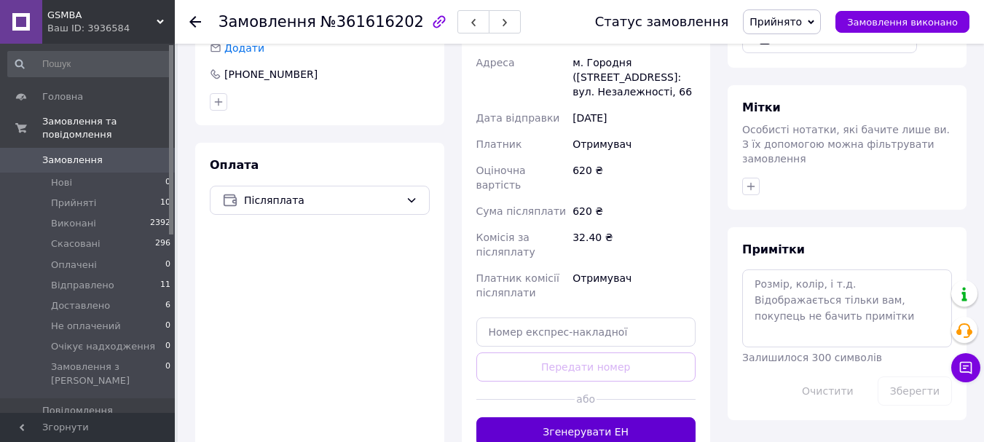
scroll to position [644, 0]
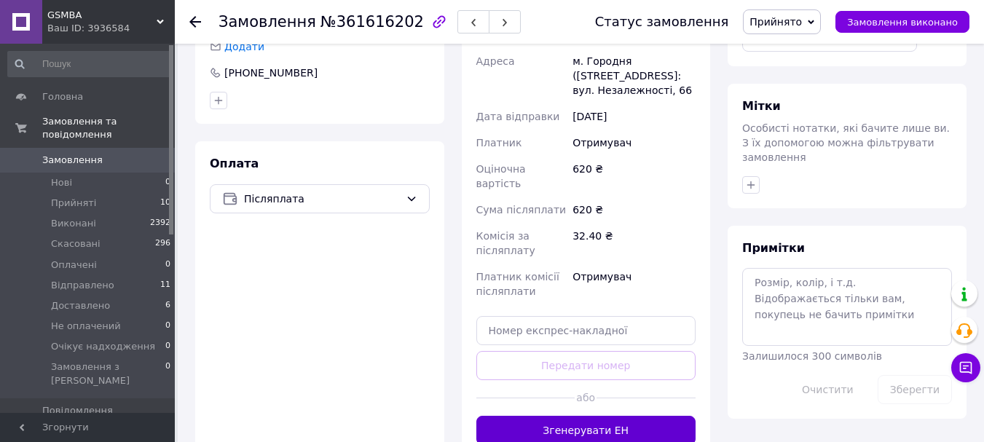
click at [647, 416] on button "Згенерувати ЕН" at bounding box center [586, 430] width 220 height 29
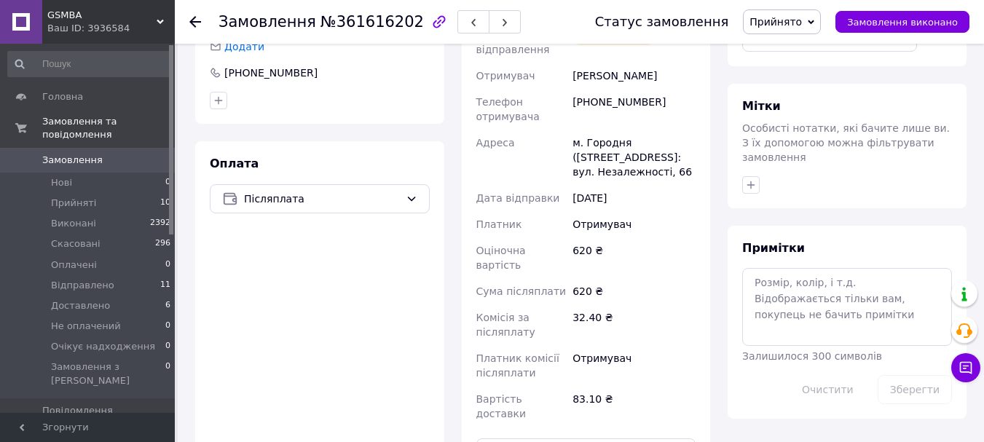
click at [417, 200] on div "Оплата Післяплата" at bounding box center [319, 311] width 249 height 341
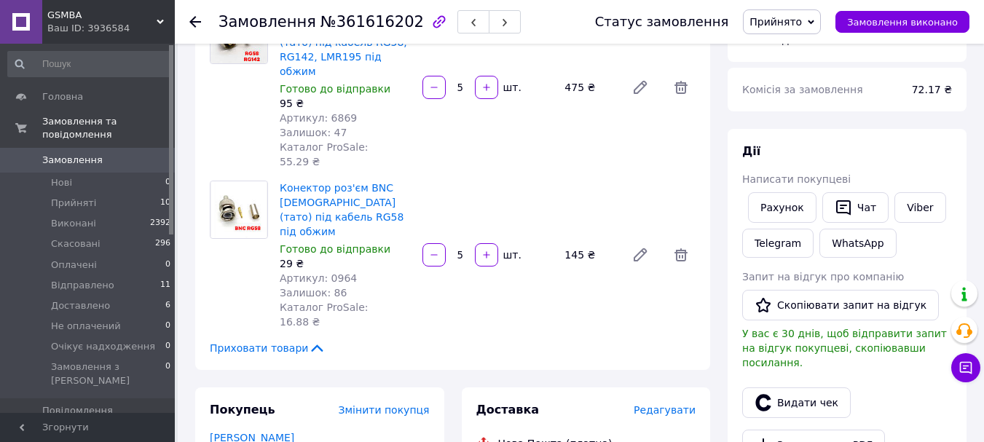
scroll to position [218, 0]
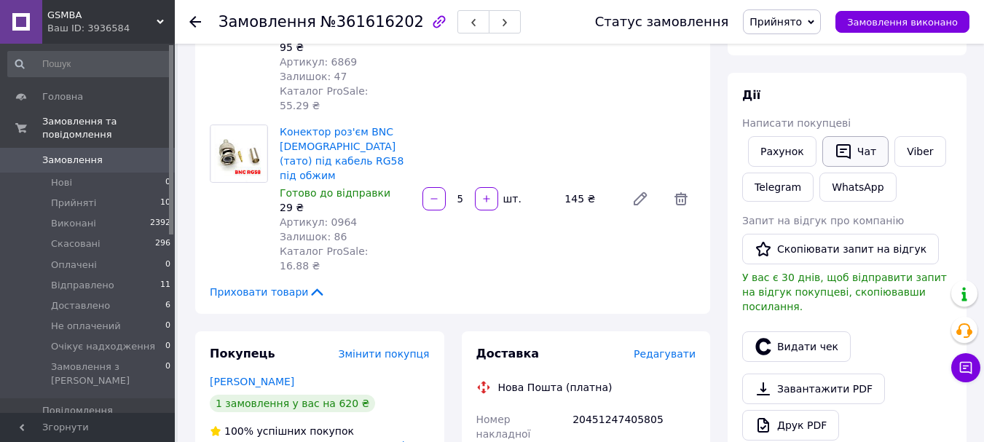
click at [860, 159] on button "Чат" at bounding box center [855, 151] width 66 height 31
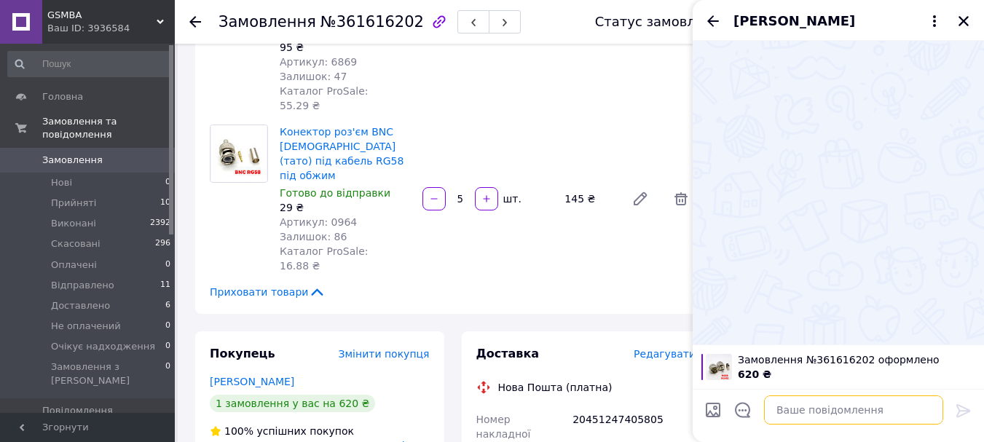
click at [783, 414] on textarea at bounding box center [853, 409] width 179 height 29
paste textarea "20451246303561"
type textarea "20451246303561"
drag, startPoint x: 842, startPoint y: 409, endPoint x: 516, endPoint y: 422, distance: 325.8
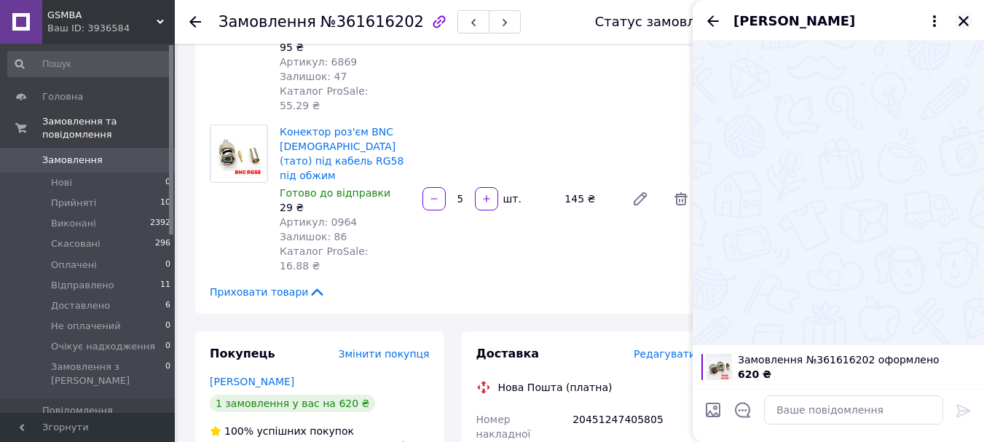
click at [966, 16] on icon "Закрити" at bounding box center [963, 21] width 13 height 13
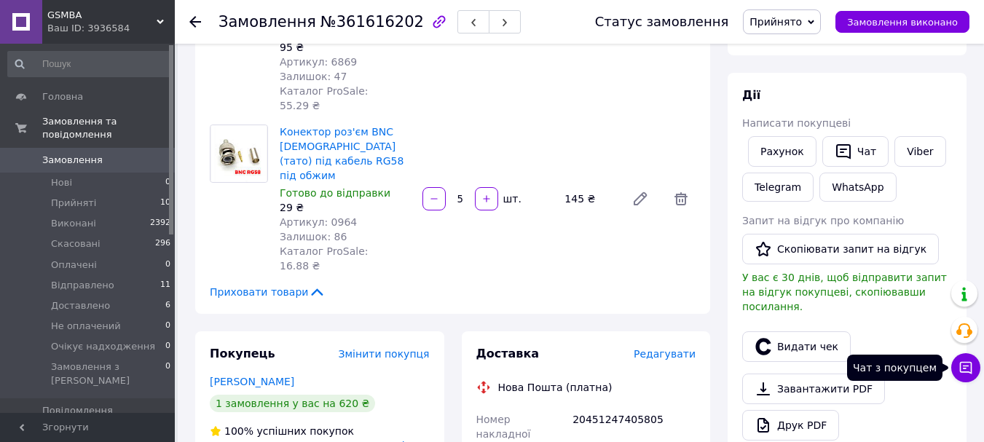
click at [969, 360] on button "Чат з покупцем" at bounding box center [965, 367] width 29 height 29
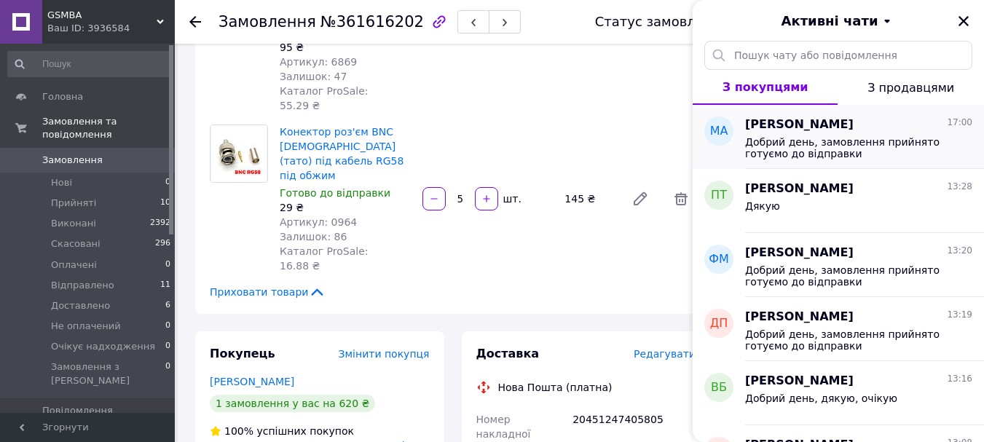
click at [888, 165] on div "[PERSON_NAME] 17:00 Добрий день, замовлення прийнято готуємо до відправки" at bounding box center [864, 137] width 239 height 64
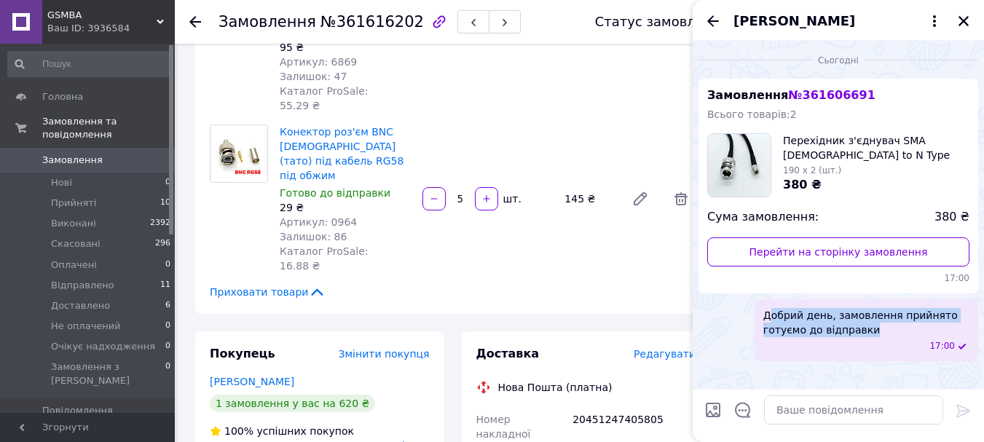
drag, startPoint x: 873, startPoint y: 329, endPoint x: 770, endPoint y: 307, distance: 105.1
click at [770, 307] on div "Добрий день, замовлення прийнято готуємо до відправки 17:00" at bounding box center [866, 330] width 224 height 62
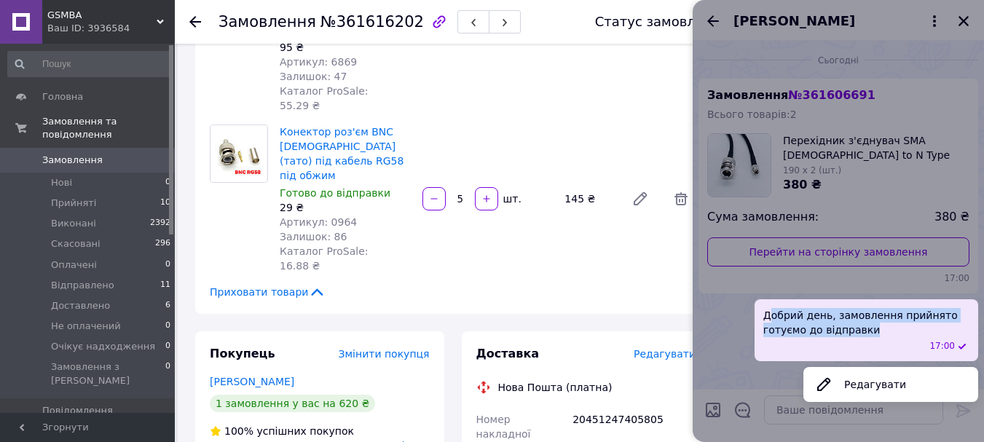
click at [912, 338] on div "Добрий день, замовлення прийнято готуємо до відправки 17:00" at bounding box center [866, 330] width 224 height 62
click at [870, 331] on span "Добрий день, замовлення прийнято готуємо до відправки" at bounding box center [866, 322] width 206 height 29
click at [735, 359] on div at bounding box center [837, 221] width 291 height 442
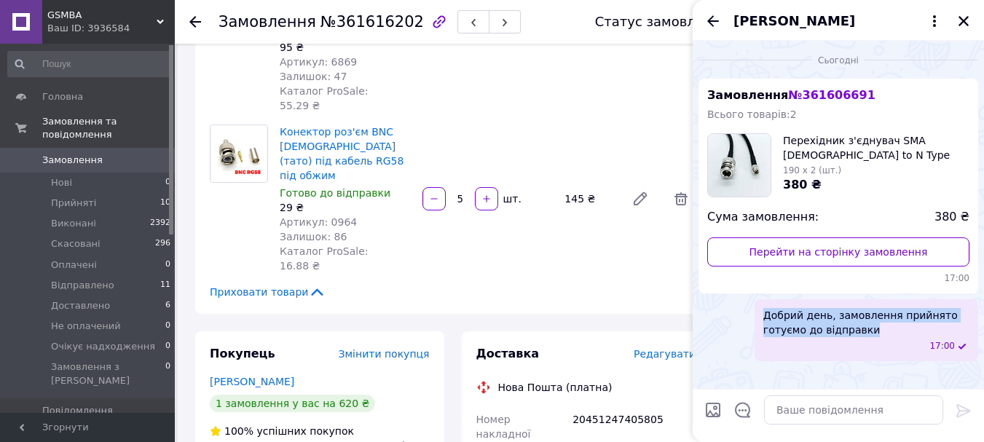
drag, startPoint x: 872, startPoint y: 325, endPoint x: 764, endPoint y: 309, distance: 109.7
click at [764, 309] on span "Добрий день, замовлення прийнято готуємо до відправки" at bounding box center [866, 322] width 206 height 29
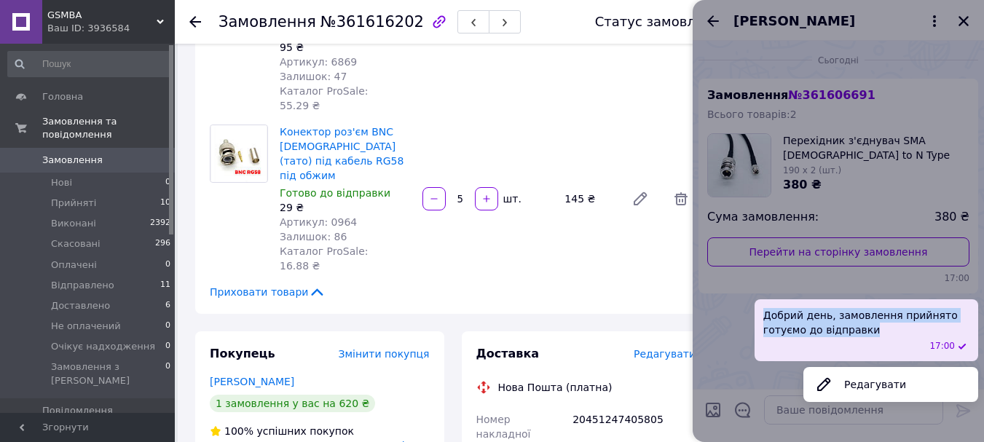
copy span "Добрий день, замовлення прийнято готуємо до відправки"
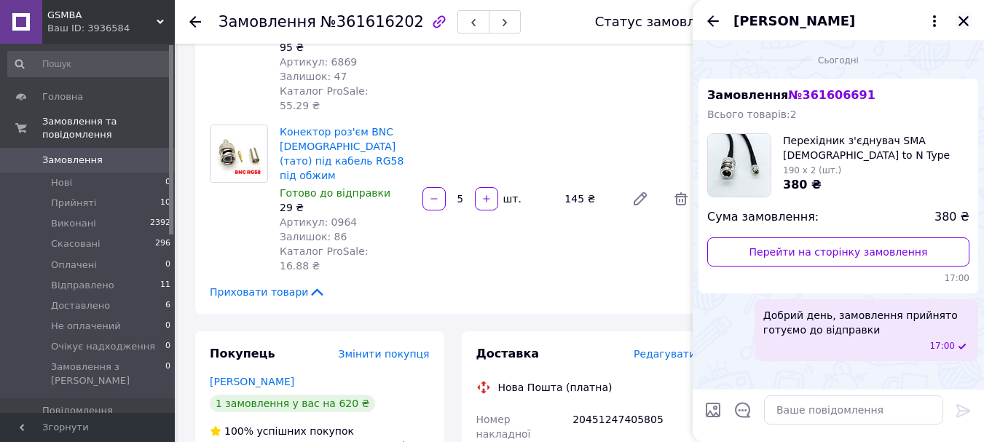
click at [958, 29] on button "Закрити" at bounding box center [963, 20] width 17 height 17
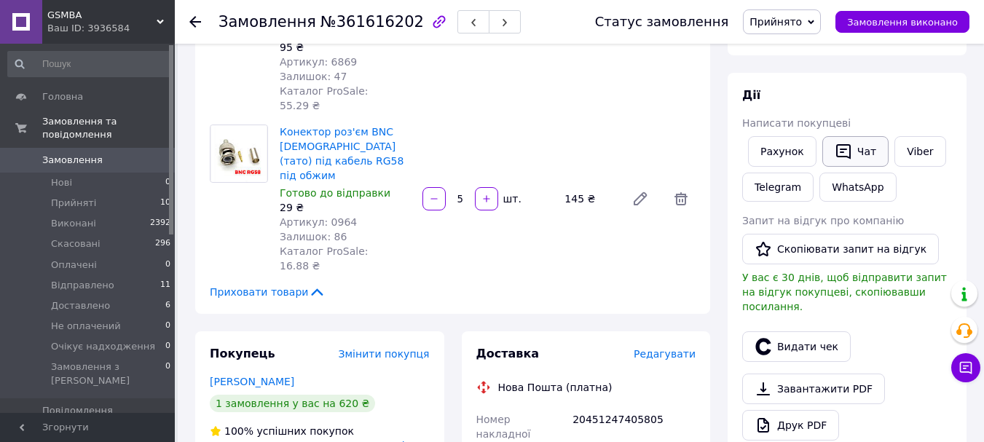
click at [853, 149] on button "Чат" at bounding box center [855, 151] width 66 height 31
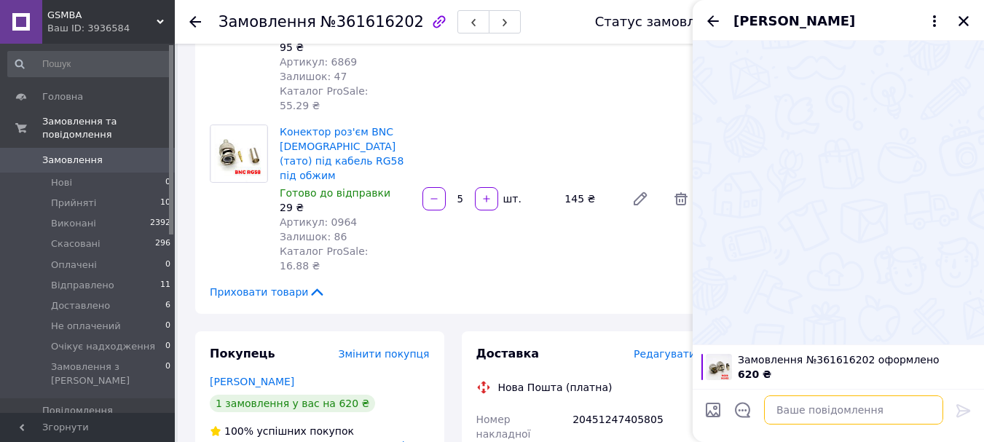
click at [807, 401] on textarea at bounding box center [853, 409] width 179 height 29
paste textarea "Добрий день, замовлення прийнято готуємо до відправки"
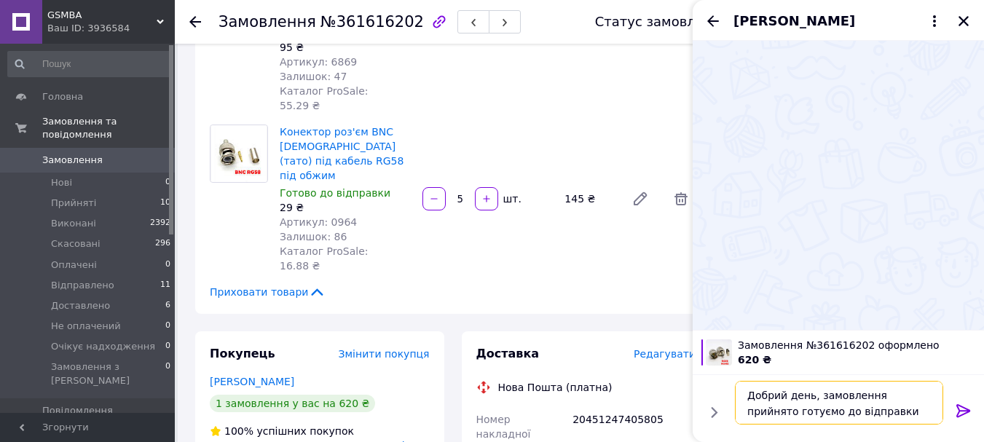
type textarea "Добрий день, замовлення прийнято готуємо до відправки"
click at [958, 413] on icon at bounding box center [963, 410] width 14 height 13
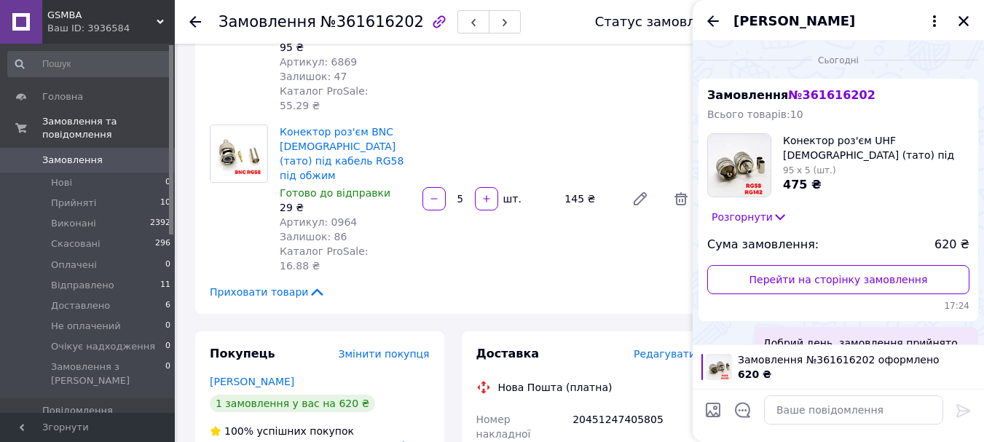
scroll to position [50, 0]
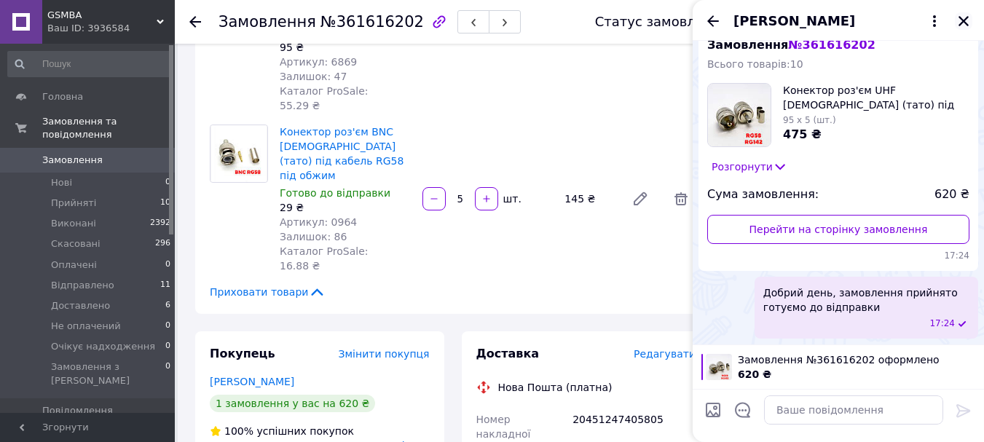
click at [960, 22] on icon "Закрити" at bounding box center [963, 21] width 13 height 13
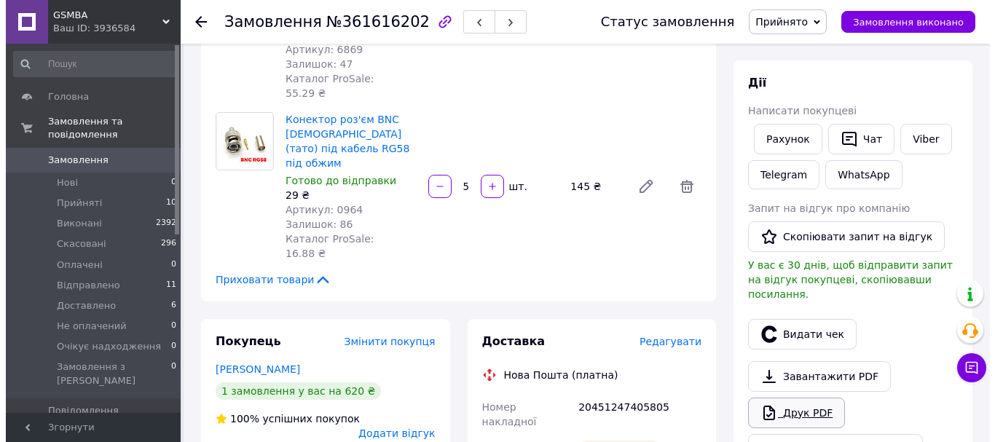
scroll to position [218, 0]
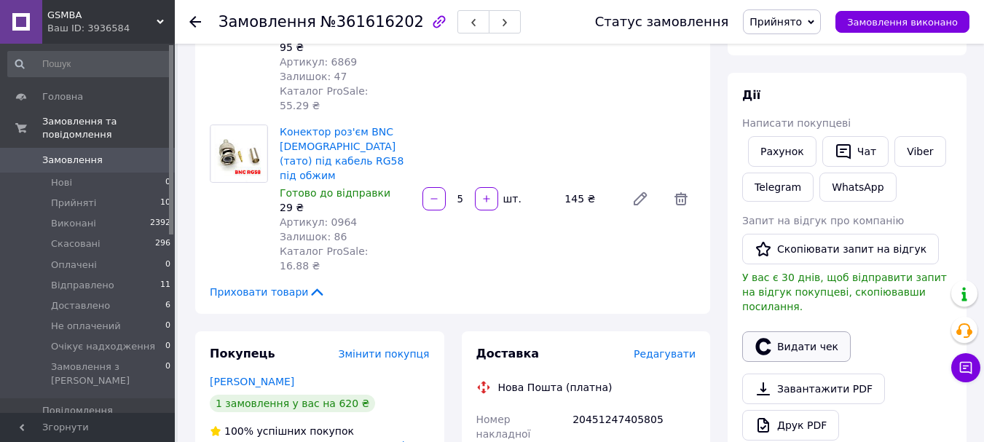
click at [800, 331] on button "Видати чек" at bounding box center [796, 346] width 108 height 31
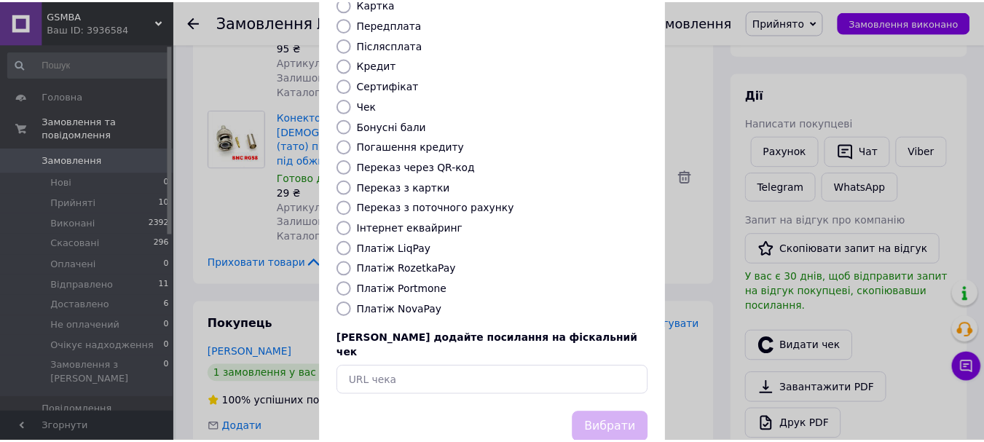
scroll to position [184, 0]
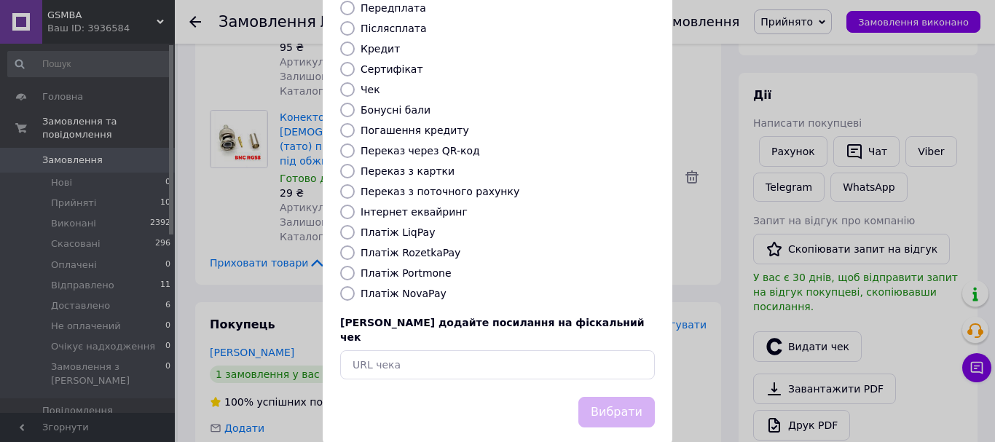
click at [690, 367] on div "Видати фіскальний чек Виберіть тип форми оплати, який буде вказаний у чеку Готі…" at bounding box center [497, 143] width 995 height 655
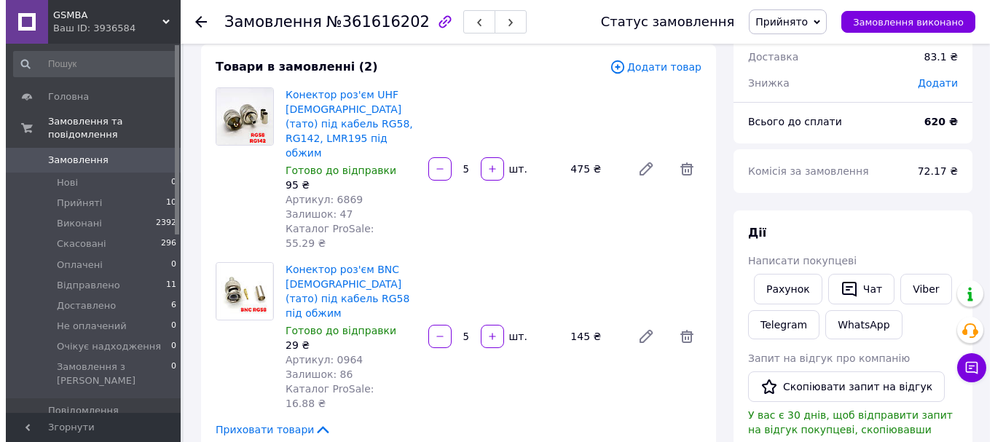
scroll to position [218, 0]
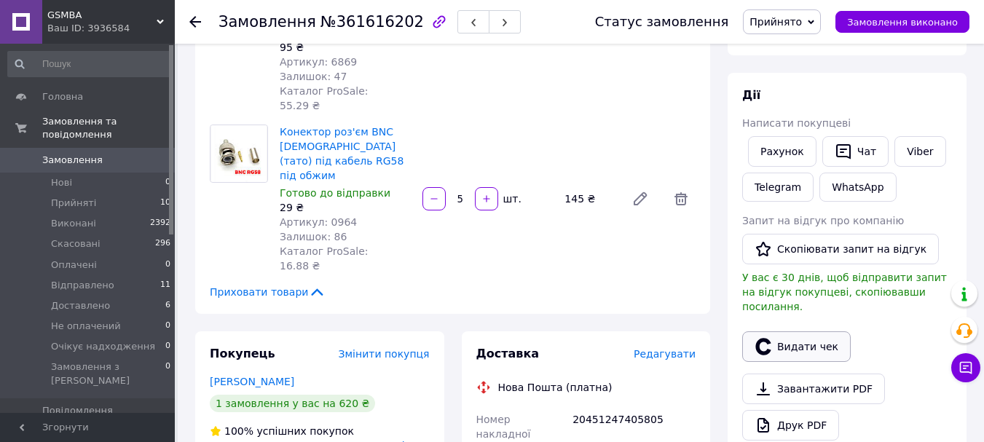
click at [818, 333] on button "Видати чек" at bounding box center [796, 346] width 108 height 31
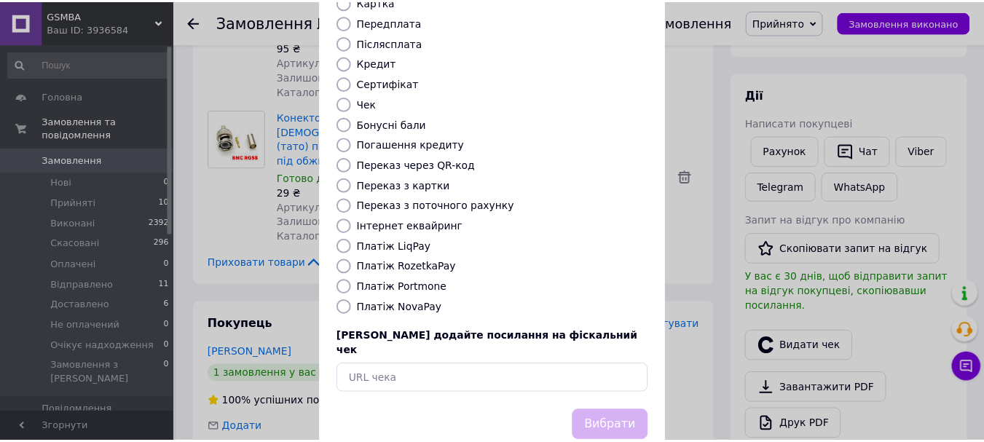
scroll to position [184, 0]
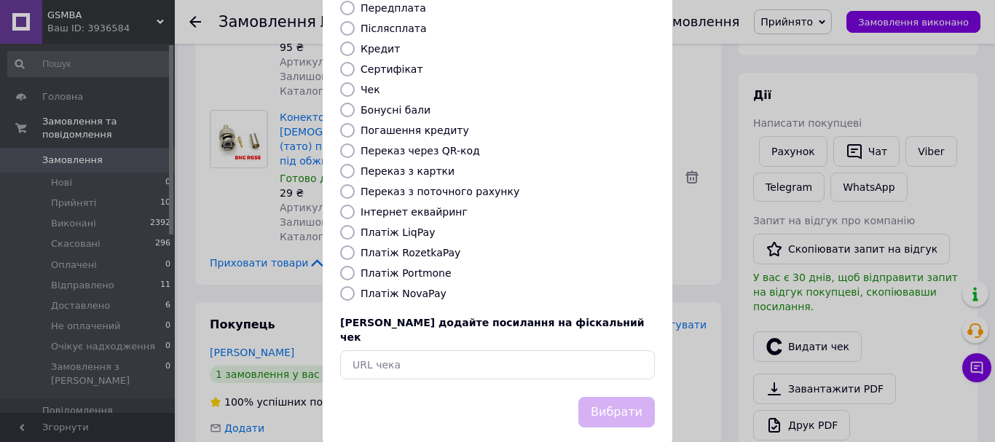
click at [703, 315] on div "Видати фіскальний чек Виберіть тип форми оплати, який буде вказаний у чеку Готі…" at bounding box center [497, 143] width 995 height 655
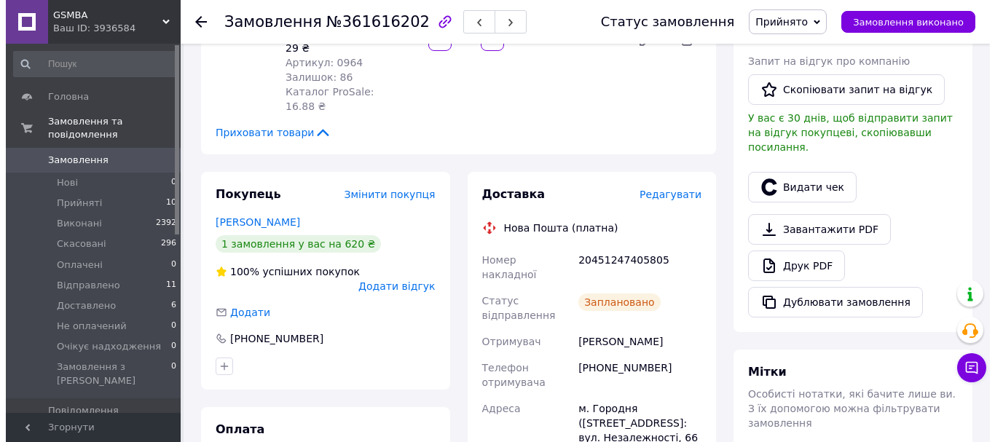
scroll to position [291, 0]
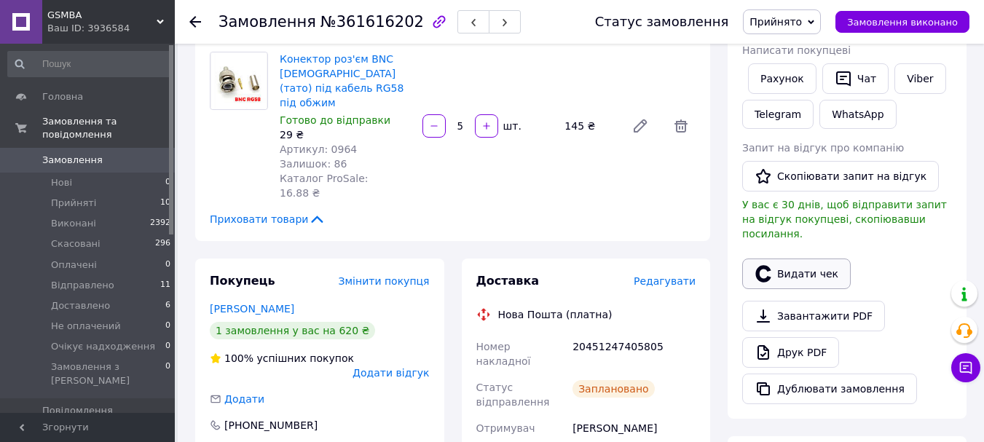
click at [811, 261] on button "Видати чек" at bounding box center [796, 274] width 108 height 31
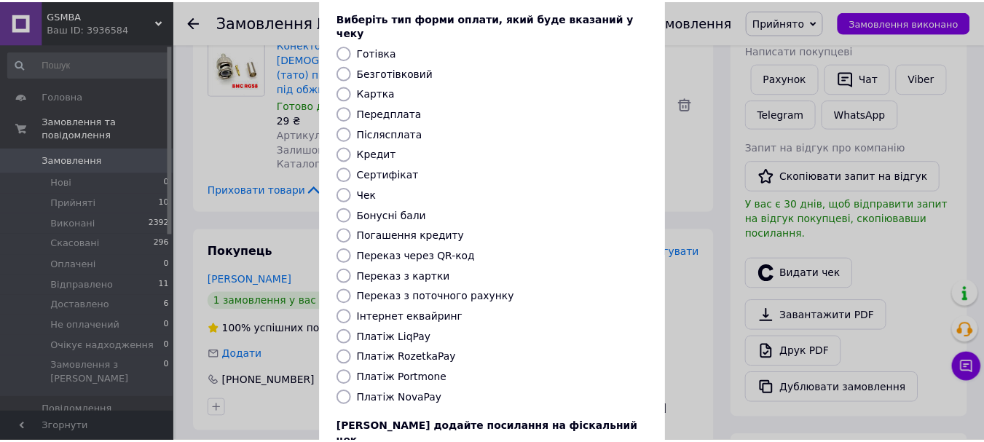
scroll to position [184, 0]
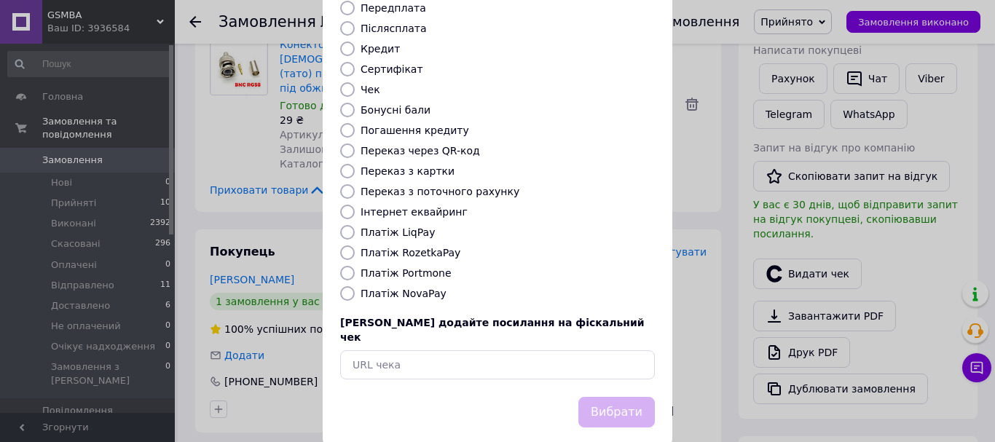
click at [368, 288] on label "Платіж NovaPay" at bounding box center [403, 294] width 86 height 12
click at [355, 286] on input "Платіж NovaPay" at bounding box center [347, 293] width 15 height 15
radio input "true"
click at [635, 397] on button "Вибрати" at bounding box center [616, 412] width 76 height 31
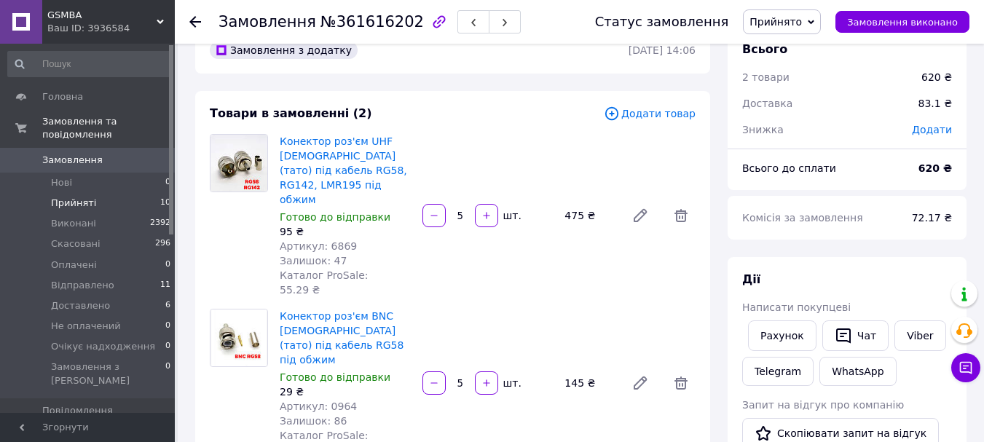
scroll to position [0, 0]
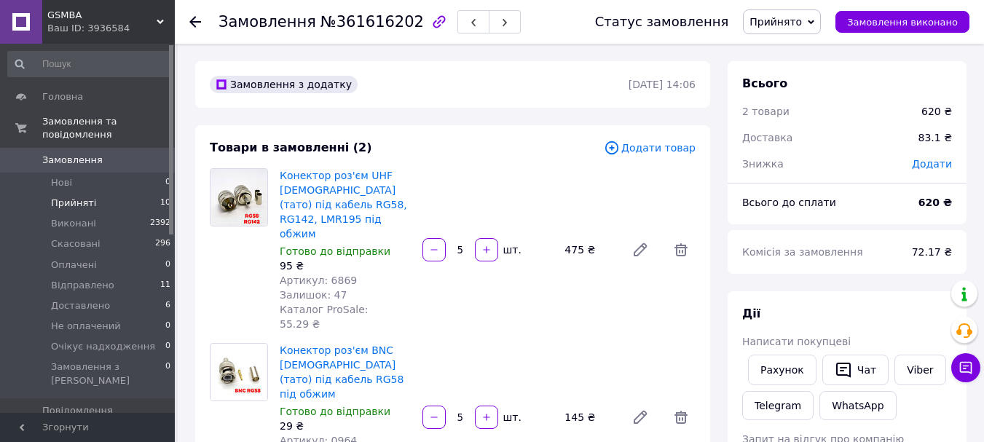
click at [64, 193] on li "Прийняті 10" at bounding box center [89, 203] width 179 height 20
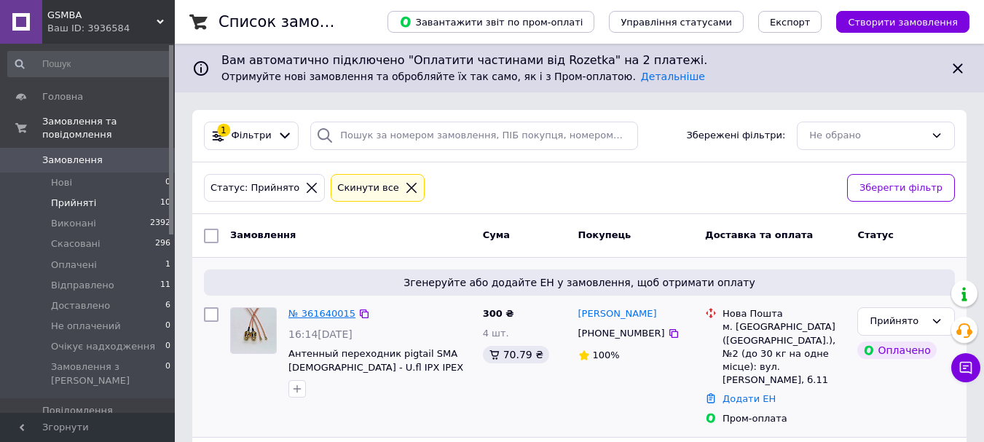
click at [320, 312] on link "№ 361640015" at bounding box center [321, 313] width 67 height 11
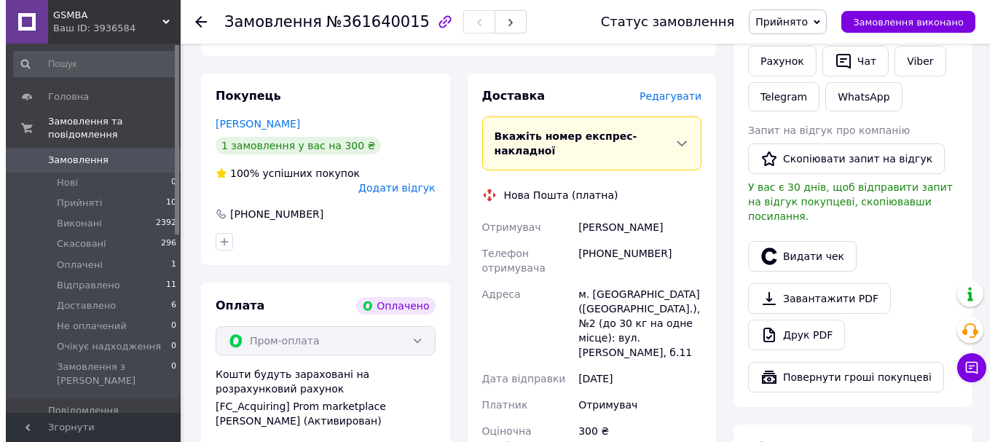
scroll to position [291, 0]
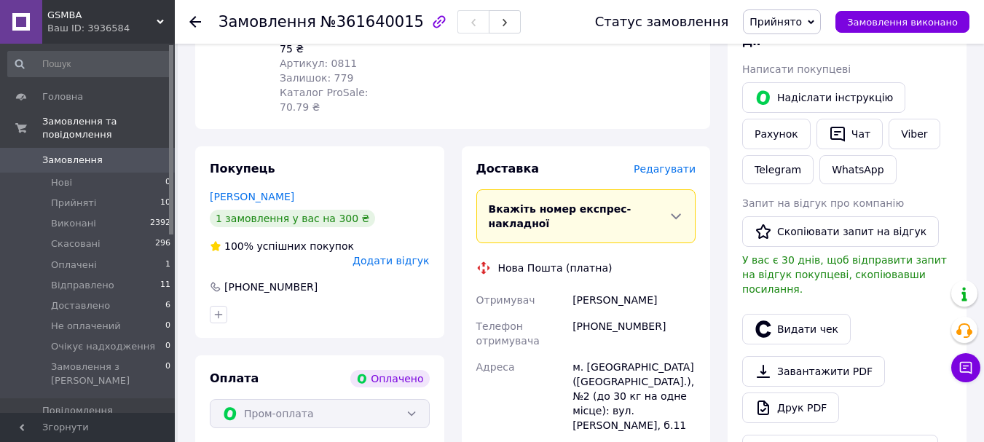
click at [675, 163] on span "Редагувати" at bounding box center [665, 169] width 62 height 12
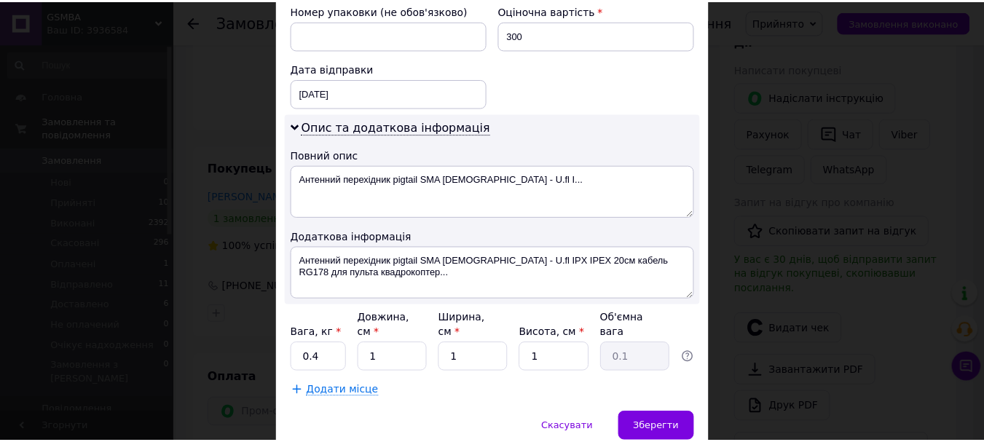
scroll to position [655, 0]
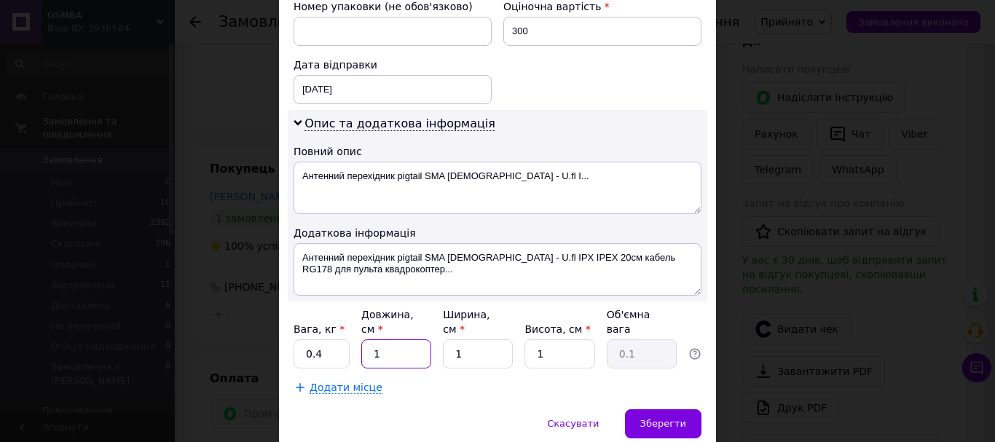
click at [384, 339] on input "1" at bounding box center [396, 353] width 70 height 29
type input "10"
type input "0.25"
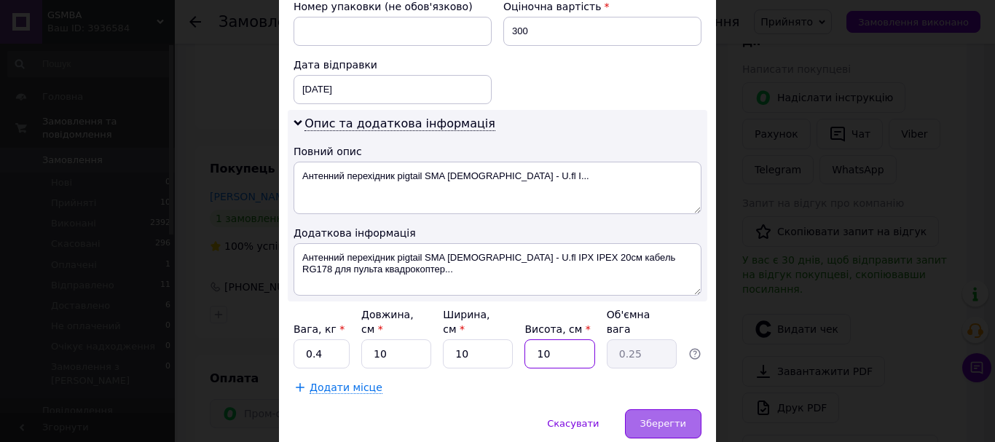
type input "10"
click at [665, 418] on span "Зберегти" at bounding box center [663, 423] width 46 height 11
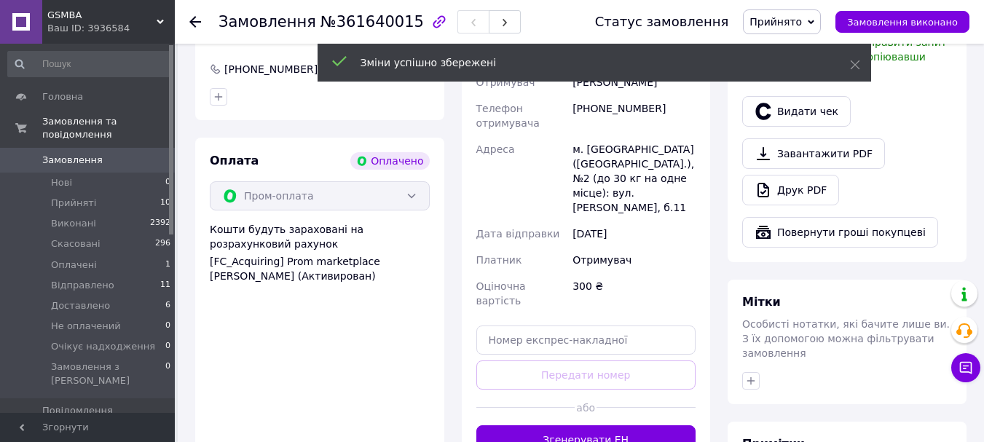
scroll to position [510, 0]
click at [578, 425] on button "Згенерувати ЕН" at bounding box center [586, 439] width 220 height 29
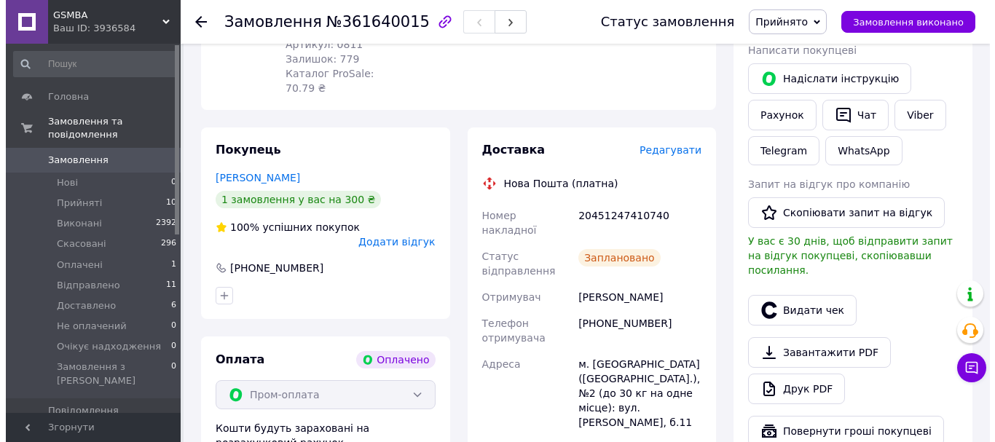
scroll to position [291, 0]
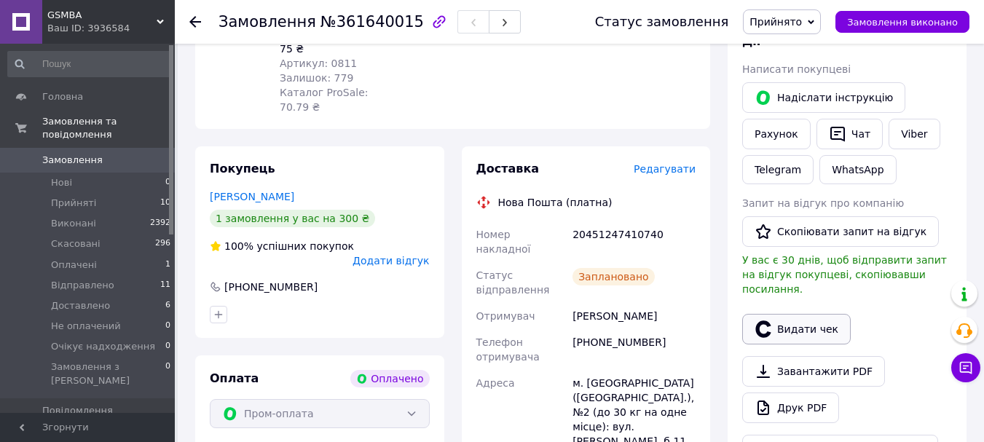
click at [799, 314] on button "Видати чек" at bounding box center [796, 329] width 108 height 31
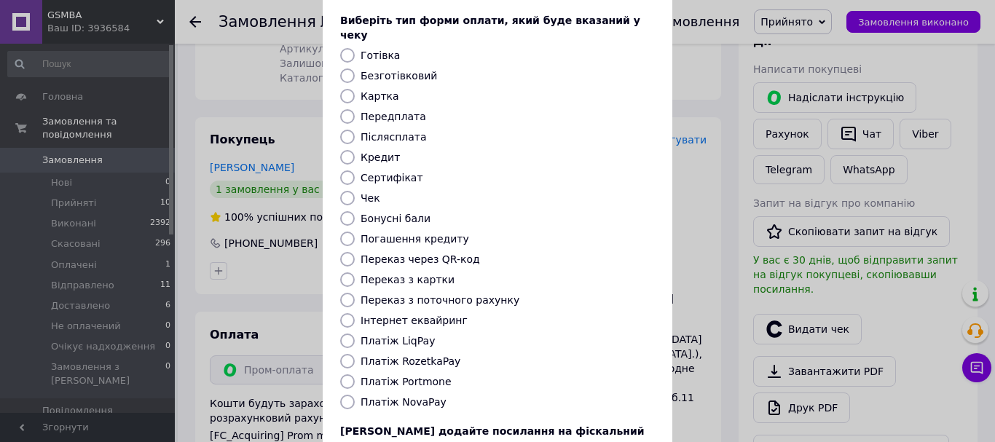
scroll to position [146, 0]
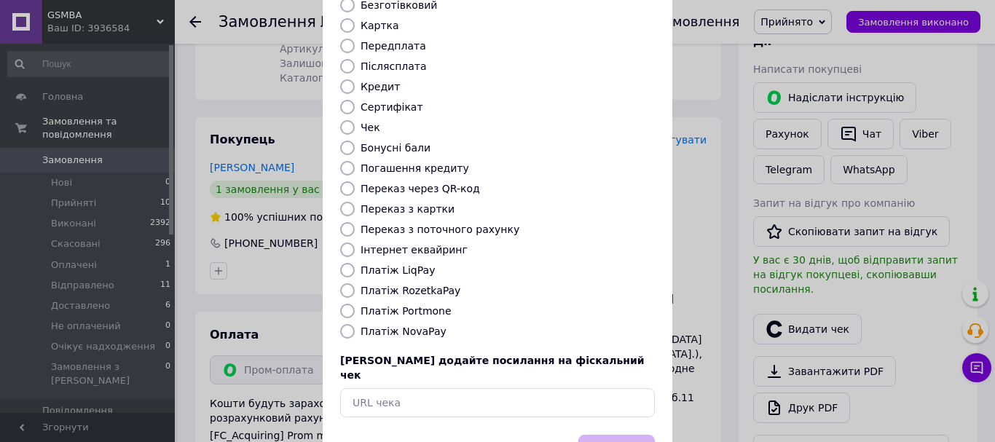
click at [417, 285] on label "Платіж RozetkaPay" at bounding box center [410, 291] width 100 height 12
click at [355, 283] on input "Платіж RozetkaPay" at bounding box center [347, 290] width 15 height 15
radio input "true"
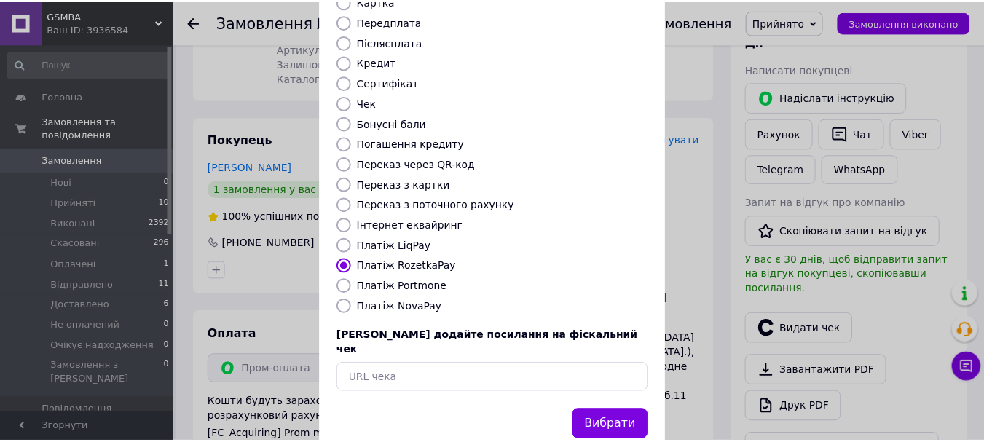
scroll to position [184, 0]
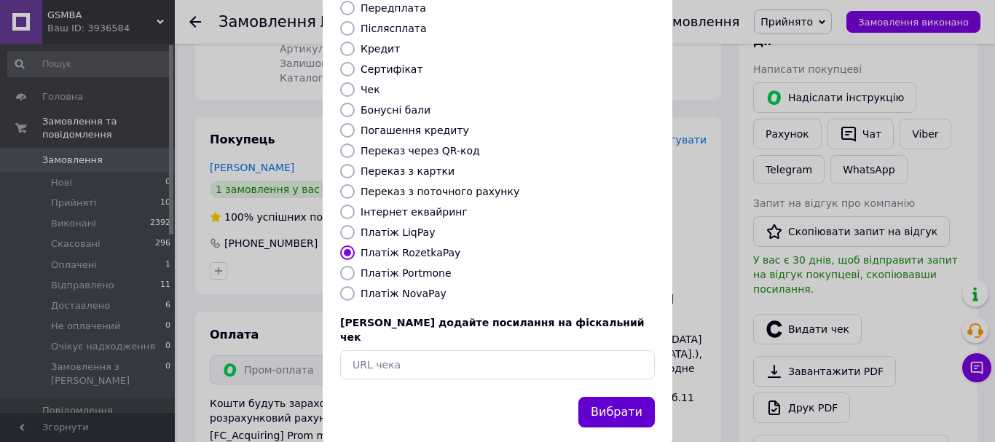
click at [620, 397] on button "Вибрати" at bounding box center [616, 412] width 76 height 31
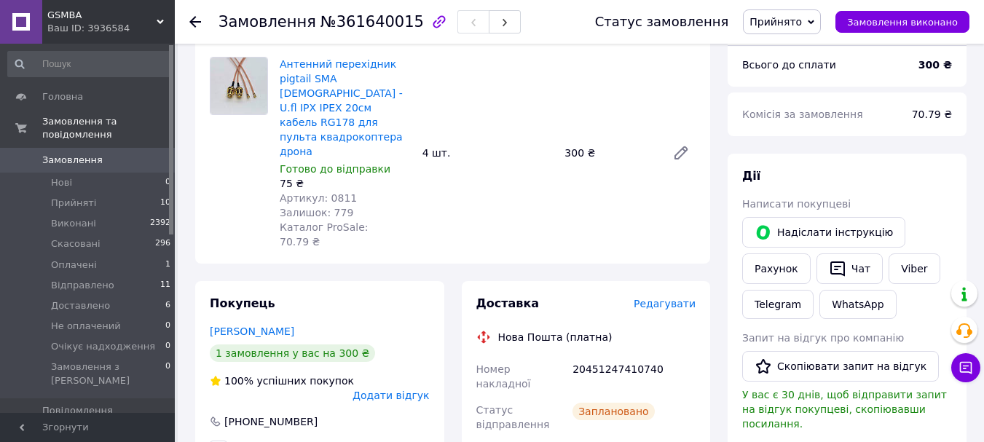
scroll to position [265, 0]
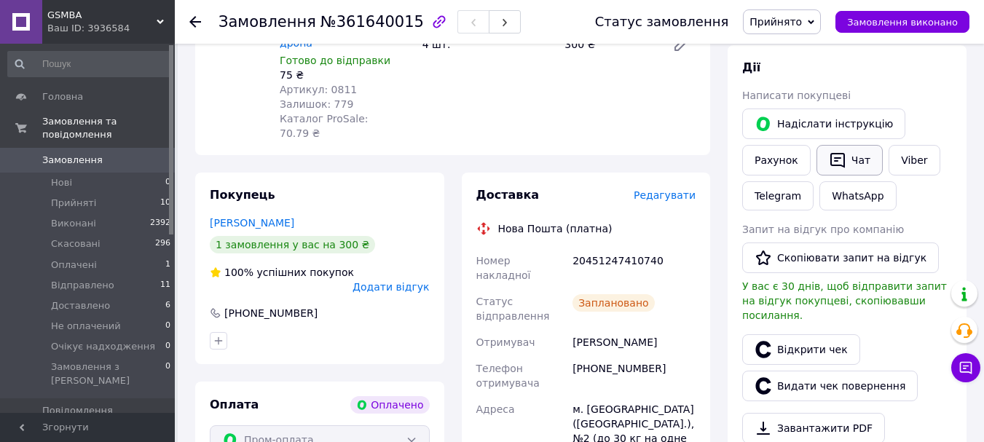
click at [853, 157] on button "Чат" at bounding box center [849, 160] width 66 height 31
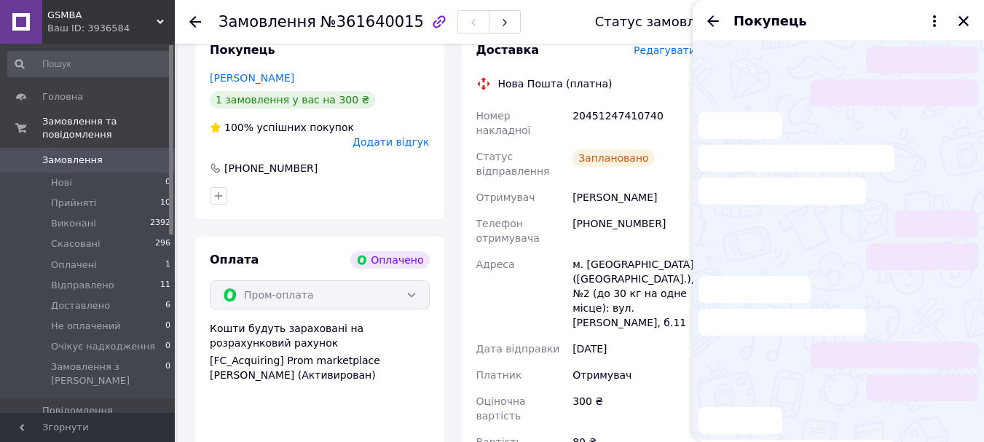
scroll to position [411, 0]
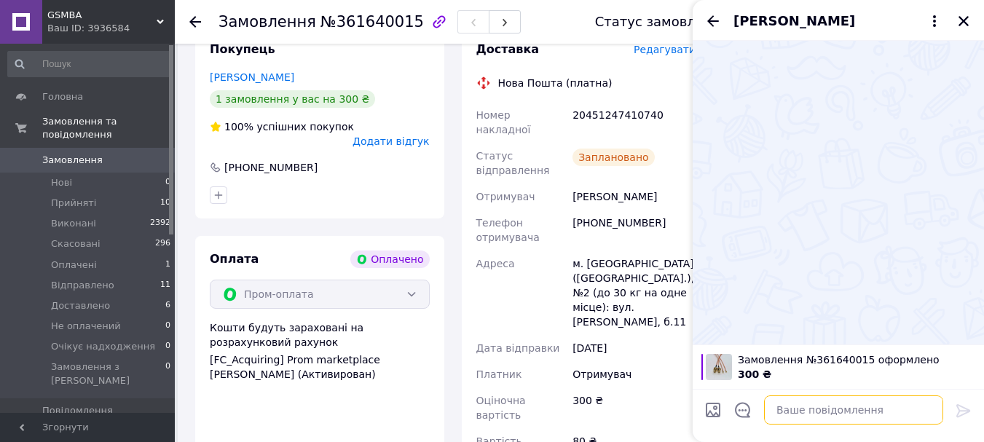
click at [797, 413] on textarea at bounding box center [853, 409] width 179 height 29
paste textarea "Добрий день, замовлення прийнято готуємо до відправки"
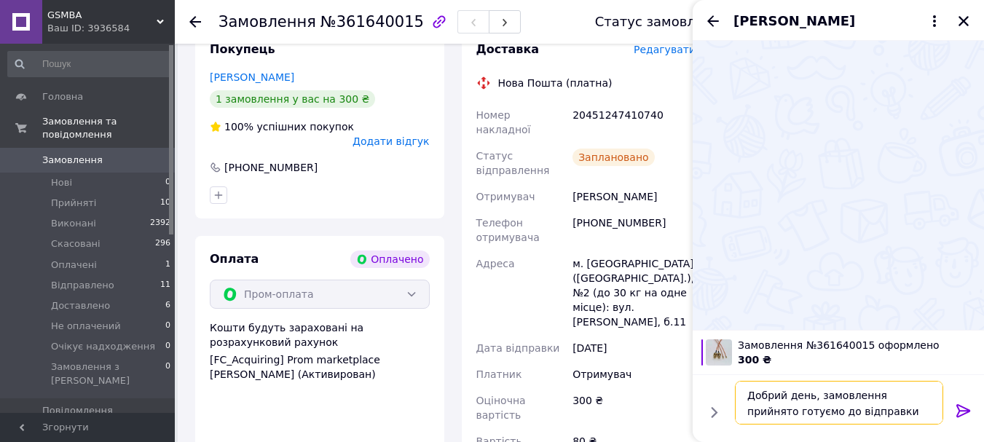
type textarea "Добрий день, замовлення прийнято готуємо до відправки"
click at [951, 417] on div at bounding box center [963, 413] width 29 height 34
click at [967, 406] on icon at bounding box center [963, 410] width 17 height 17
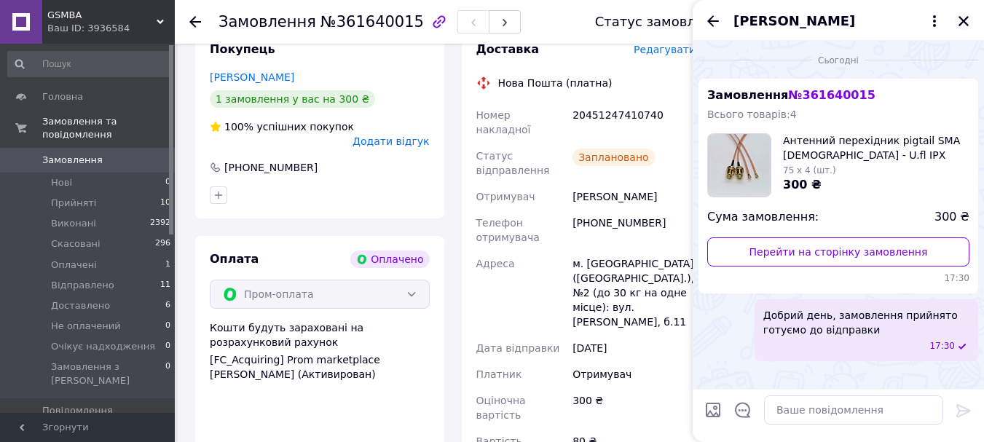
click at [964, 20] on icon "Закрити" at bounding box center [963, 21] width 10 height 10
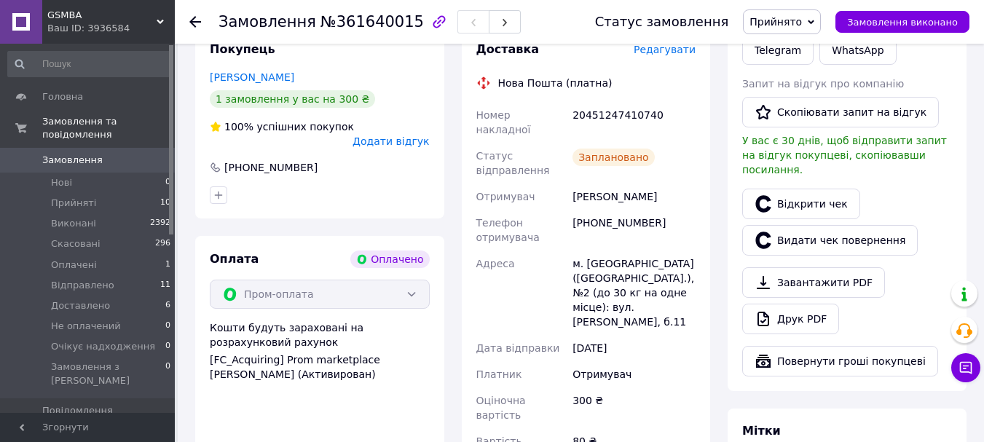
click at [692, 387] on div "300 ₴" at bounding box center [633, 407] width 129 height 41
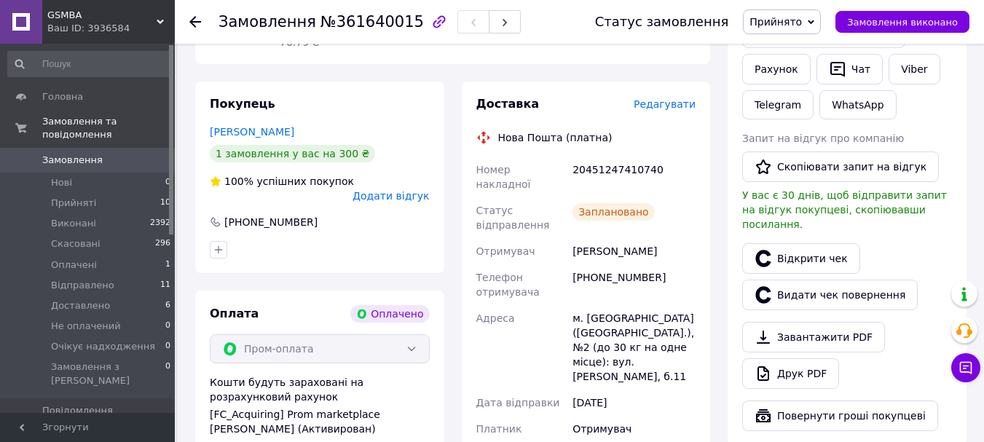
scroll to position [364, 0]
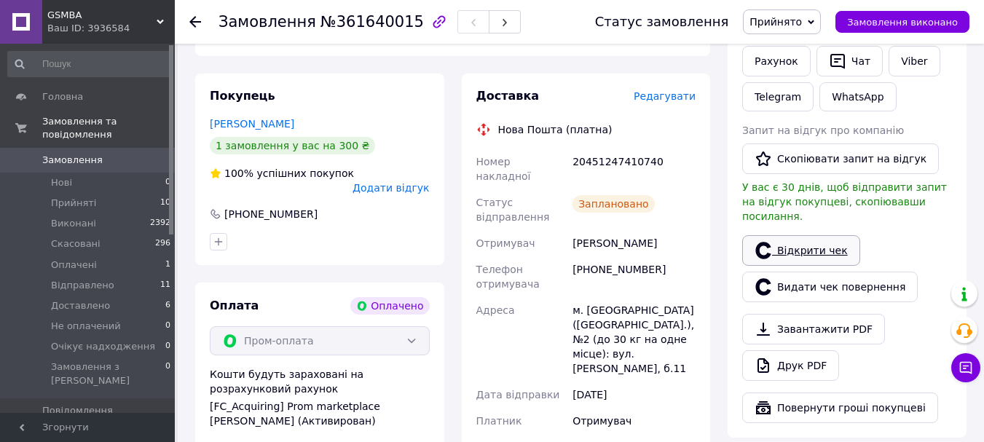
click at [827, 237] on link "Відкрити чек" at bounding box center [801, 250] width 118 height 31
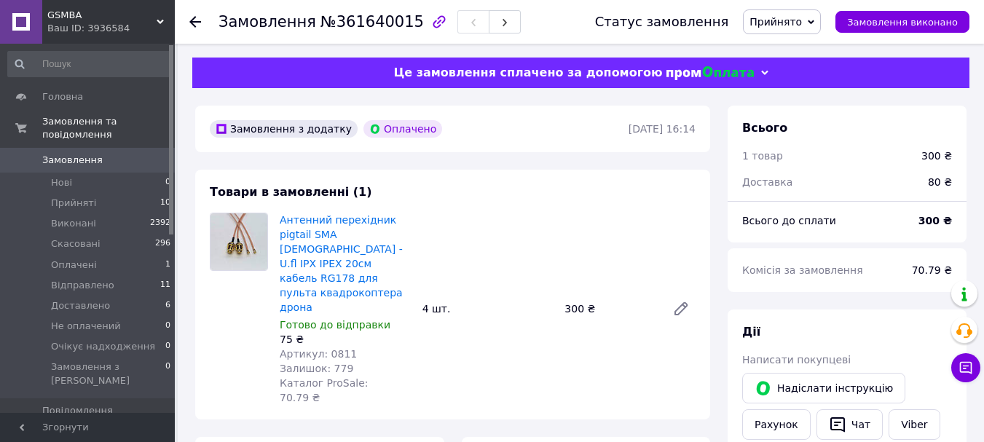
scroll to position [0, 0]
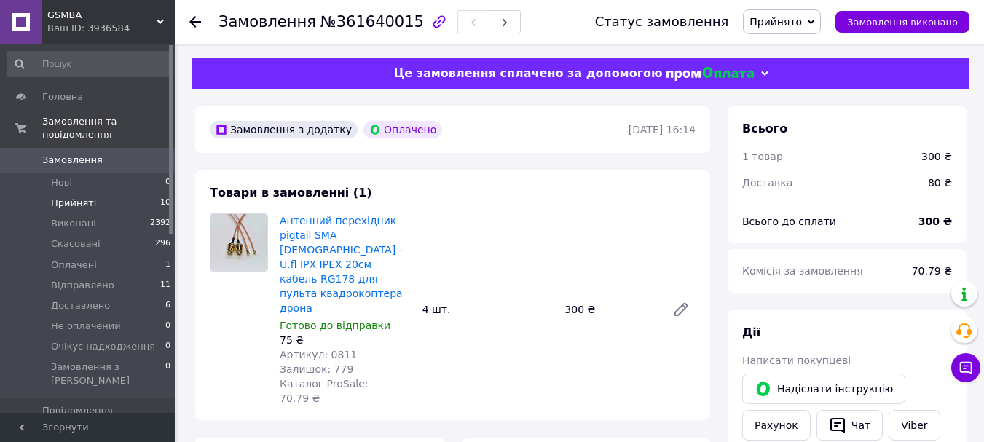
click at [62, 197] on span "Прийняті" at bounding box center [73, 203] width 45 height 13
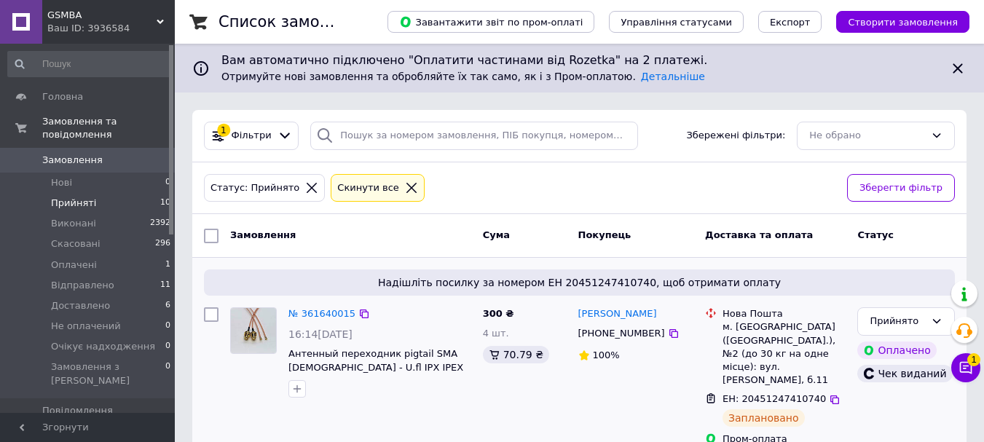
click at [334, 418] on div "№ 361640015 16:14[DATE] Антенный переходник pigtail SMA [DEMOGRAPHIC_DATA] - U.…" at bounding box center [350, 376] width 253 height 150
